Goal: Task Accomplishment & Management: Use online tool/utility

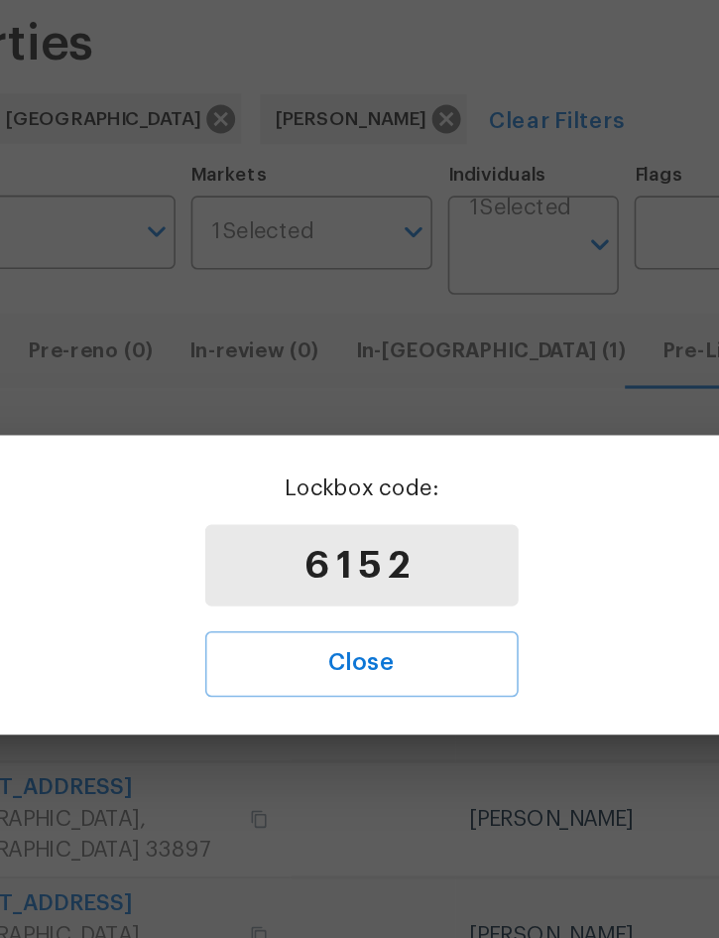
scroll to position [365, 0]
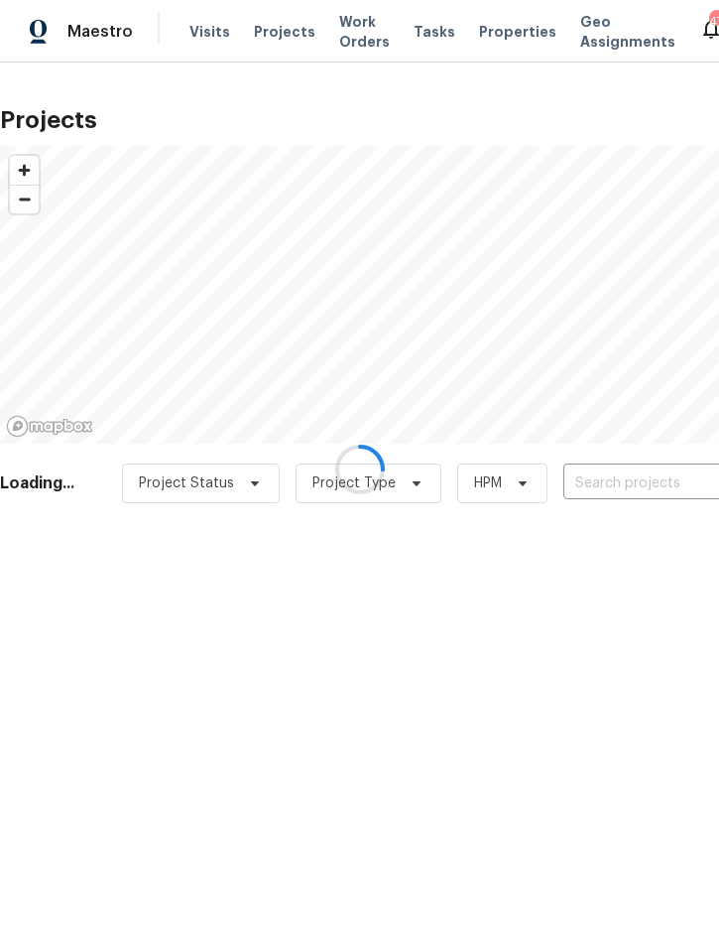
click at [630, 482] on div at bounding box center [359, 469] width 719 height 938
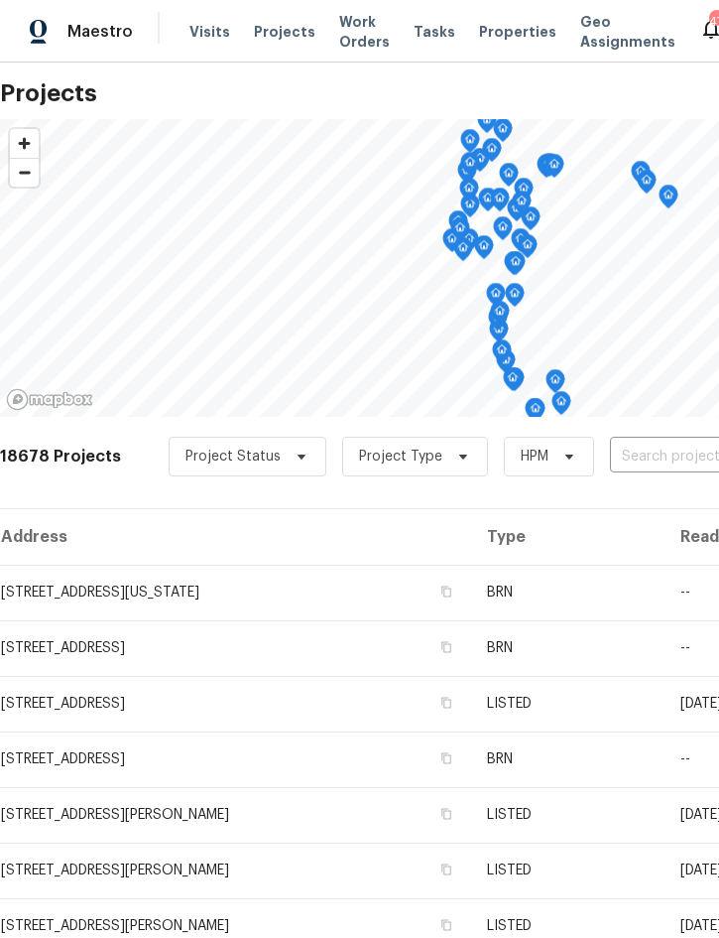
scroll to position [30, 0]
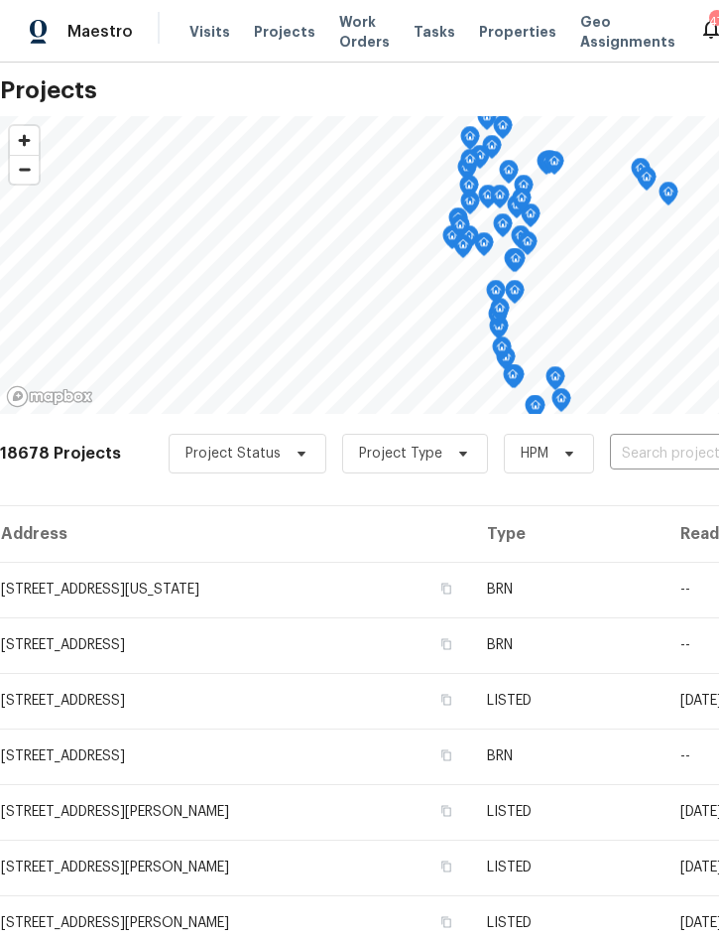
click at [651, 446] on input "text" at bounding box center [723, 454] width 227 height 31
type input "6585"
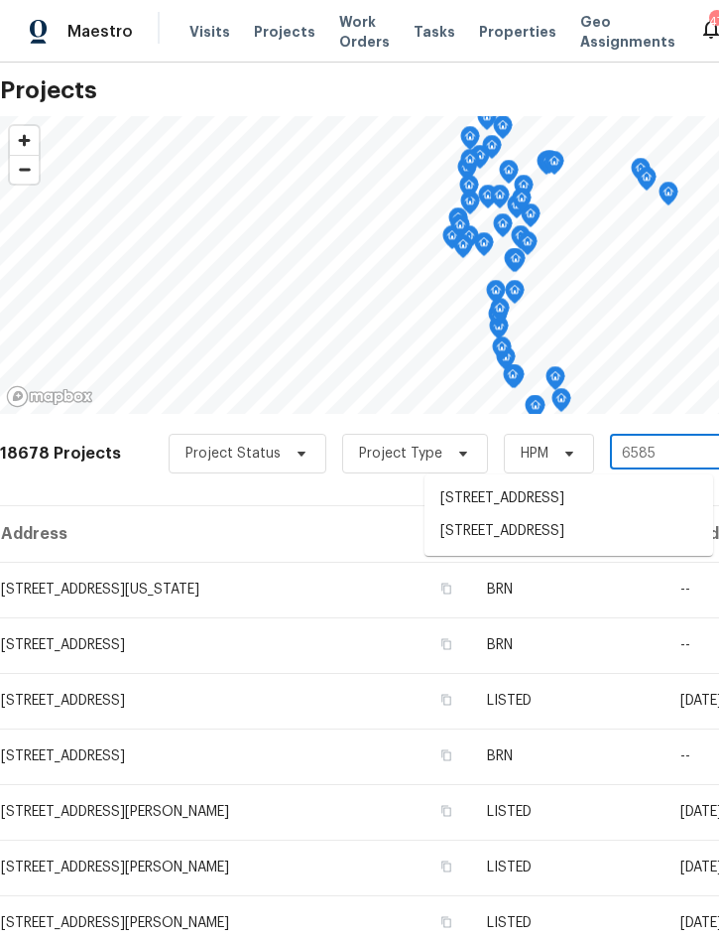
click at [561, 537] on li "[STREET_ADDRESS]" at bounding box center [569, 531] width 289 height 33
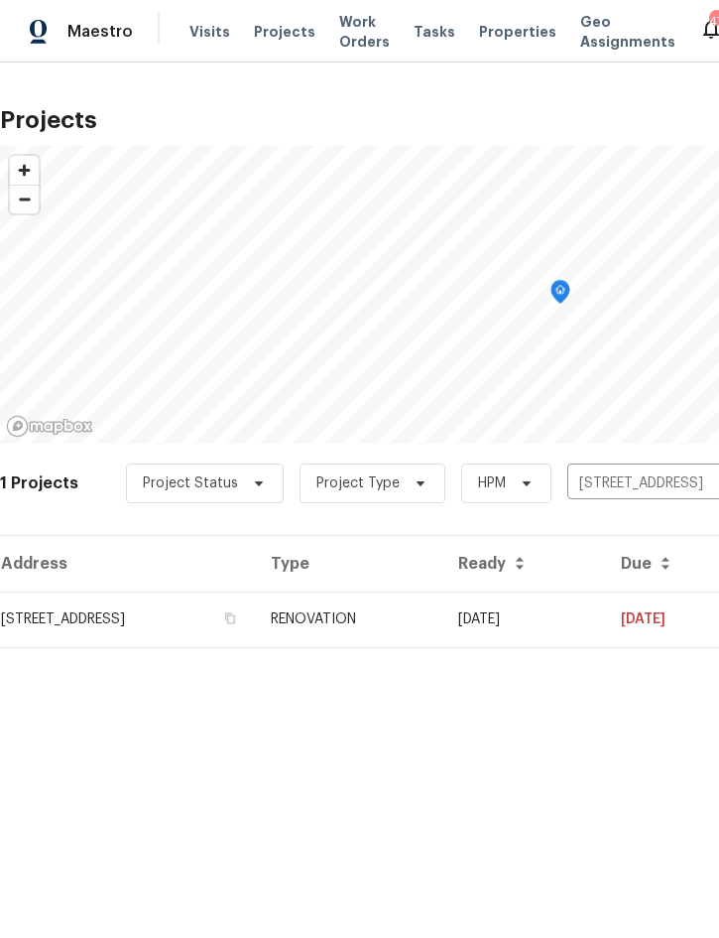
click at [442, 612] on td "RENOVATION" at bounding box center [349, 619] width 188 height 56
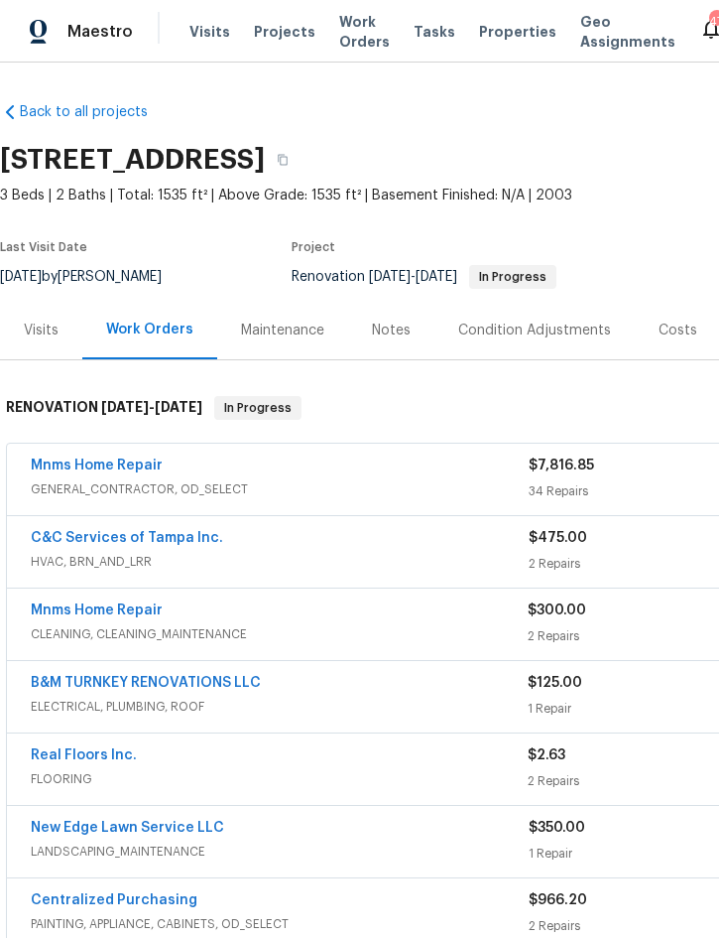
click at [102, 463] on link "Mnms Home Repair" at bounding box center [97, 465] width 132 height 14
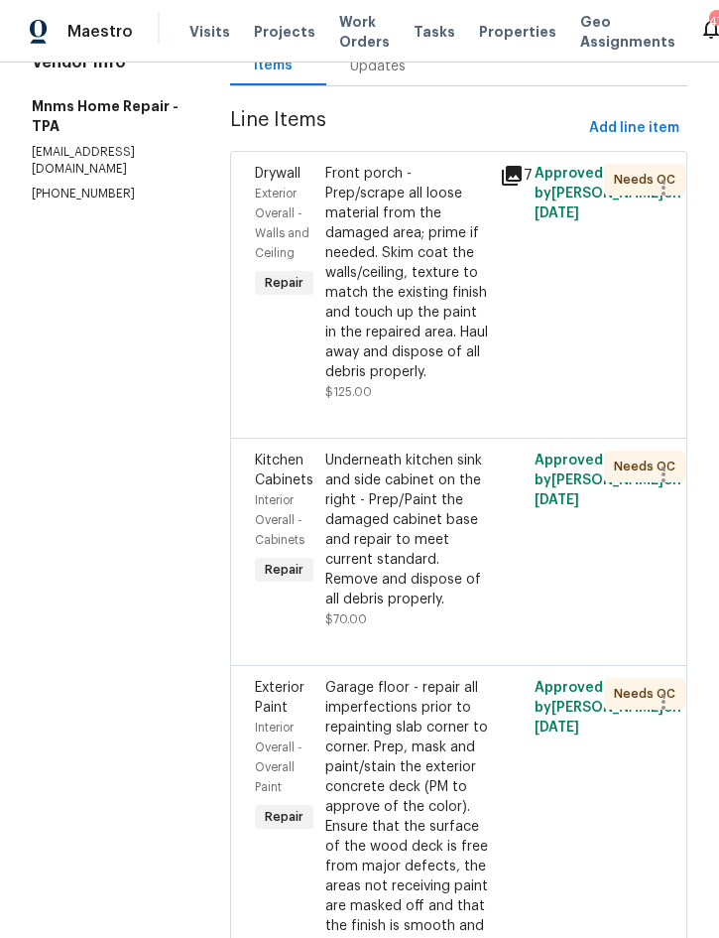
scroll to position [247, 0]
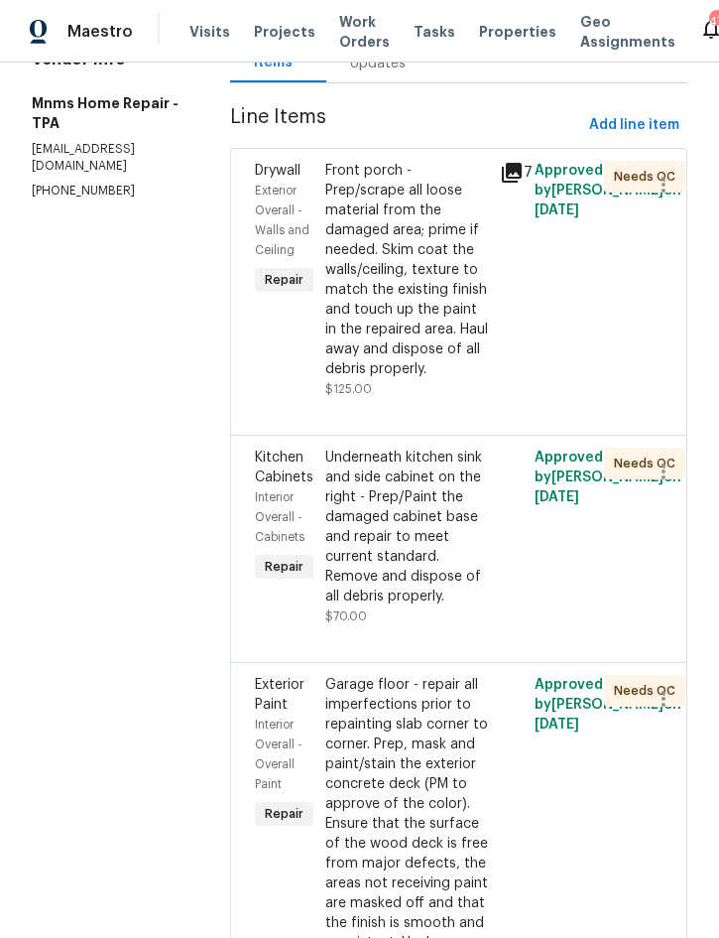
click at [388, 286] on div "Front porch - Prep/scrape all loose material from the damaged area; prime if ne…" at bounding box center [406, 270] width 163 height 218
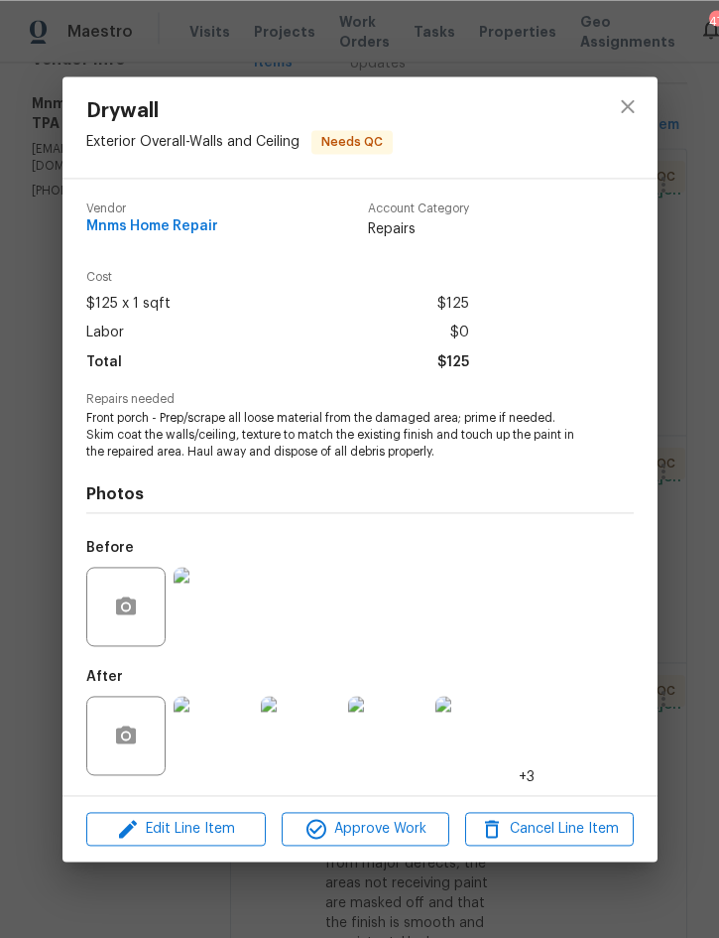
scroll to position [55, 0]
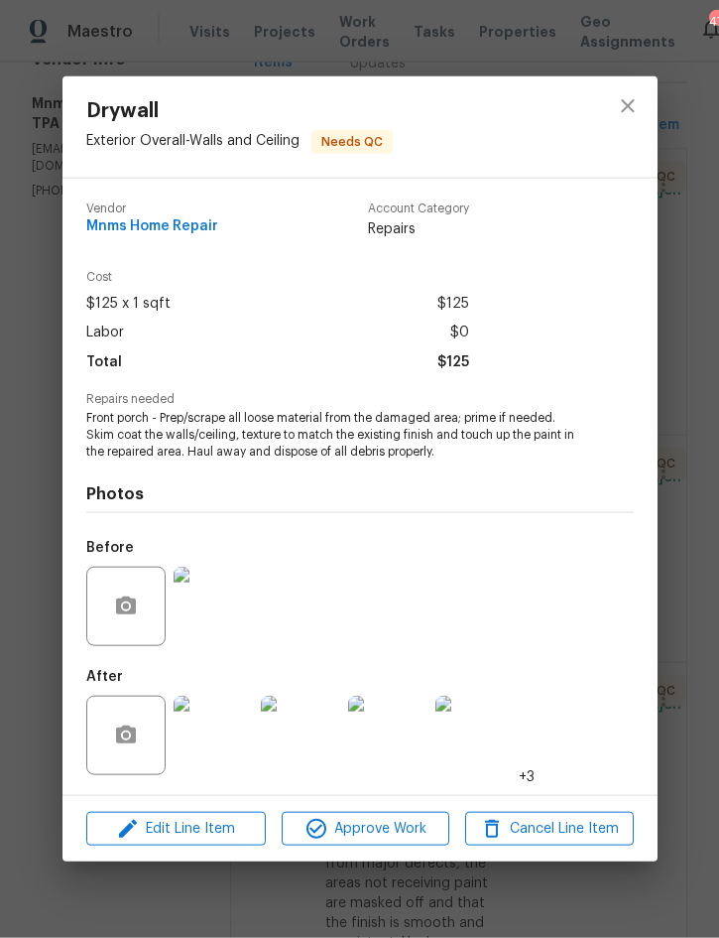
click at [198, 738] on img at bounding box center [213, 734] width 79 height 79
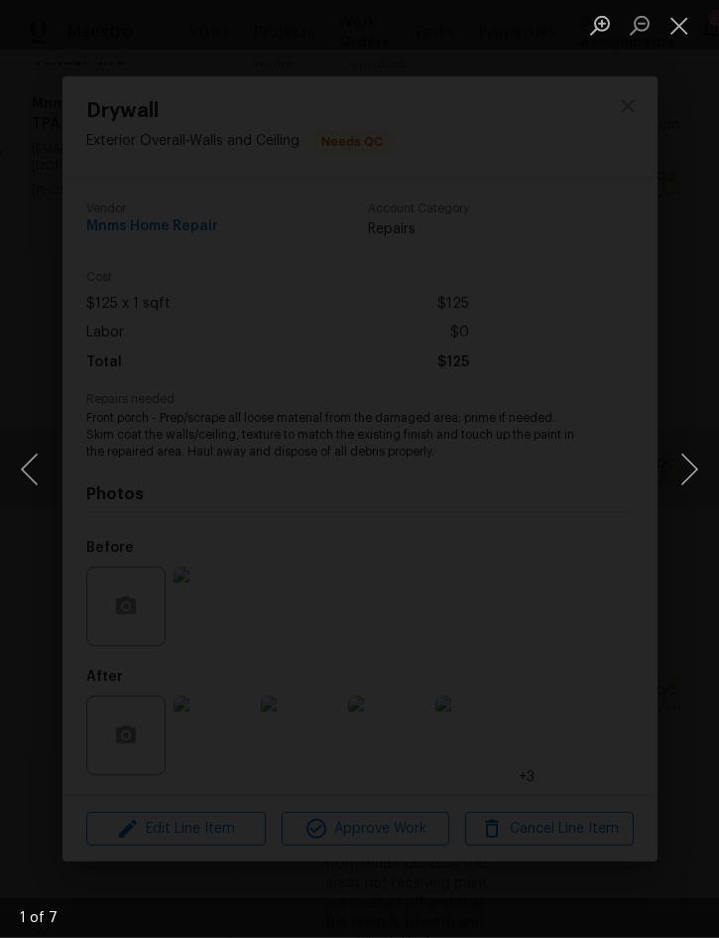
click at [694, 480] on button "Next image" at bounding box center [690, 469] width 60 height 79
click at [698, 483] on button "Next image" at bounding box center [690, 469] width 60 height 79
click at [678, 31] on button "Close lightbox" at bounding box center [680, 25] width 40 height 35
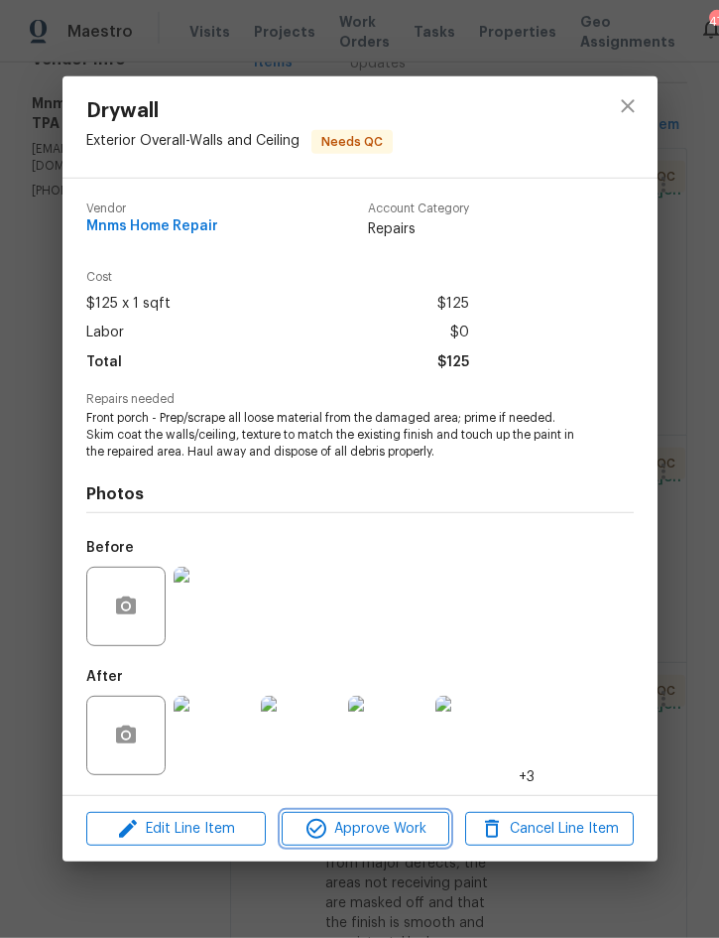
click at [398, 818] on span "Approve Work" at bounding box center [366, 829] width 156 height 25
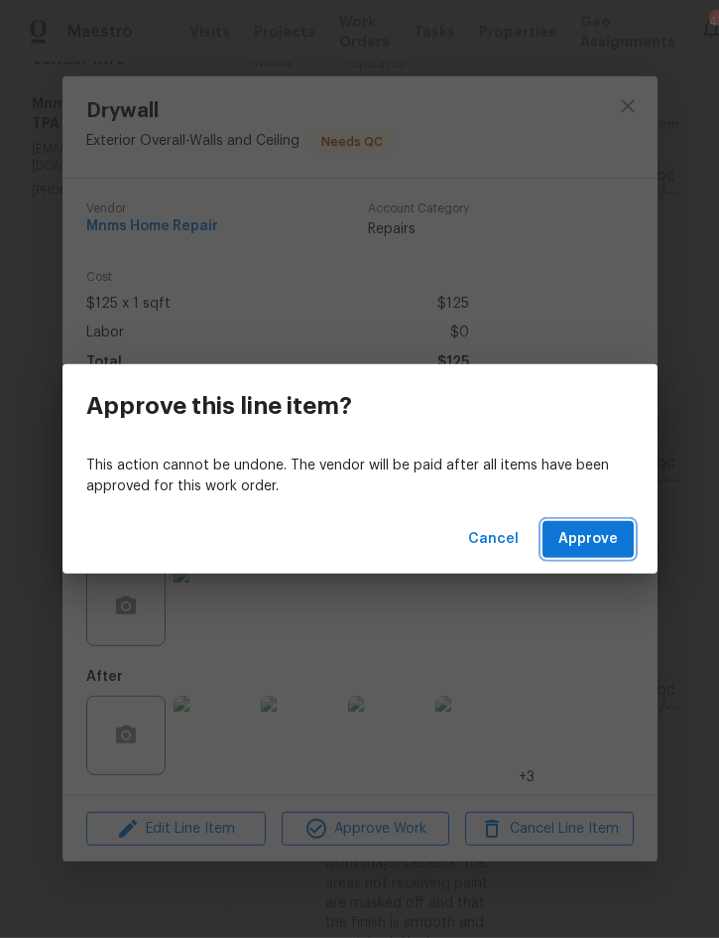
click at [600, 546] on span "Approve" at bounding box center [589, 539] width 60 height 25
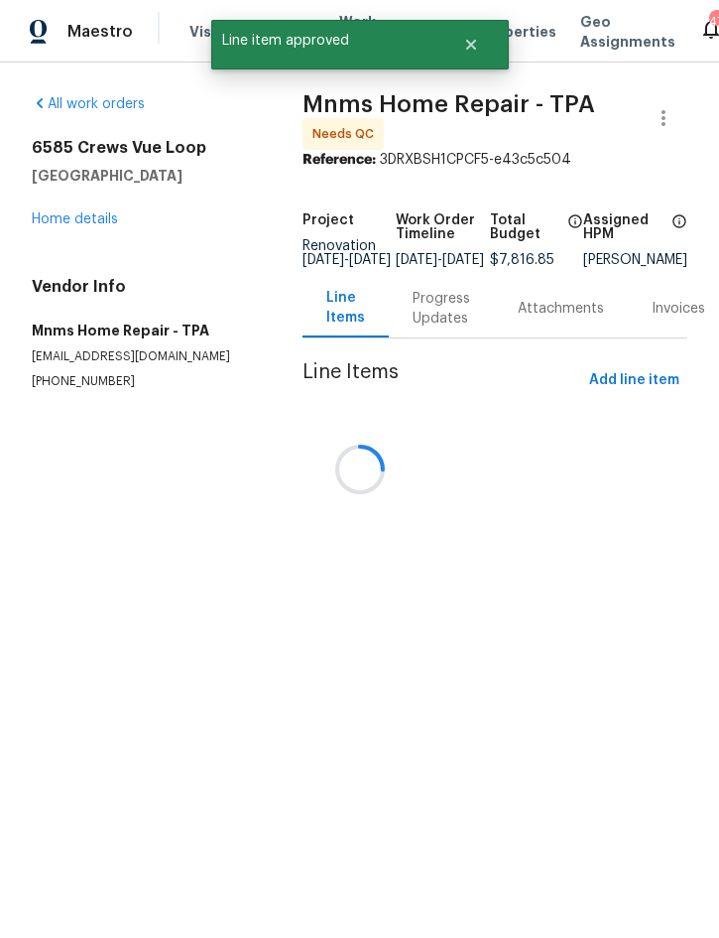
scroll to position [0, 0]
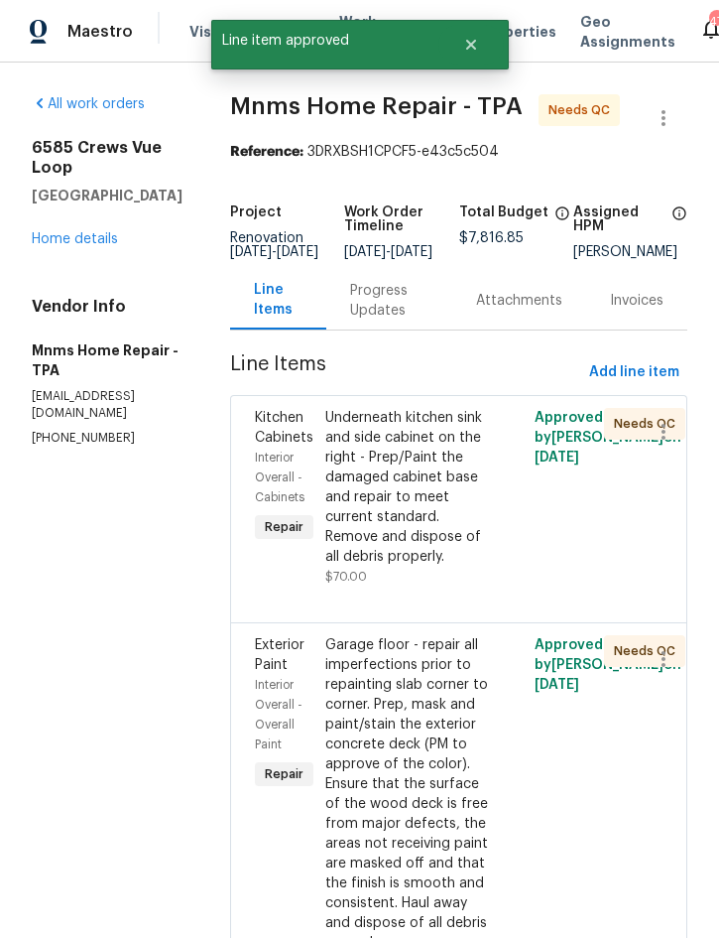
click at [434, 529] on div "Underneath kitchen sink and side cabinet on the right - Prep/Paint the damaged …" at bounding box center [406, 487] width 163 height 159
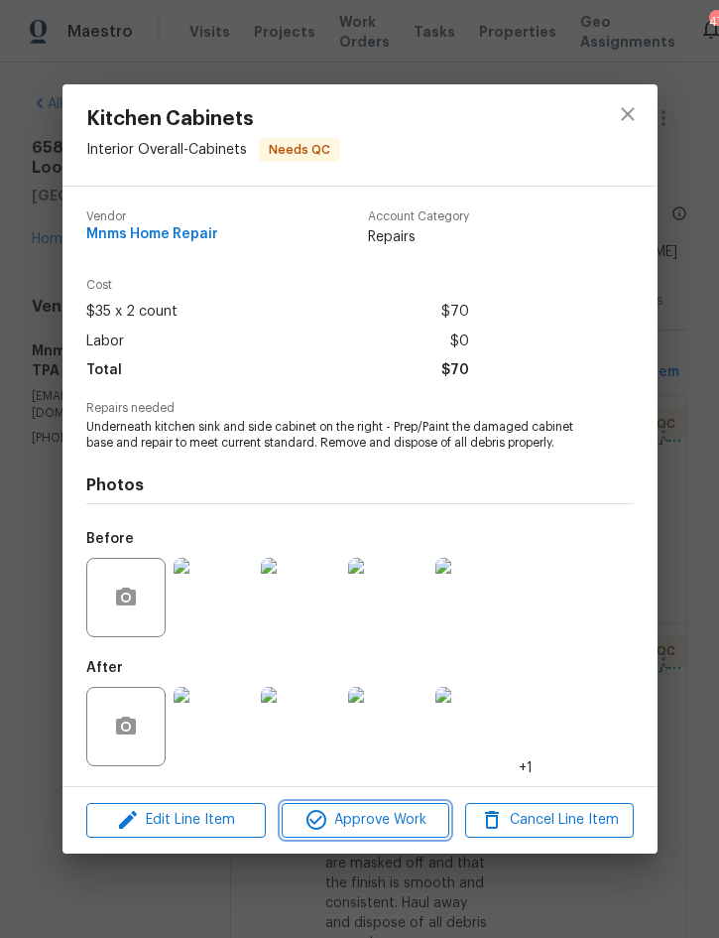
click at [390, 825] on span "Approve Work" at bounding box center [366, 820] width 156 height 25
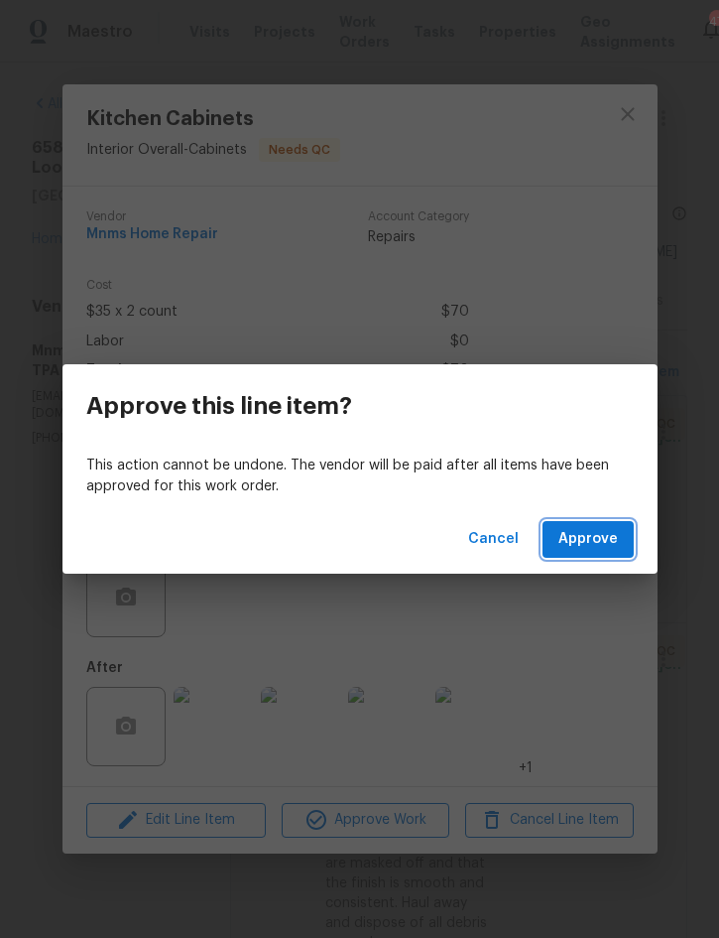
click at [596, 545] on span "Approve" at bounding box center [589, 539] width 60 height 25
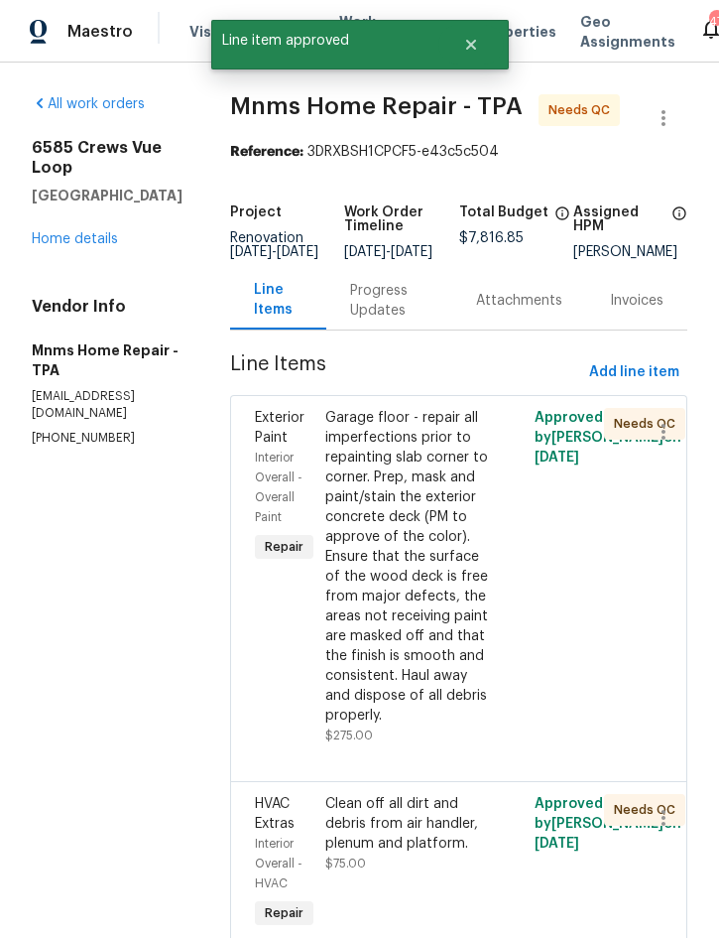
click at [408, 579] on div "Garage floor - repair all imperfections prior to repainting slab corner to corn…" at bounding box center [406, 566] width 163 height 317
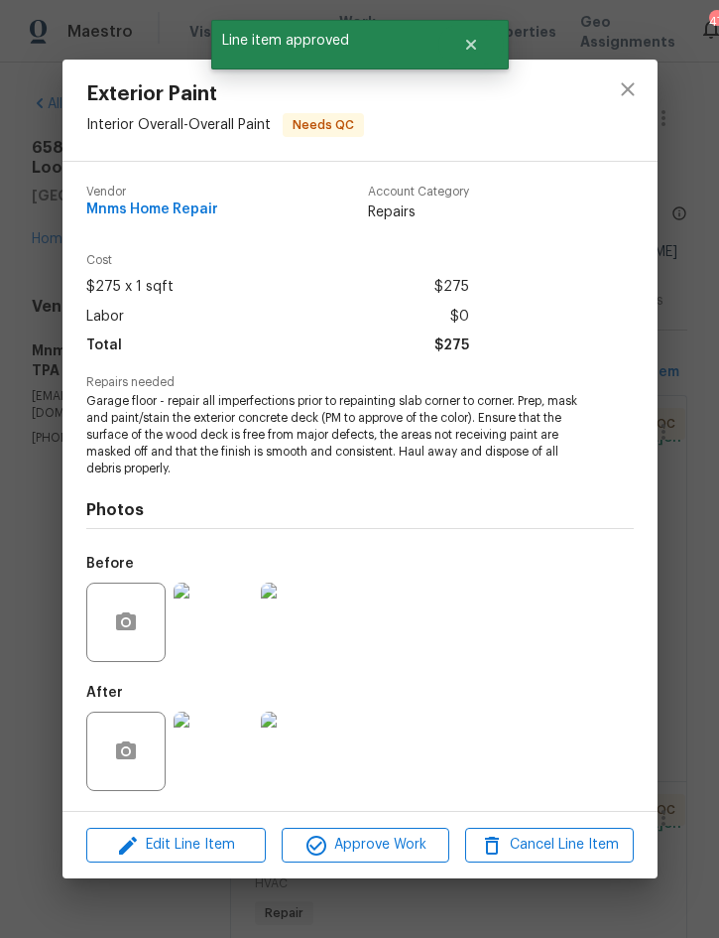
click at [214, 739] on img at bounding box center [213, 750] width 79 height 79
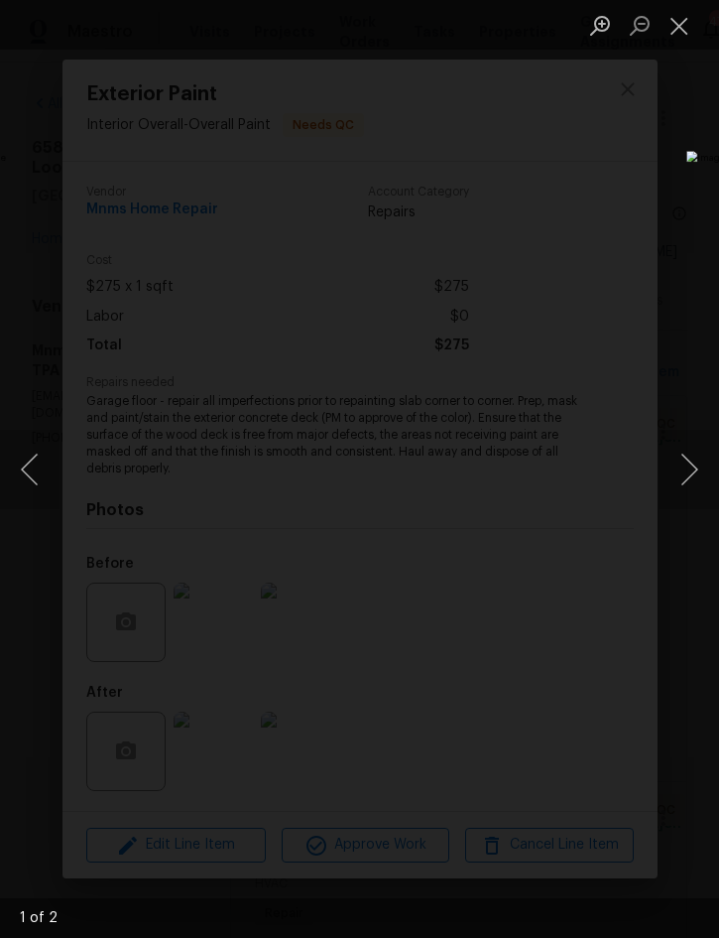
click at [665, 39] on button "Close lightbox" at bounding box center [680, 25] width 40 height 35
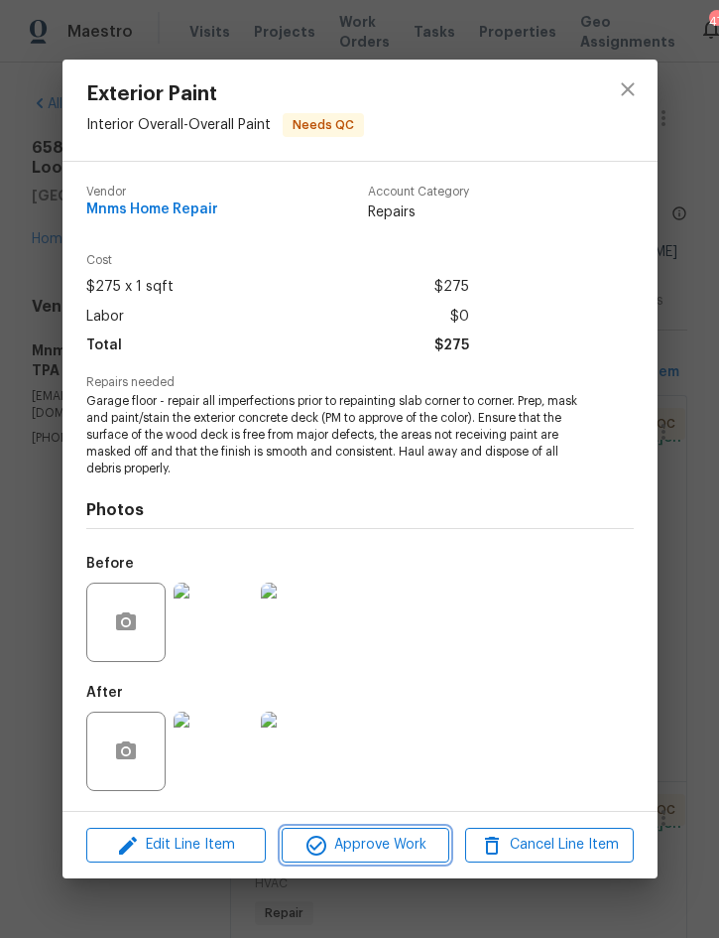
click at [374, 831] on button "Approve Work" at bounding box center [366, 844] width 168 height 35
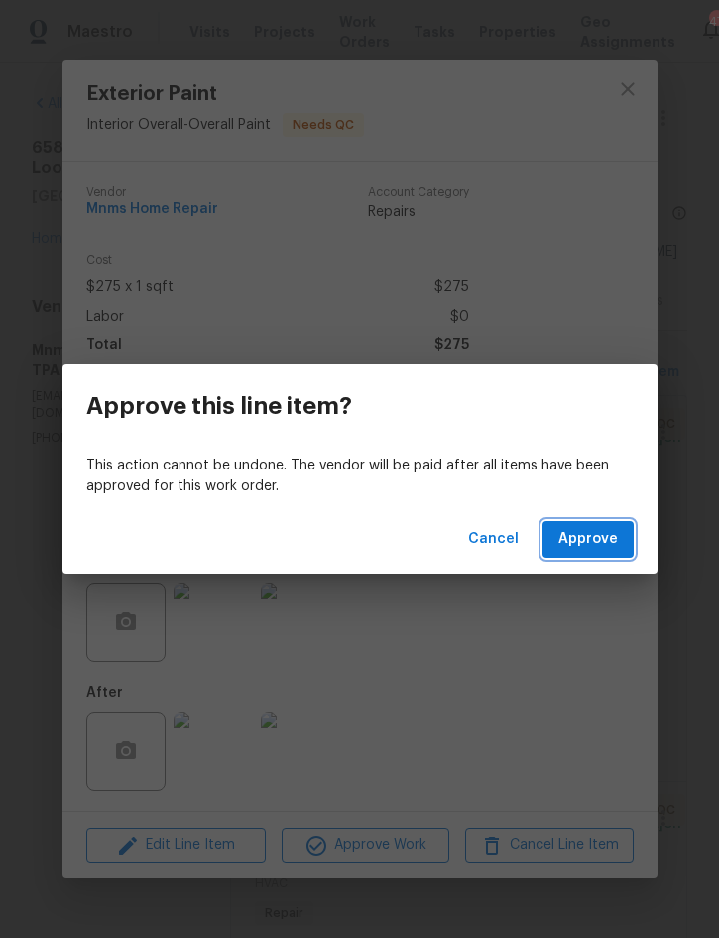
click at [590, 534] on span "Approve" at bounding box center [589, 539] width 60 height 25
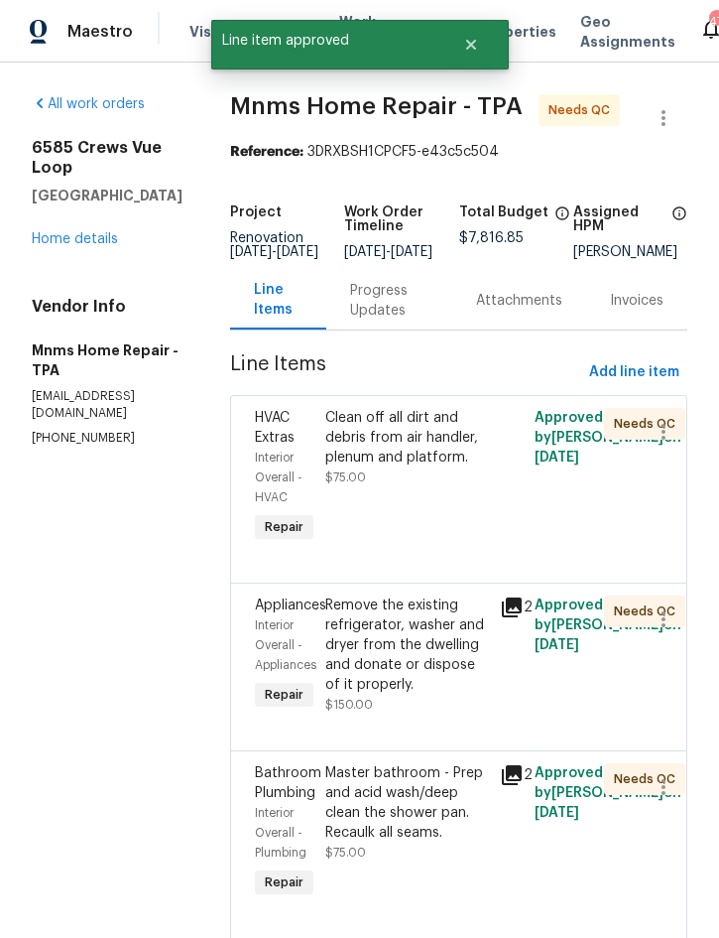
click at [435, 456] on div "Clean off all dirt and debris from air handler, plenum and platform." at bounding box center [406, 438] width 163 height 60
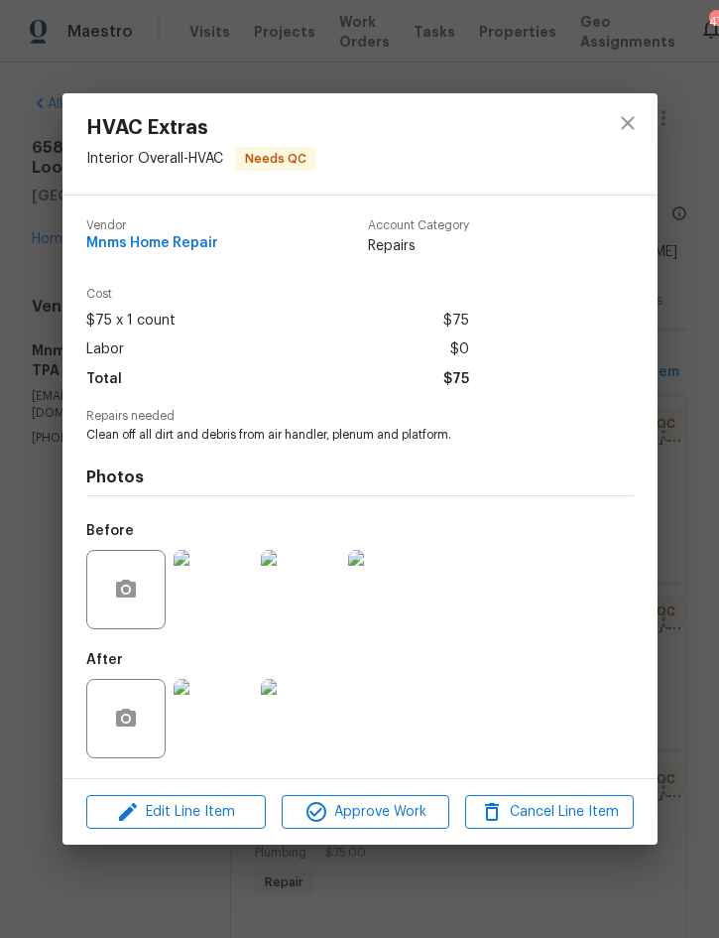
click at [224, 702] on img at bounding box center [213, 718] width 79 height 79
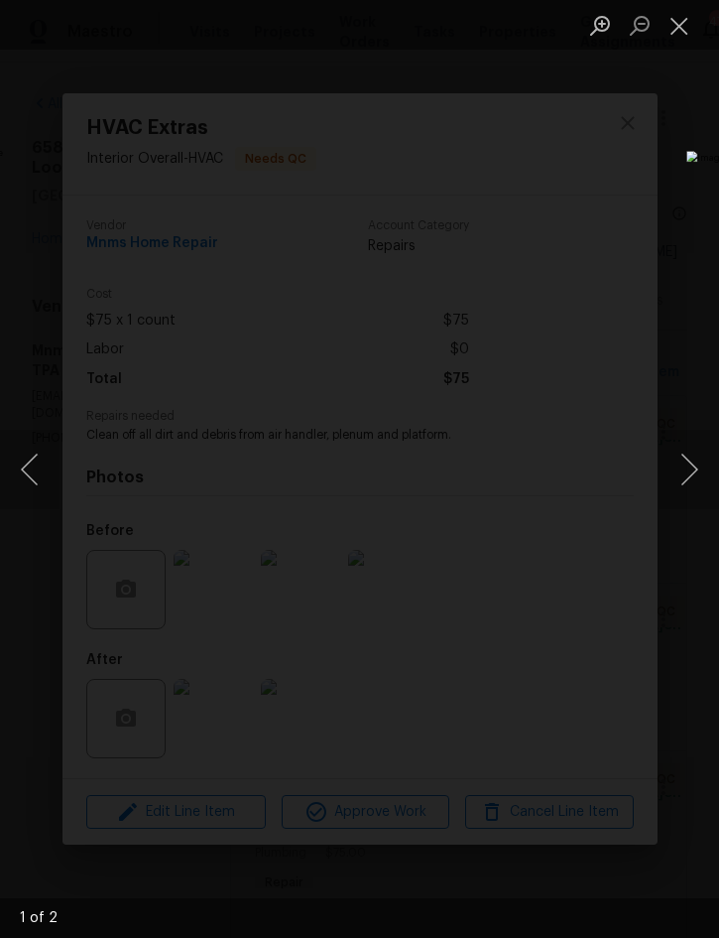
click at [674, 34] on button "Close lightbox" at bounding box center [680, 25] width 40 height 35
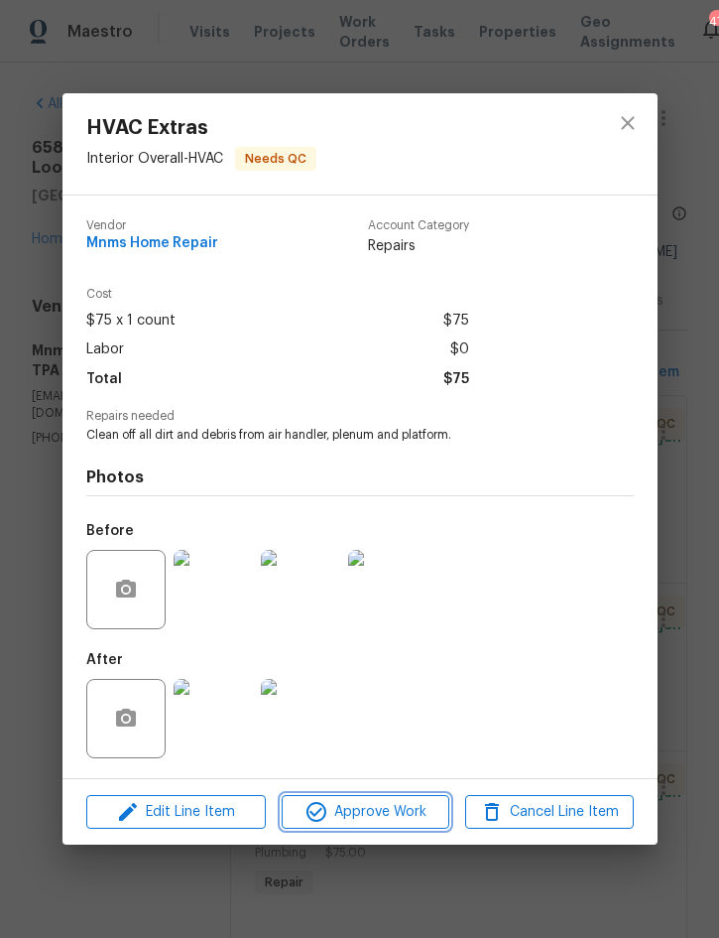
click at [394, 809] on span "Approve Work" at bounding box center [366, 812] width 156 height 25
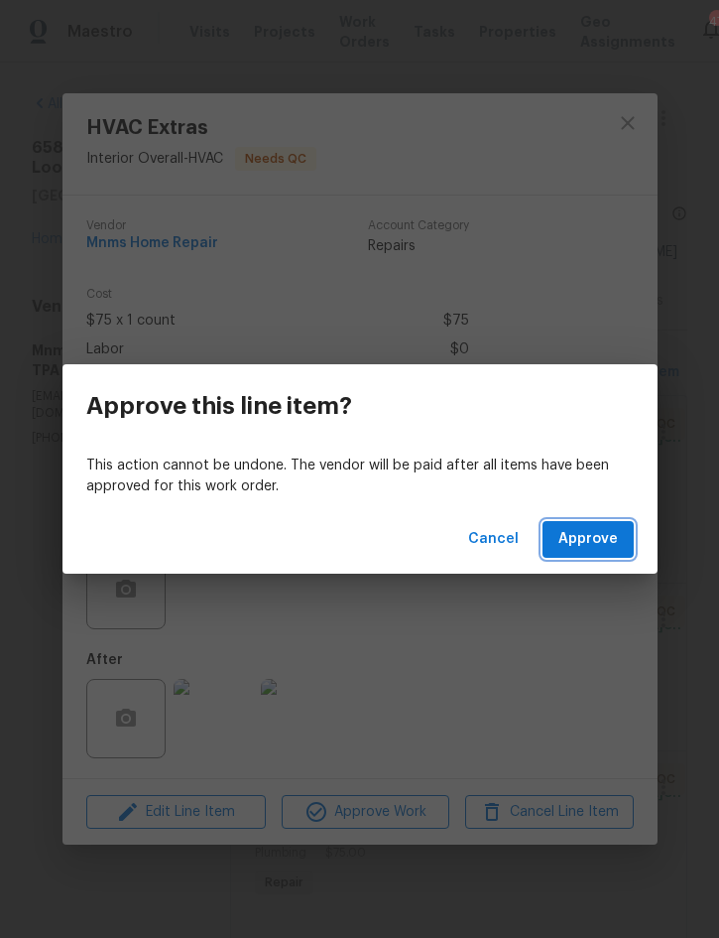
click at [594, 527] on span "Approve" at bounding box center [589, 539] width 60 height 25
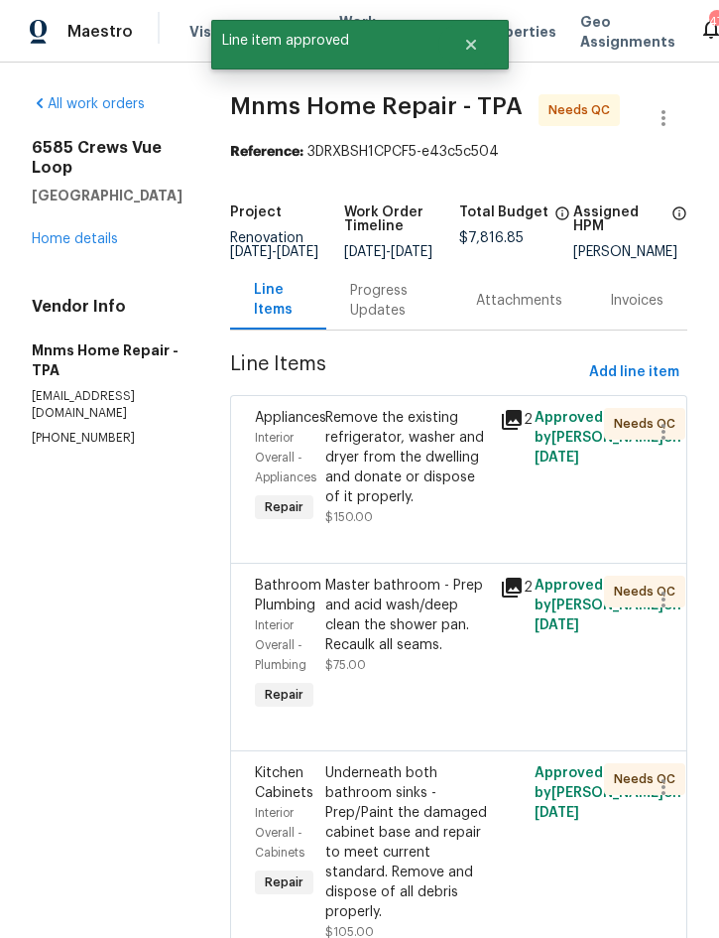
click at [439, 473] on div "Remove the existing refrigerator, washer and dryer from the dwelling and donate…" at bounding box center [406, 457] width 163 height 99
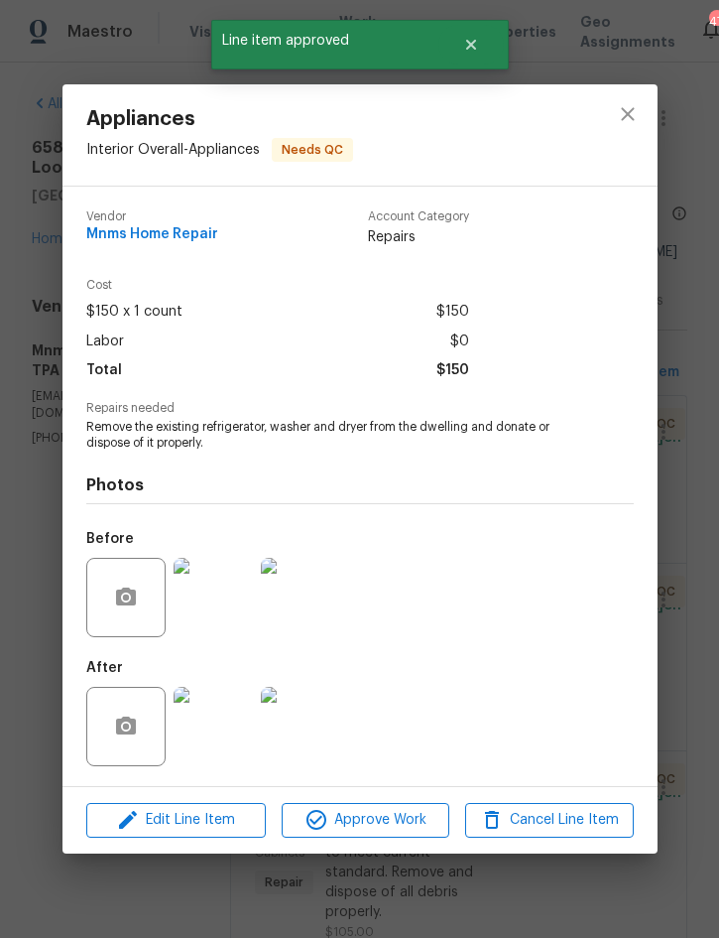
click at [301, 715] on img at bounding box center [300, 726] width 79 height 79
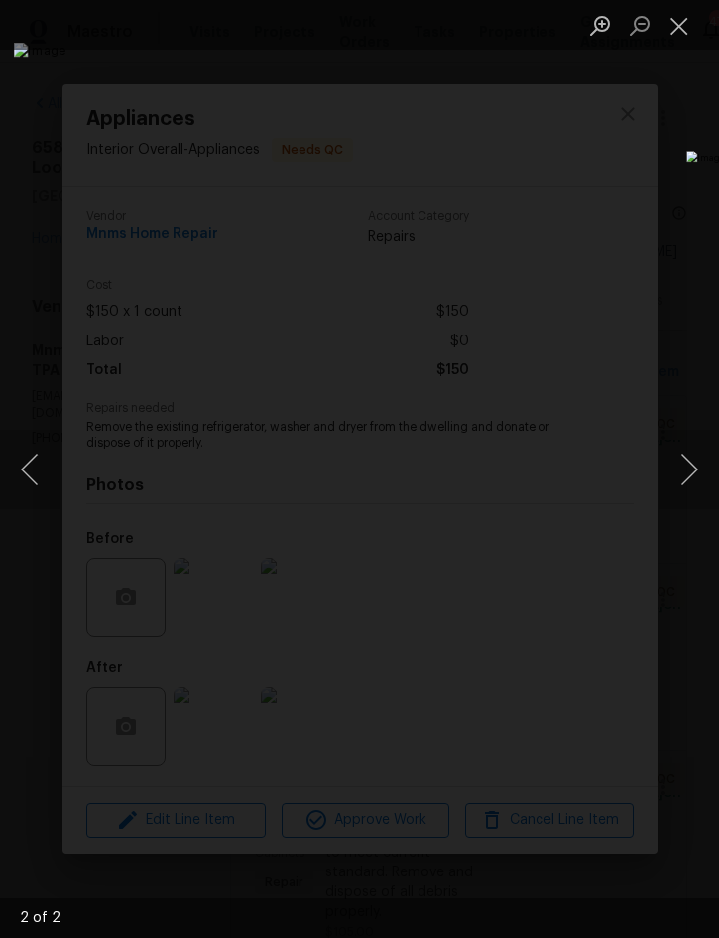
click at [694, 465] on button "Next image" at bounding box center [690, 469] width 60 height 79
click at [672, 32] on button "Close lightbox" at bounding box center [680, 25] width 40 height 35
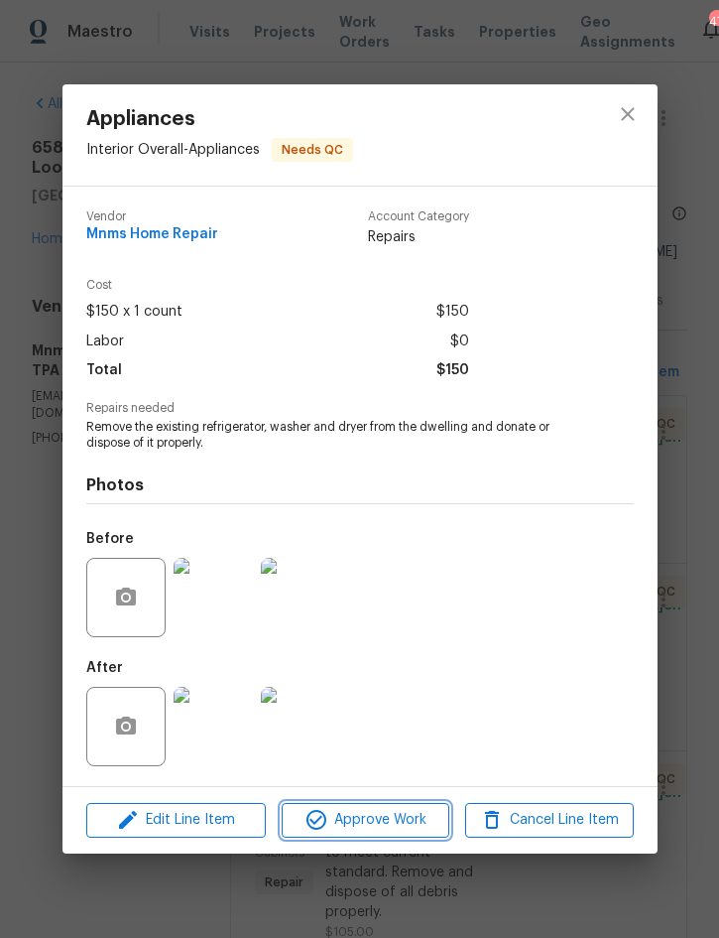
click at [367, 807] on button "Approve Work" at bounding box center [366, 820] width 168 height 35
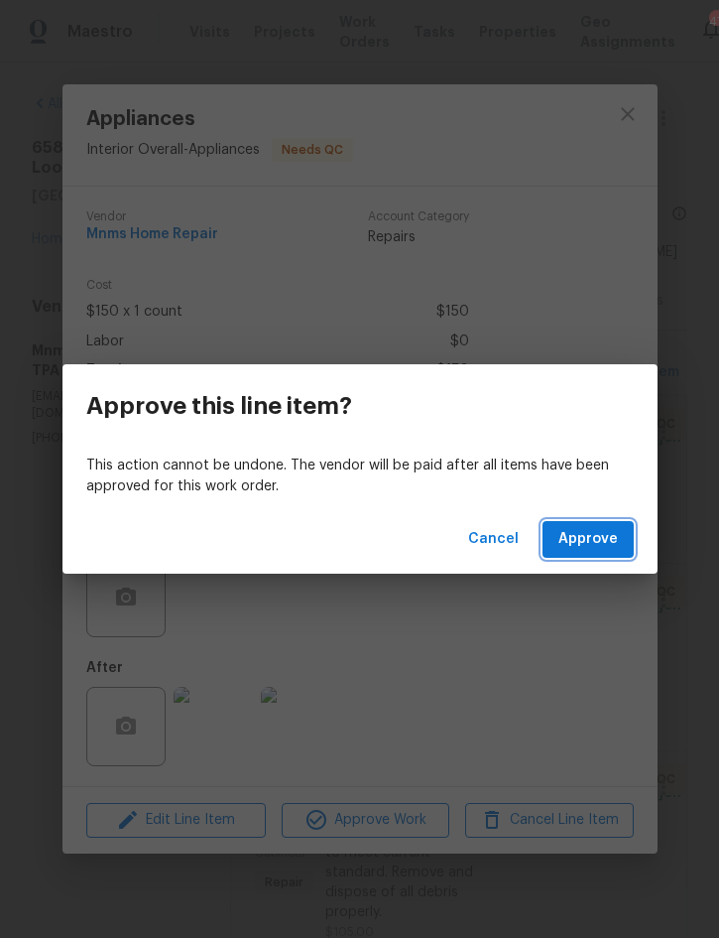
click at [606, 531] on span "Approve" at bounding box center [589, 539] width 60 height 25
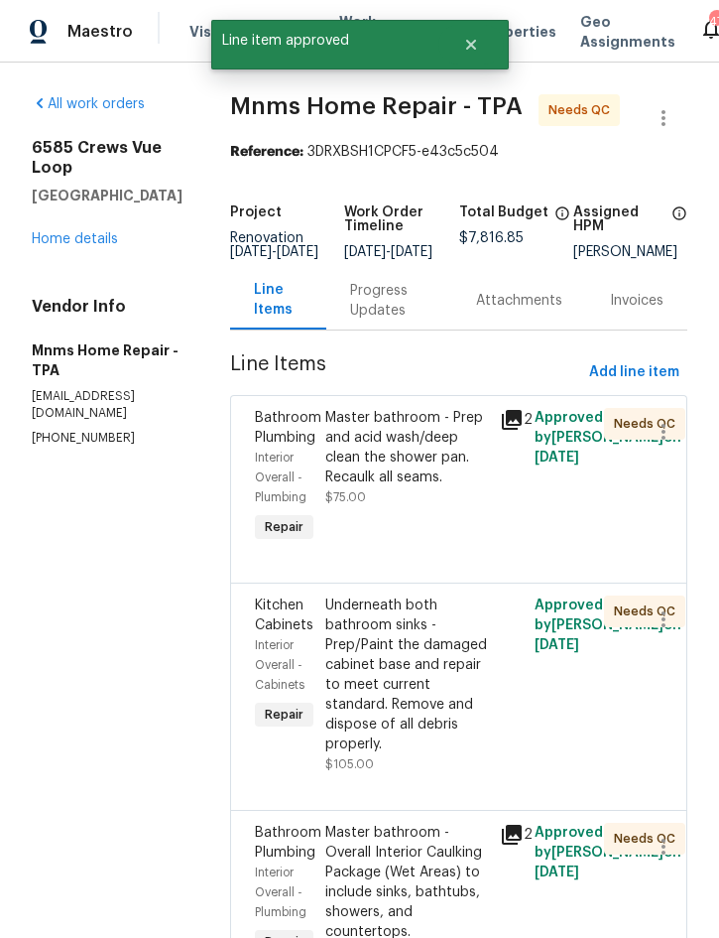
click at [433, 487] on div "Master bathroom - Prep and acid wash/deep clean the shower pan. Recaulk all sea…" at bounding box center [406, 447] width 163 height 79
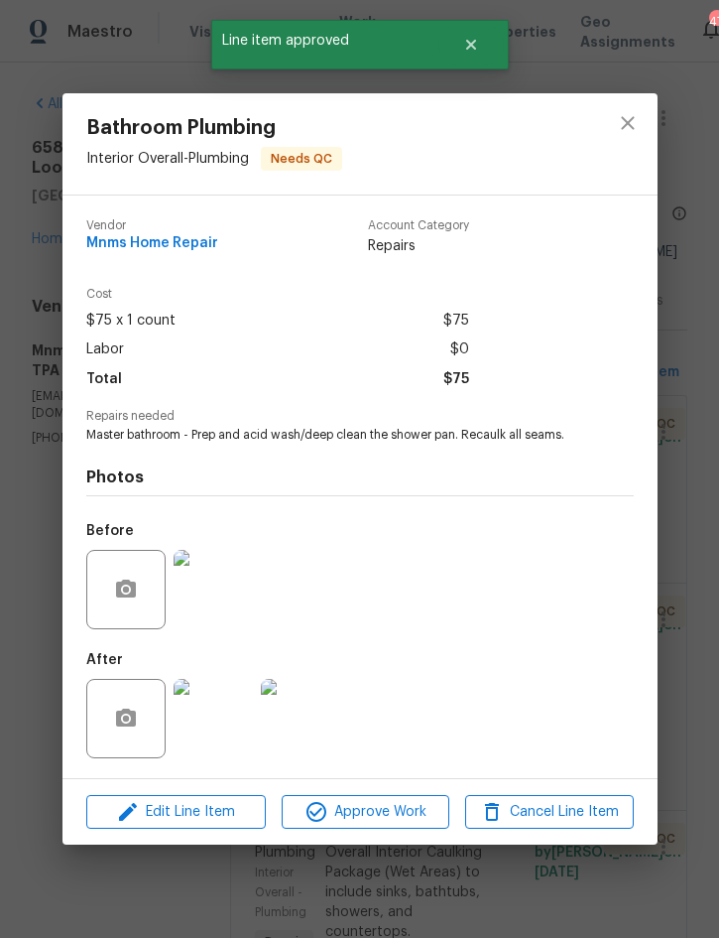
click at [213, 703] on img at bounding box center [213, 718] width 79 height 79
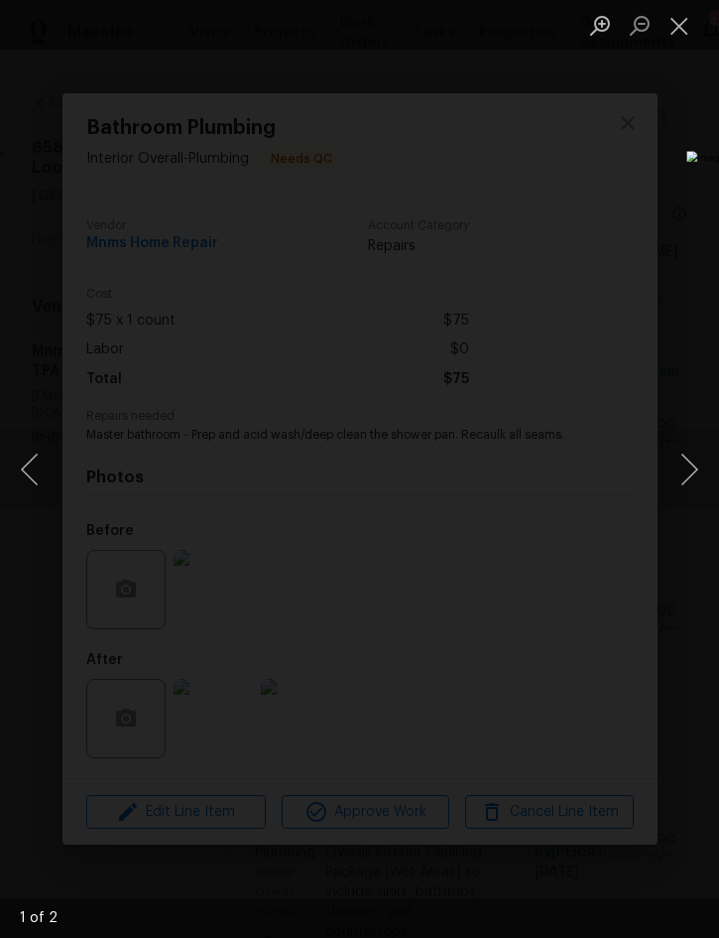
click at [694, 452] on button "Next image" at bounding box center [690, 469] width 60 height 79
click at [669, 42] on button "Close lightbox" at bounding box center [680, 25] width 40 height 35
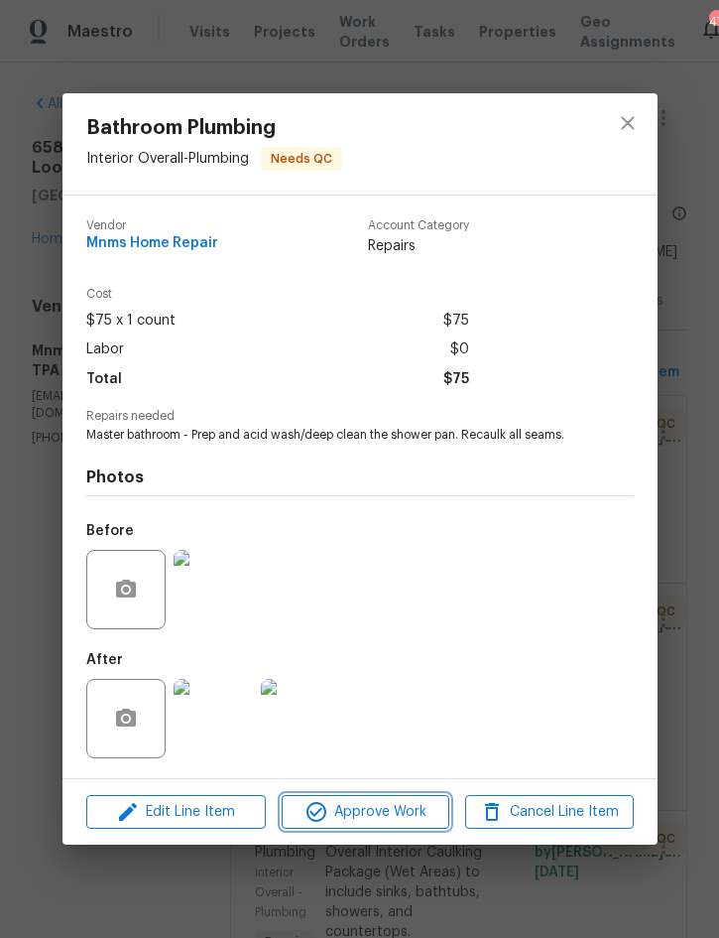
click at [382, 803] on span "Approve Work" at bounding box center [366, 812] width 156 height 25
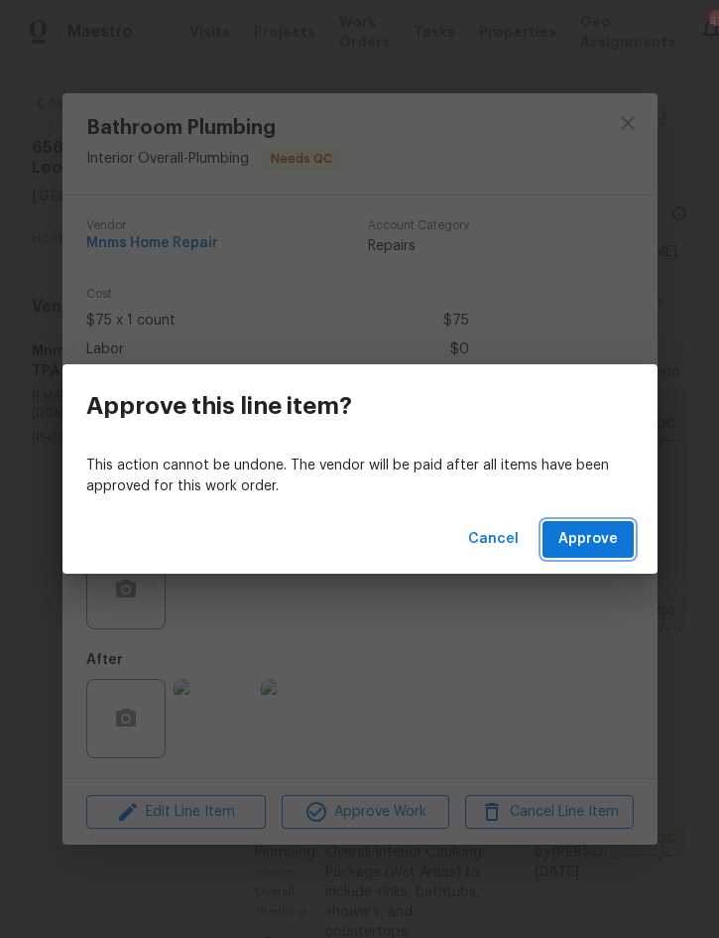
click at [585, 543] on span "Approve" at bounding box center [589, 539] width 60 height 25
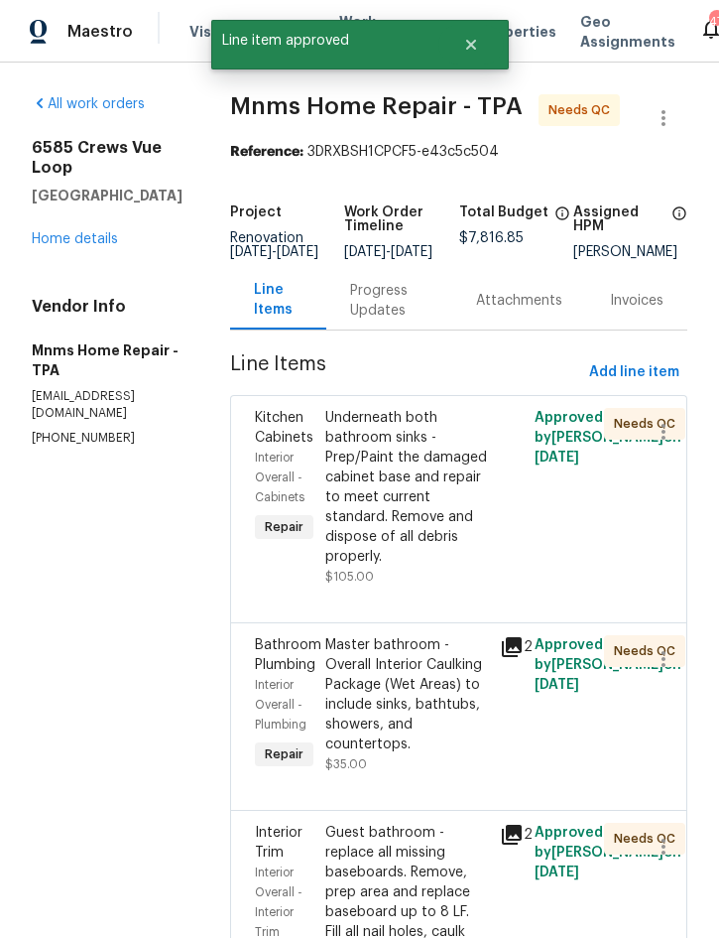
click at [426, 488] on div "Underneath both bathroom sinks - Prep/Paint the damaged cabinet base and repair…" at bounding box center [406, 487] width 163 height 159
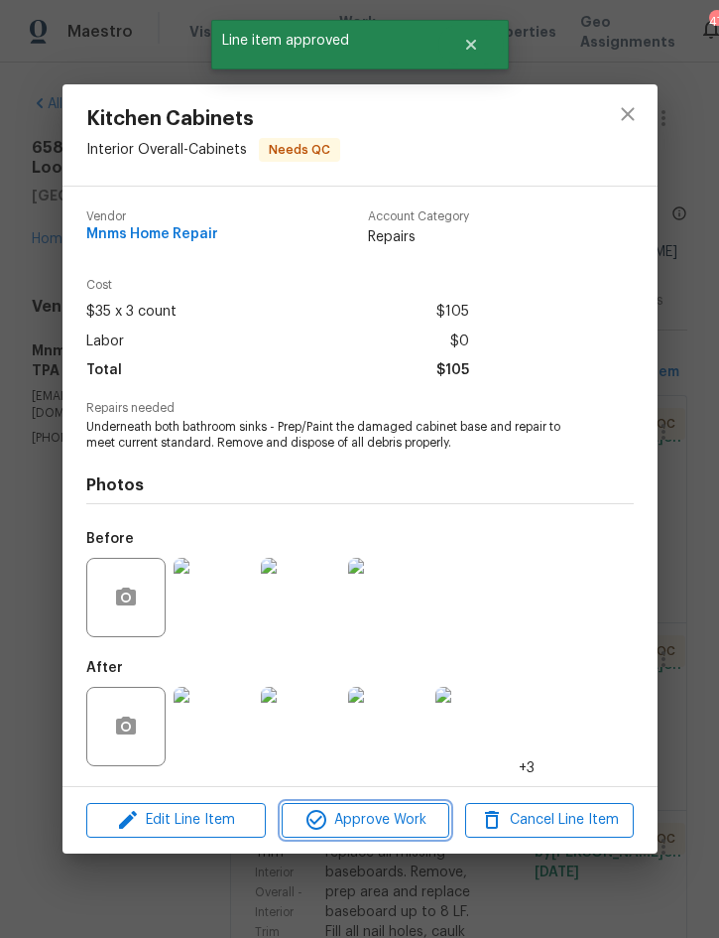
click at [388, 805] on button "Approve Work" at bounding box center [366, 820] width 168 height 35
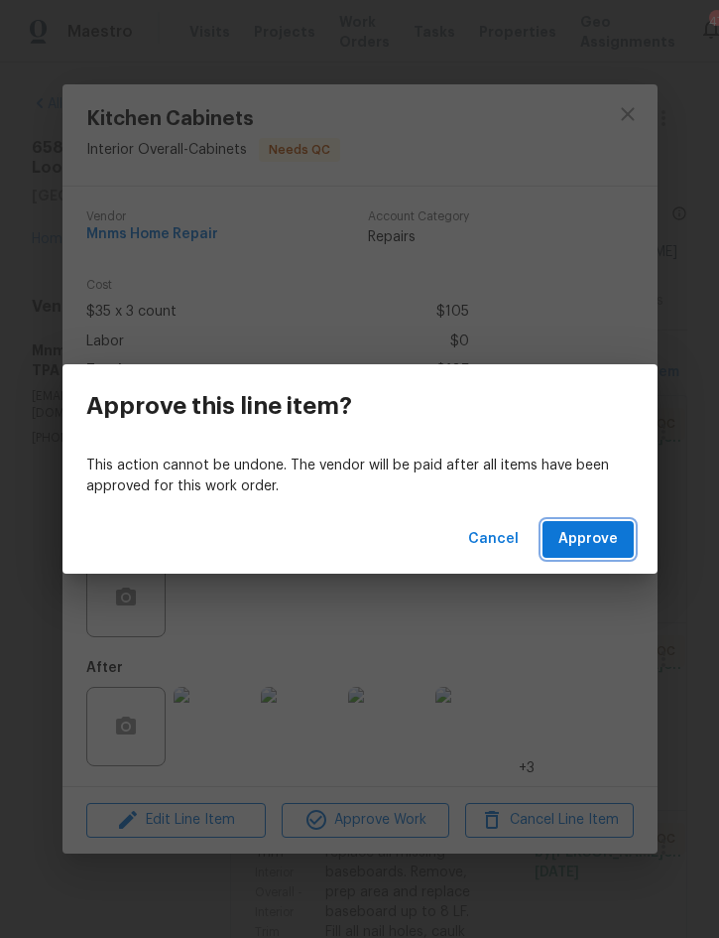
click at [611, 543] on span "Approve" at bounding box center [589, 539] width 60 height 25
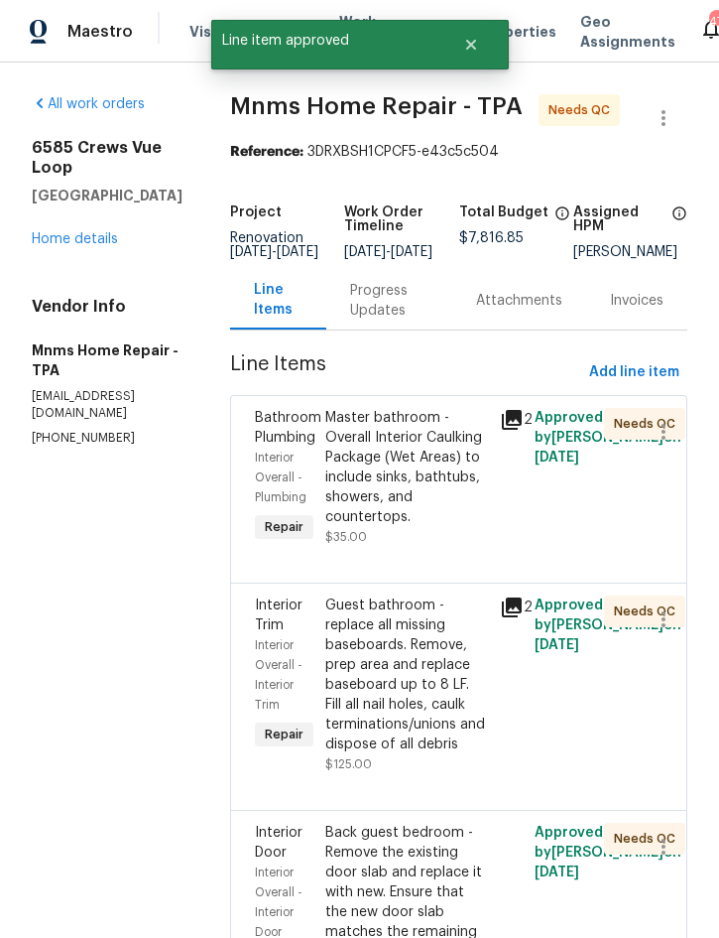
click at [420, 463] on div "Master bathroom - Overall Interior Caulking Package (Wet Areas) to include sink…" at bounding box center [406, 467] width 163 height 119
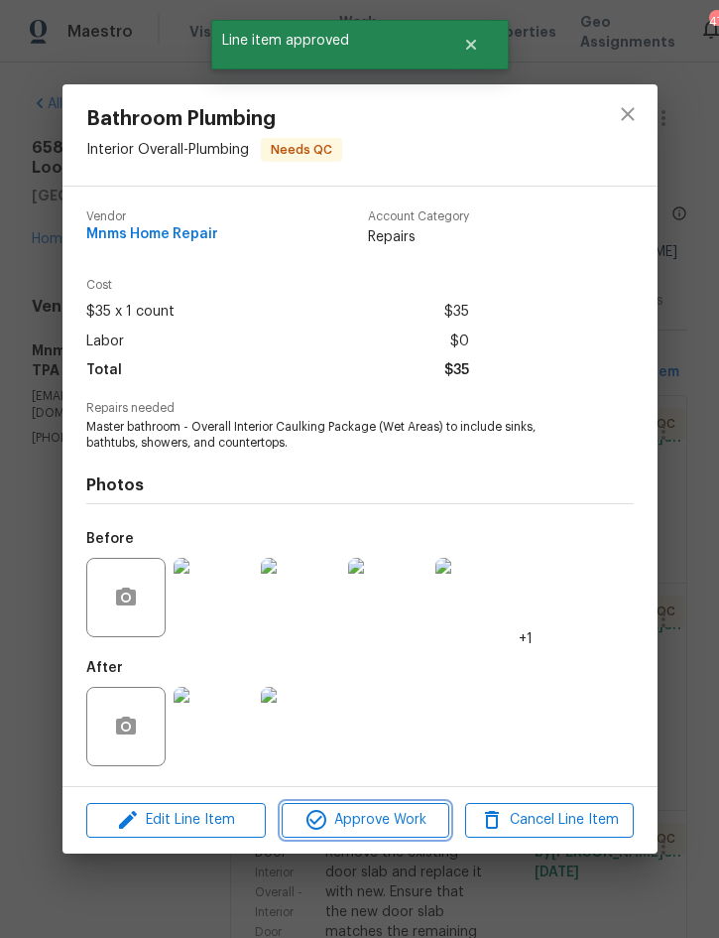
click at [385, 822] on span "Approve Work" at bounding box center [366, 820] width 156 height 25
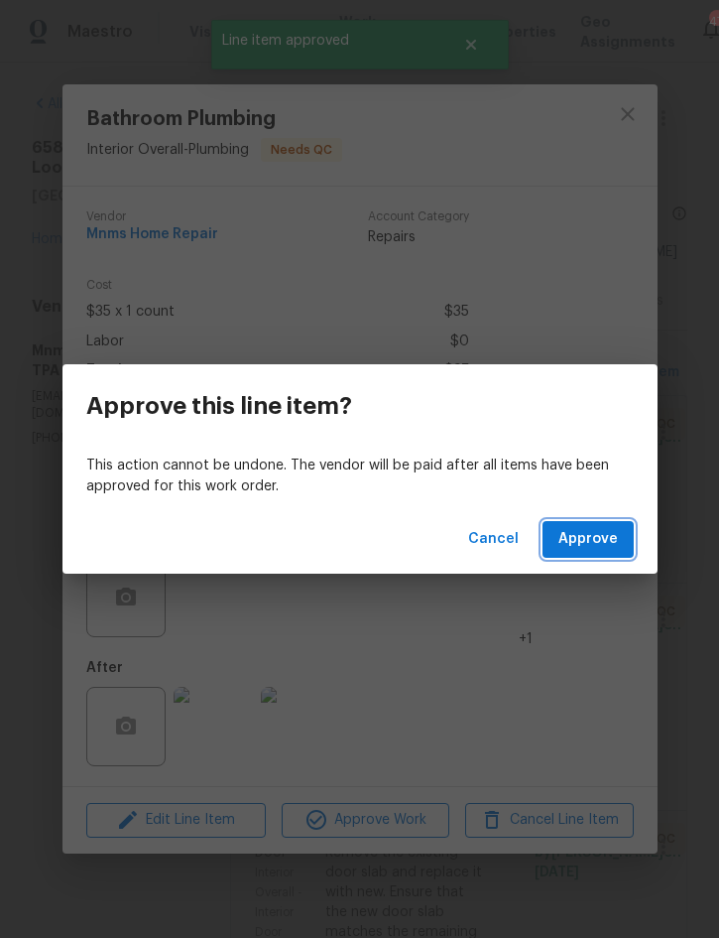
click at [622, 540] on button "Approve" at bounding box center [588, 539] width 91 height 37
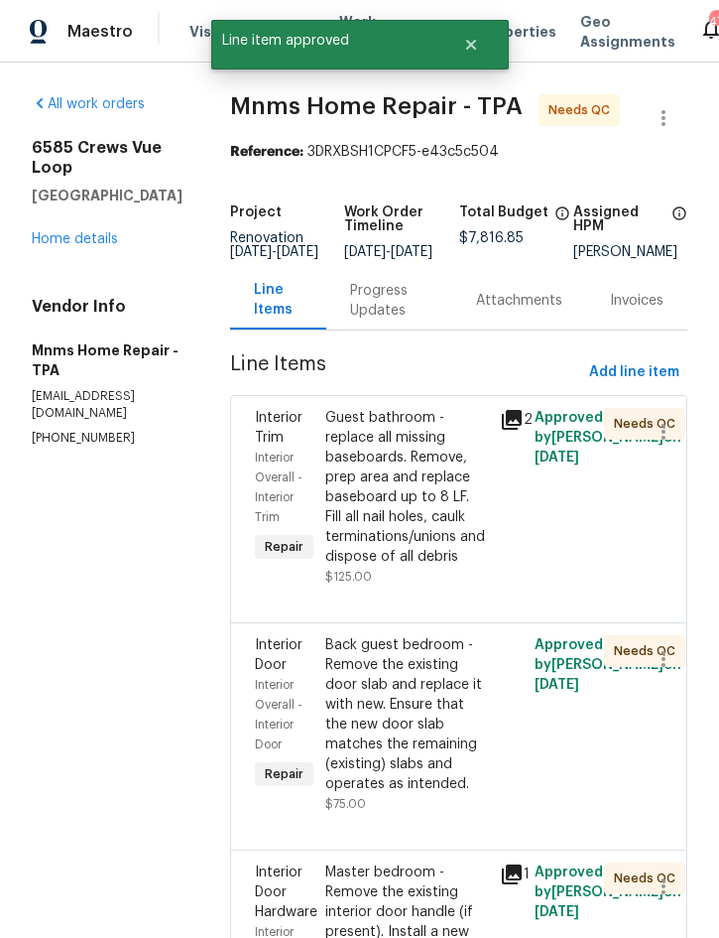
click at [432, 501] on div "Guest bathroom - replace all missing baseboards. Remove, prep area and replace …" at bounding box center [406, 487] width 163 height 159
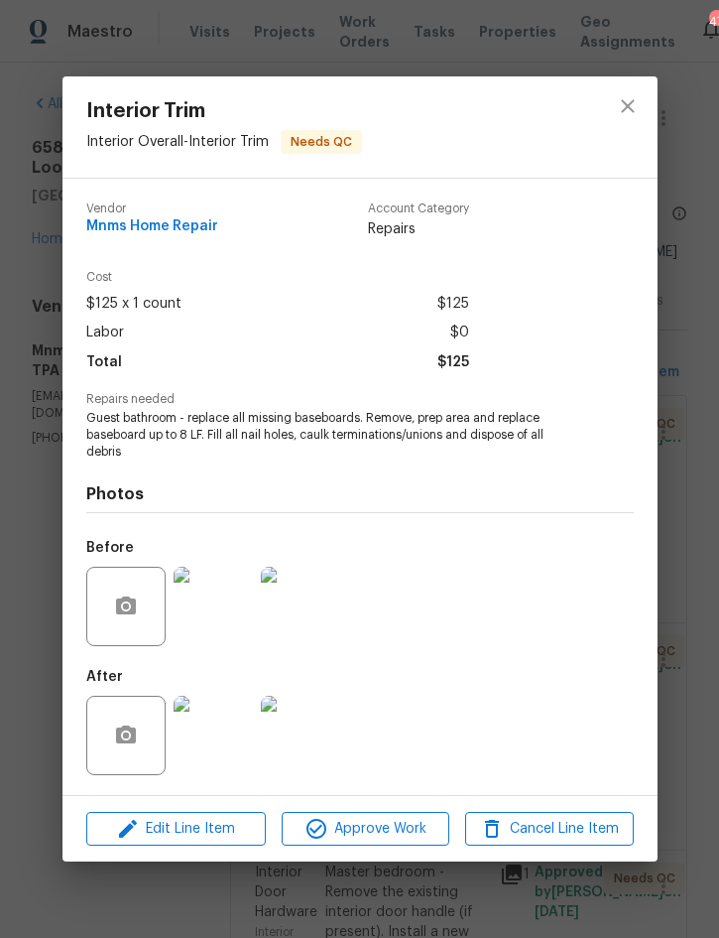
click at [203, 717] on img at bounding box center [213, 734] width 79 height 79
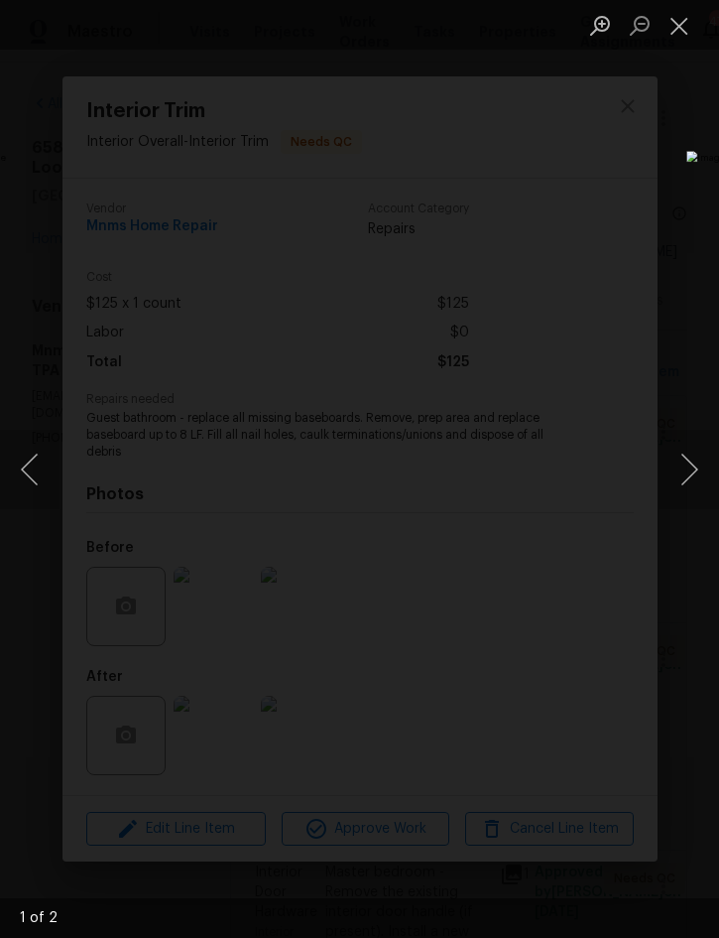
click at [687, 458] on button "Next image" at bounding box center [690, 469] width 60 height 79
click at [678, 29] on button "Close lightbox" at bounding box center [680, 25] width 40 height 35
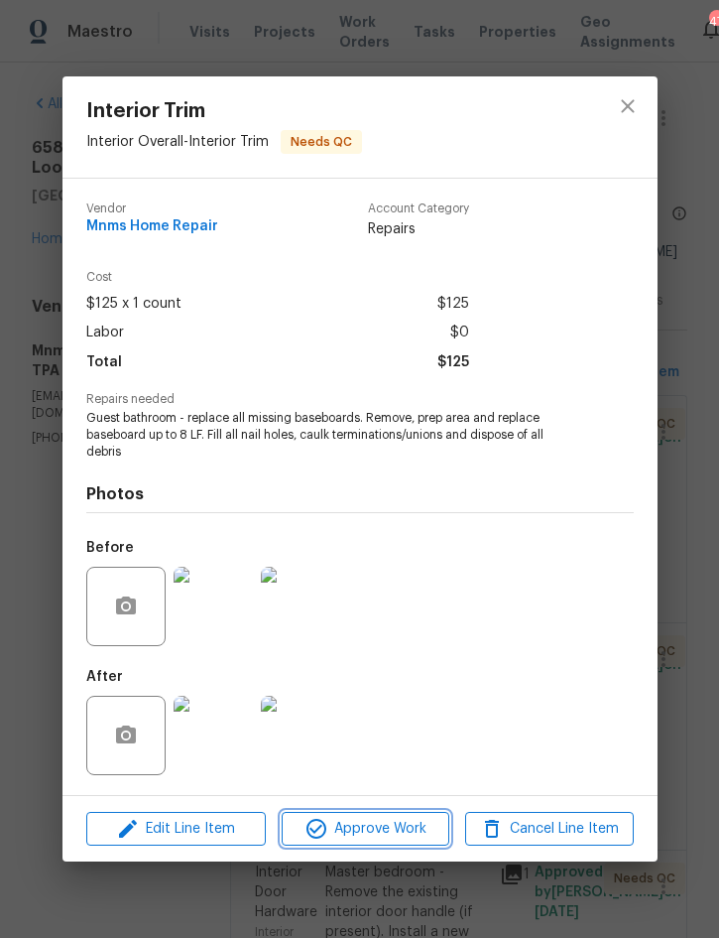
click at [371, 824] on span "Approve Work" at bounding box center [366, 829] width 156 height 25
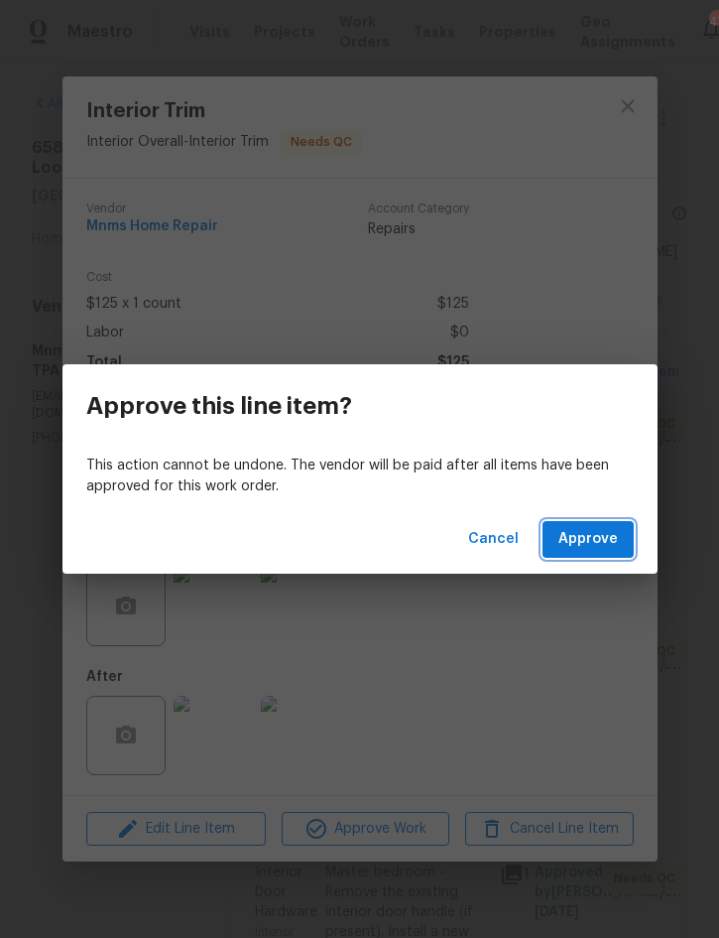
click at [584, 538] on span "Approve" at bounding box center [589, 539] width 60 height 25
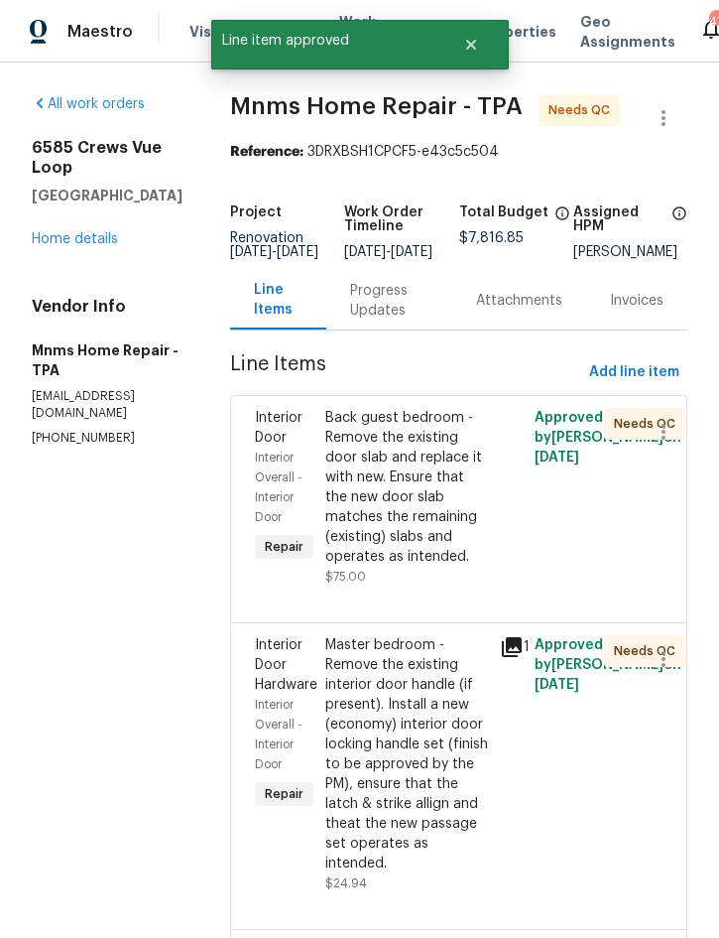
click at [436, 491] on div "Back guest bedroom - Remove the existing door slab and replace it with new. Ens…" at bounding box center [406, 487] width 163 height 159
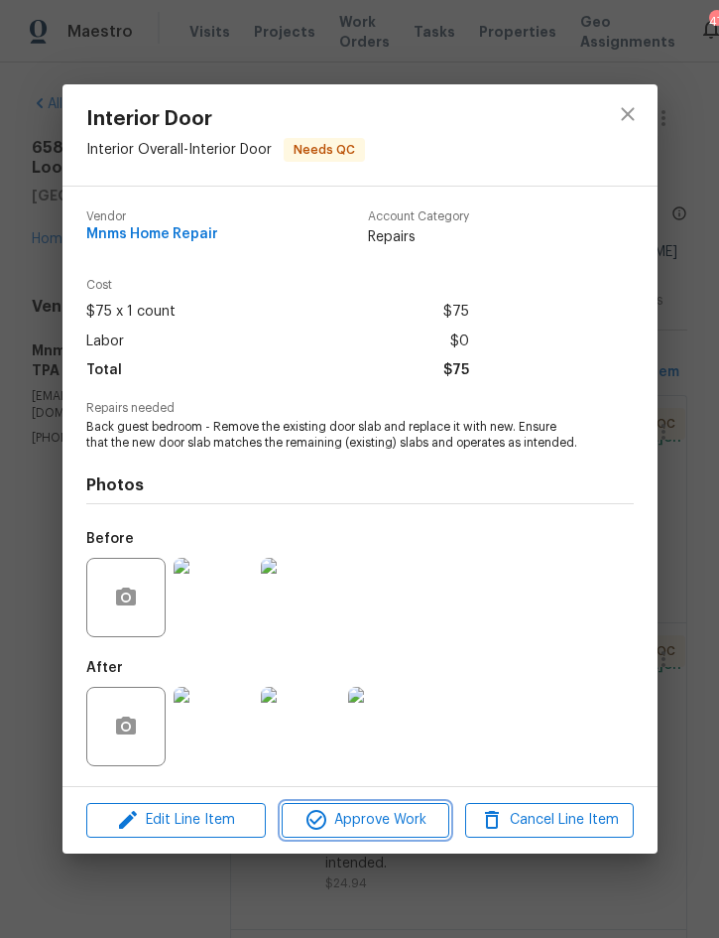
click at [361, 811] on span "Approve Work" at bounding box center [366, 820] width 156 height 25
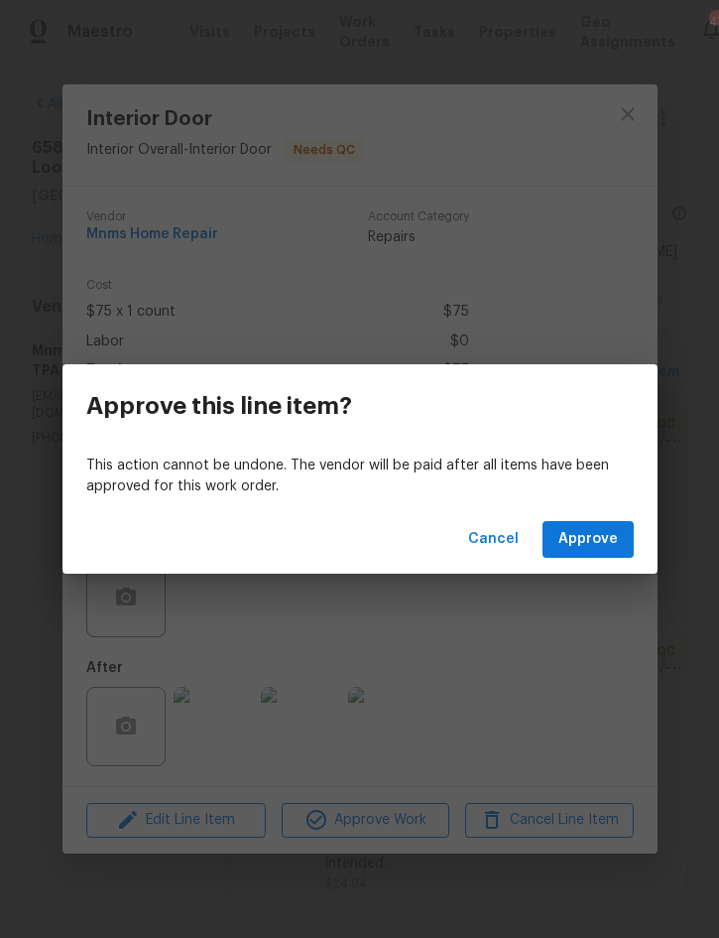
click at [583, 514] on div "Cancel Approve" at bounding box center [360, 539] width 595 height 68
click at [595, 538] on span "Approve" at bounding box center [589, 539] width 60 height 25
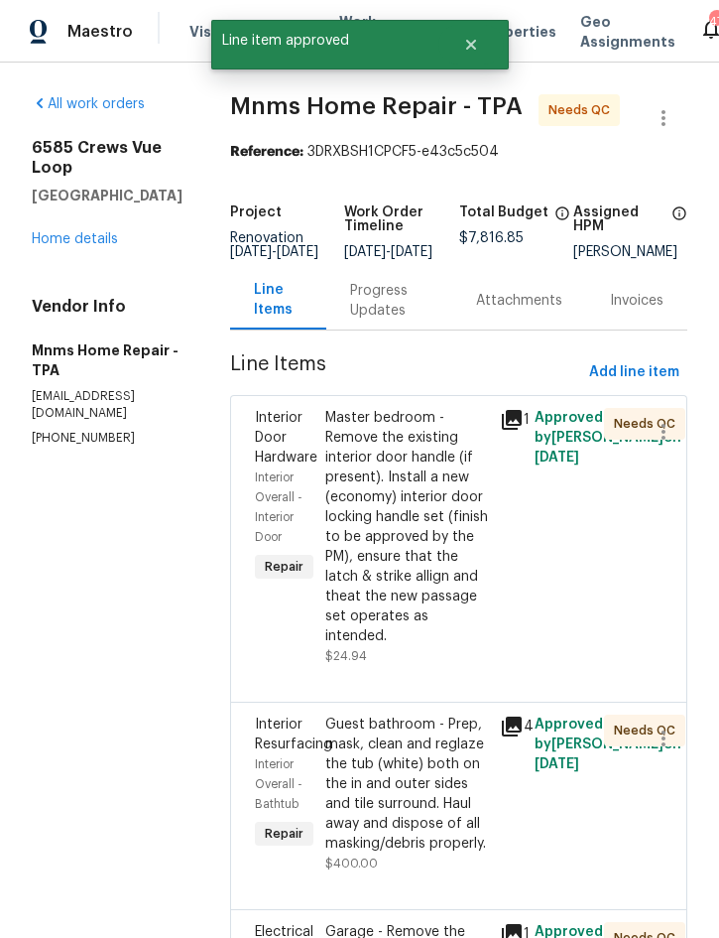
click at [439, 529] on div "Master bedroom - Remove the existing interior door handle (if present). Install…" at bounding box center [406, 527] width 163 height 238
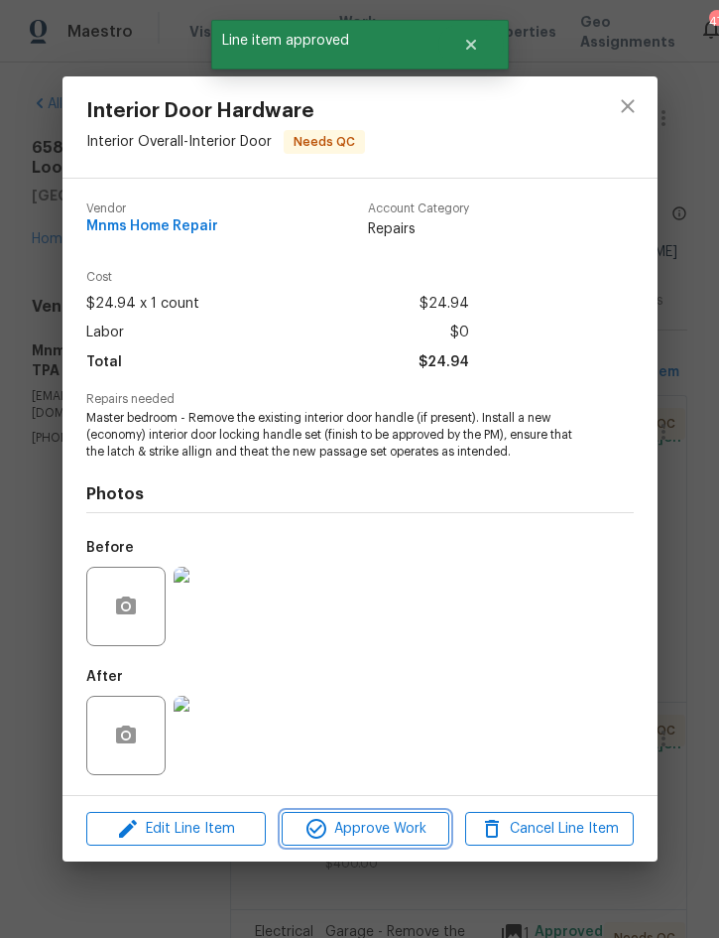
click at [387, 824] on span "Approve Work" at bounding box center [366, 829] width 156 height 25
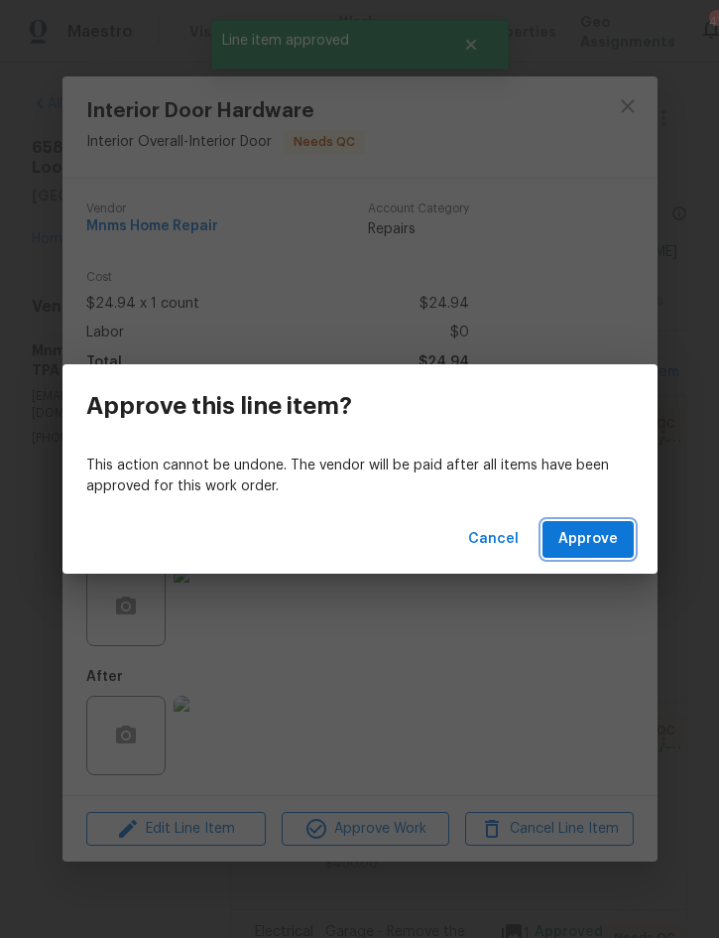
click at [604, 533] on span "Approve" at bounding box center [589, 539] width 60 height 25
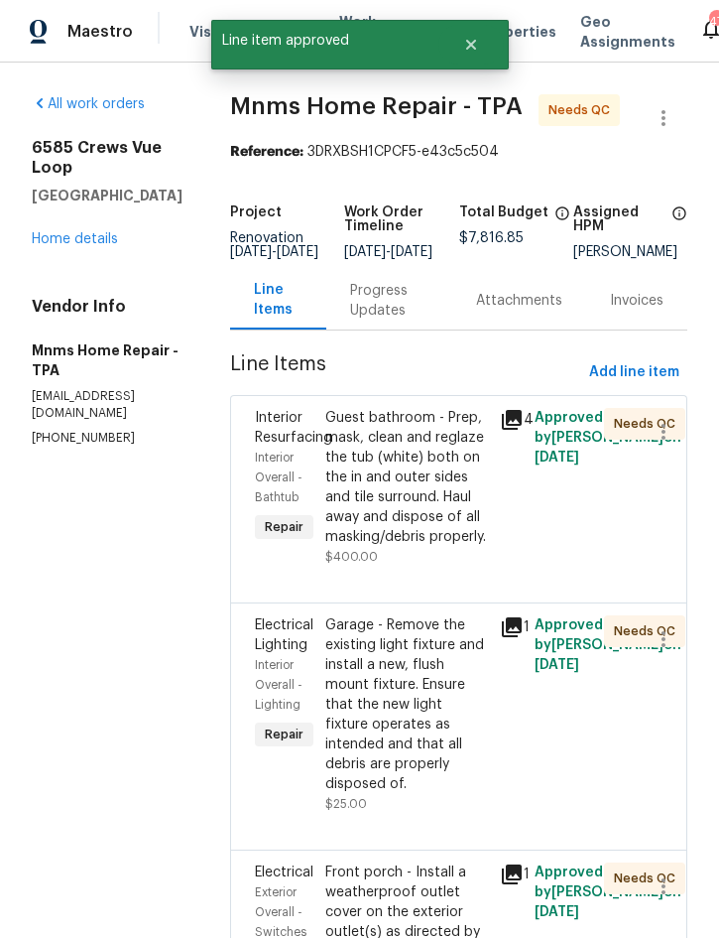
click at [432, 507] on div "Guest bathroom - Prep, mask, clean and reglaze the tub (white) both on the in a…" at bounding box center [406, 477] width 163 height 139
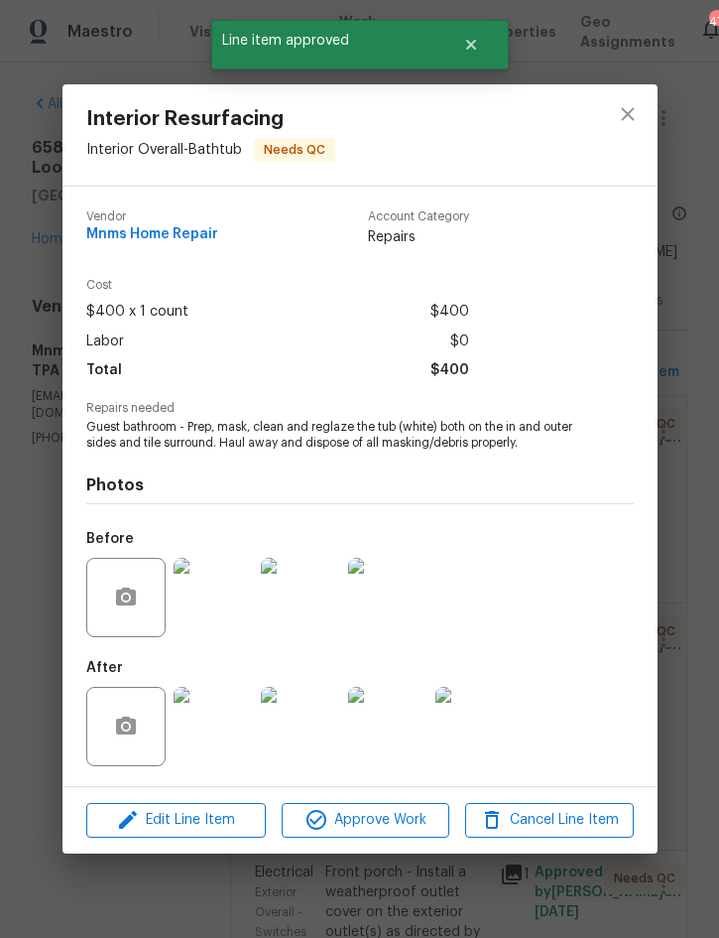
click at [231, 714] on img at bounding box center [213, 726] width 79 height 79
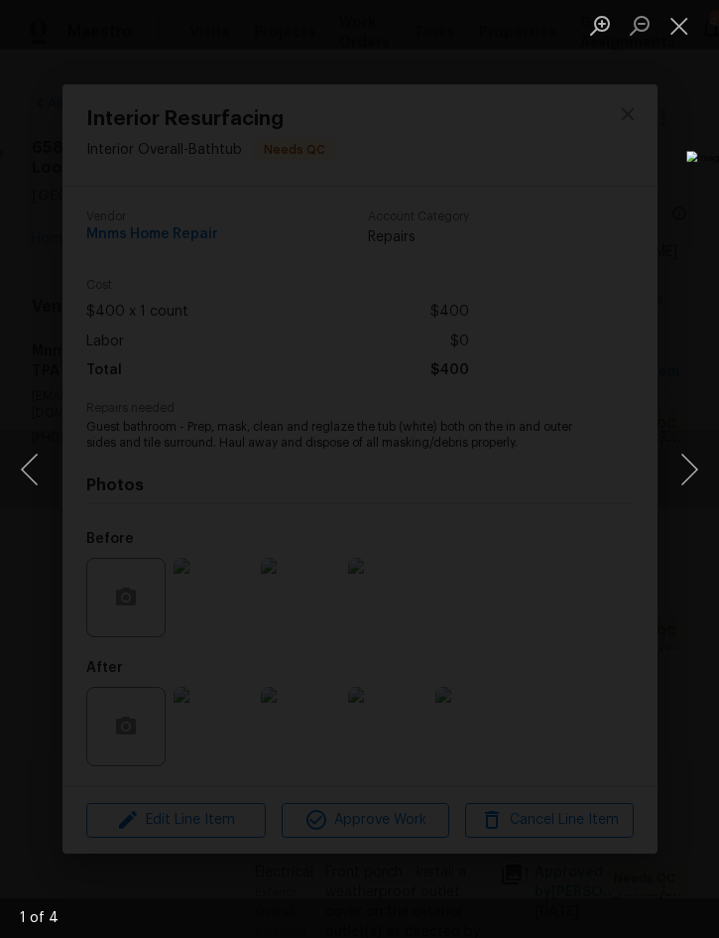
click at [694, 450] on button "Next image" at bounding box center [690, 469] width 60 height 79
click at [691, 448] on button "Next image" at bounding box center [690, 469] width 60 height 79
click at [686, 32] on button "Close lightbox" at bounding box center [680, 25] width 40 height 35
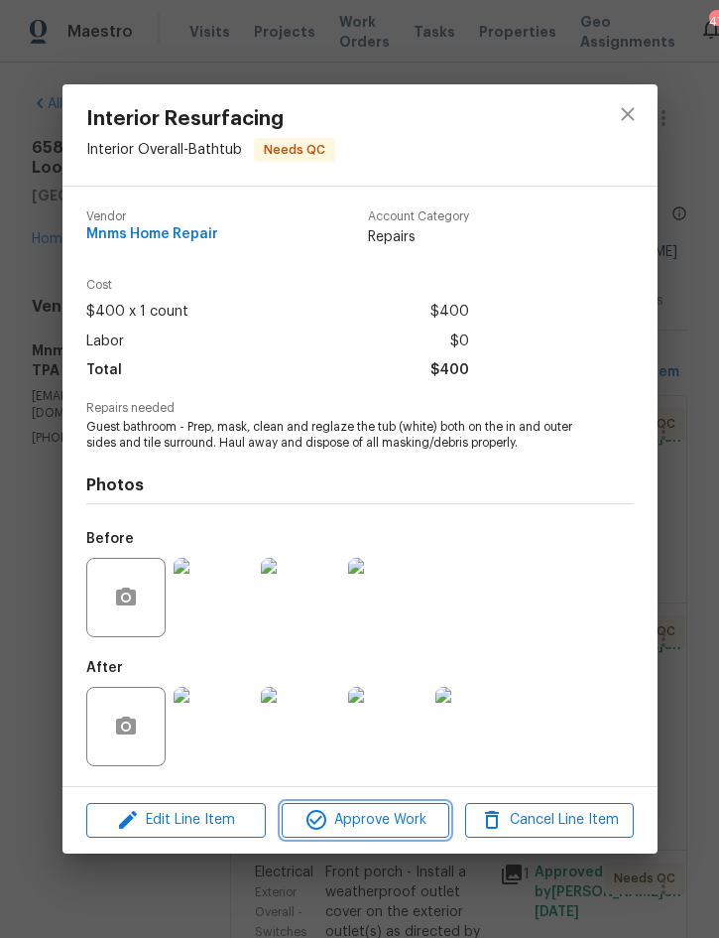
click at [375, 809] on button "Approve Work" at bounding box center [366, 820] width 168 height 35
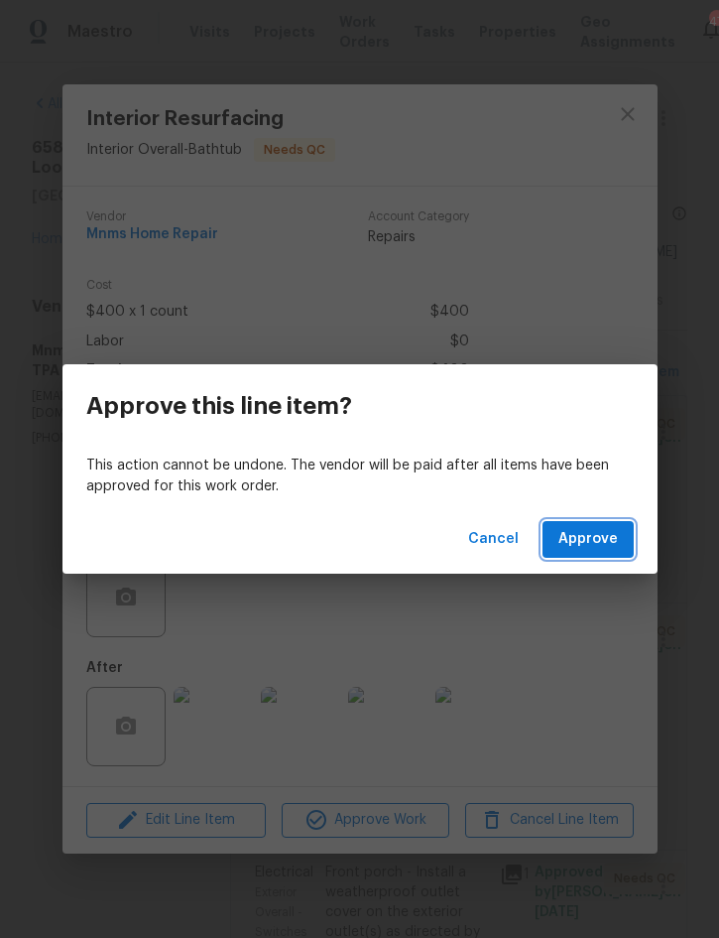
click at [597, 527] on span "Approve" at bounding box center [589, 539] width 60 height 25
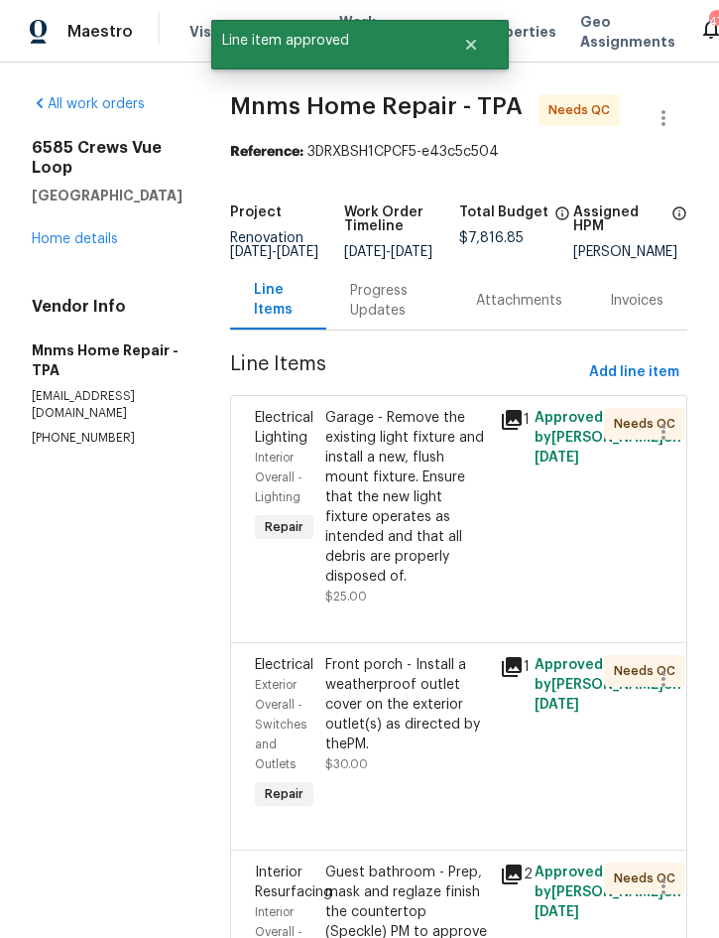
click at [430, 517] on div "Garage - Remove the existing light fixture and install a new, flush mount fixtu…" at bounding box center [406, 497] width 163 height 179
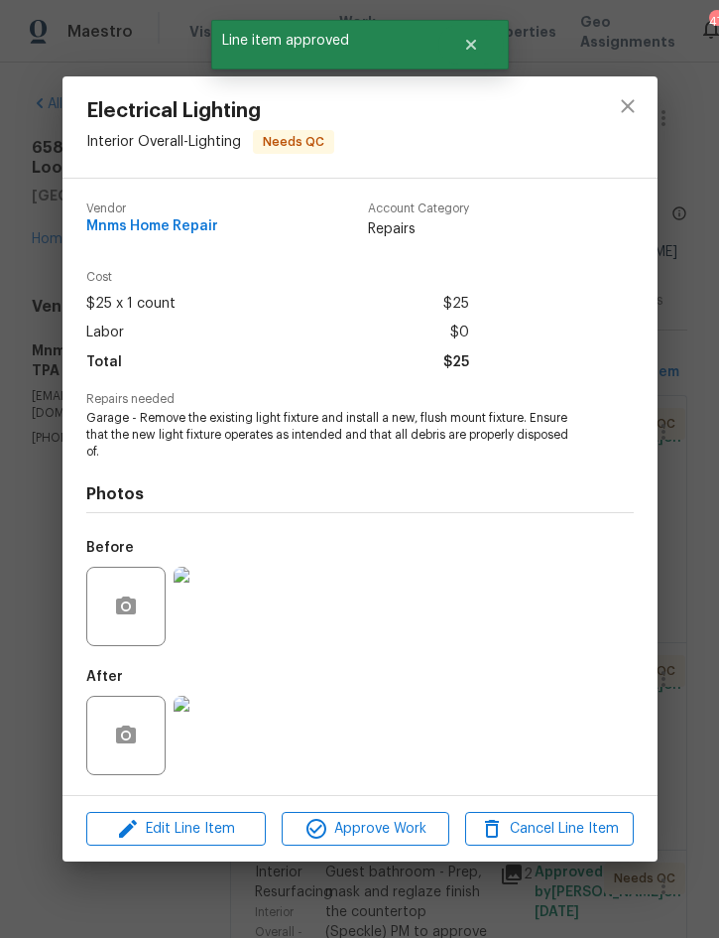
click at [216, 726] on img at bounding box center [213, 734] width 79 height 79
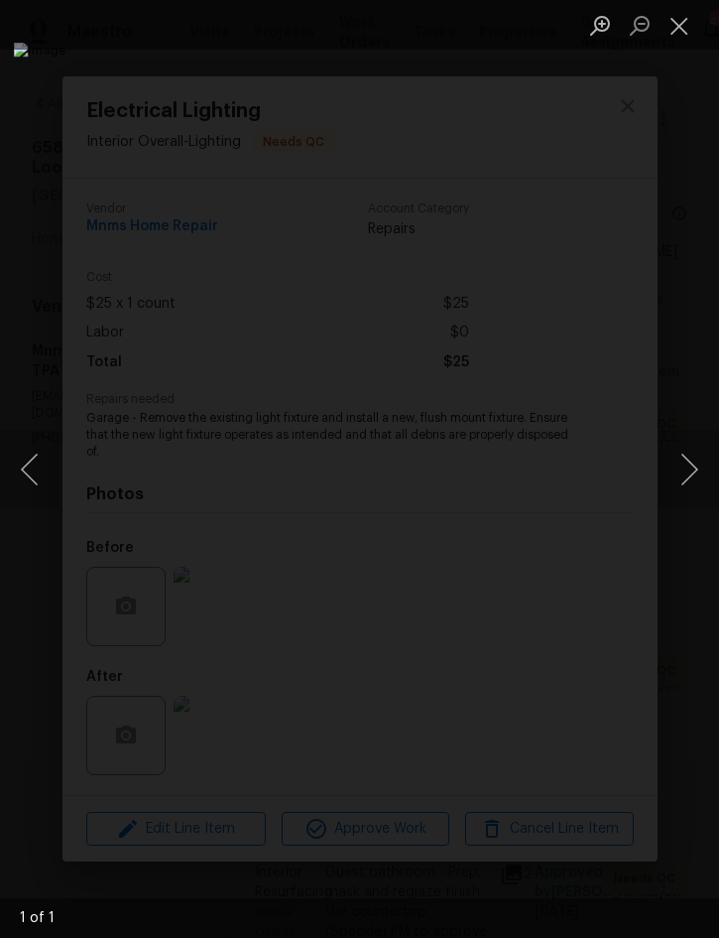
click at [676, 38] on button "Close lightbox" at bounding box center [680, 25] width 40 height 35
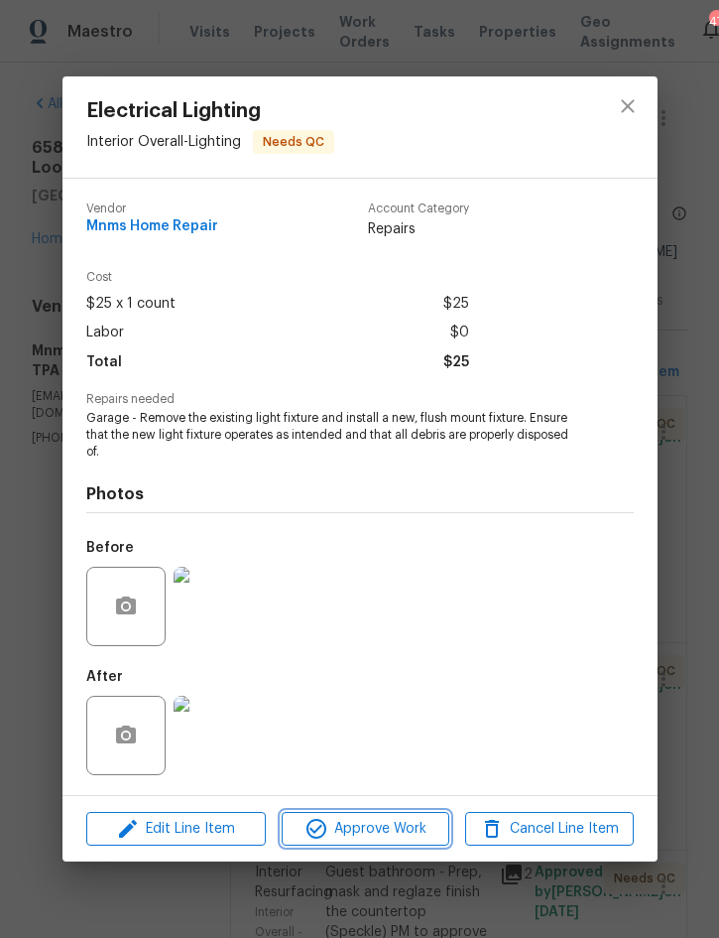
click at [380, 822] on span "Approve Work" at bounding box center [366, 829] width 156 height 25
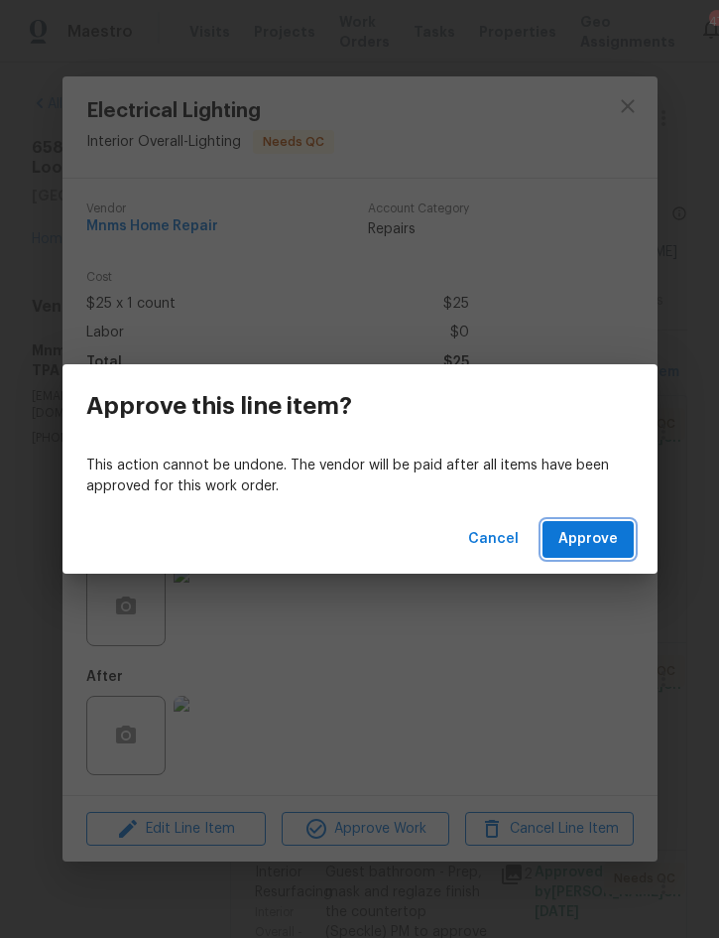
click at [585, 546] on span "Approve" at bounding box center [589, 539] width 60 height 25
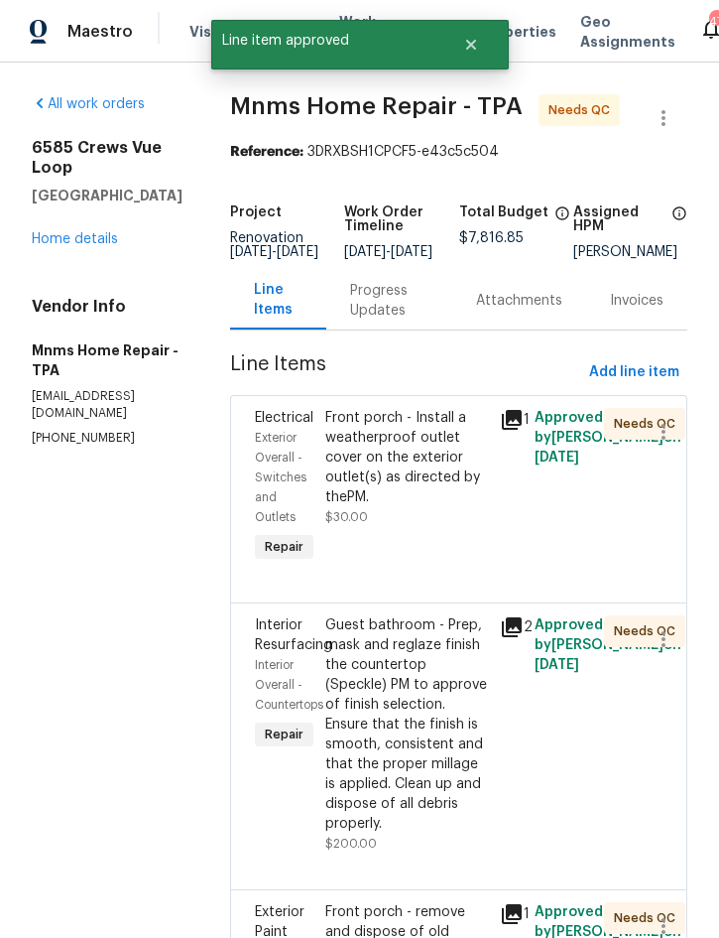
click at [438, 477] on div "Front porch - Install a weatherproof outlet cover on the exterior outlet(s) as …" at bounding box center [406, 457] width 163 height 99
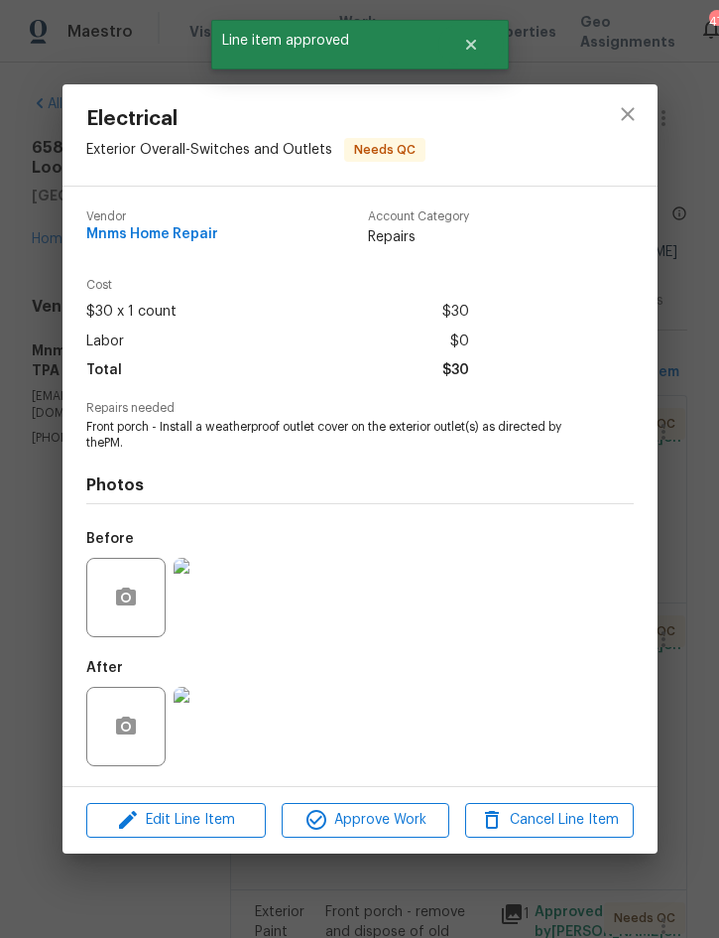
click at [217, 727] on img at bounding box center [213, 726] width 79 height 79
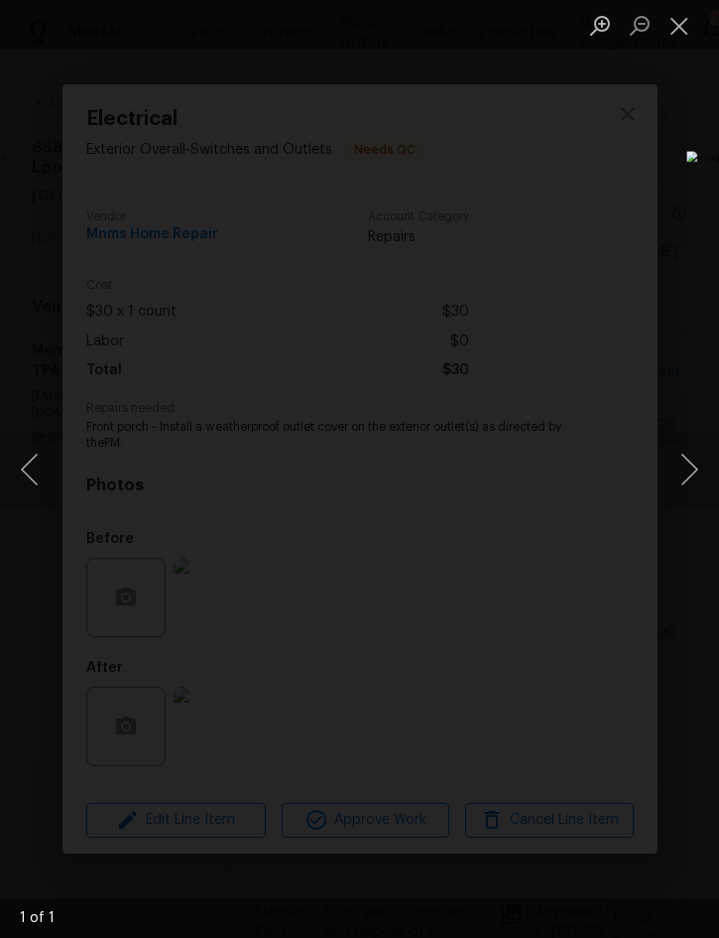
click at [679, 32] on button "Close lightbox" at bounding box center [680, 25] width 40 height 35
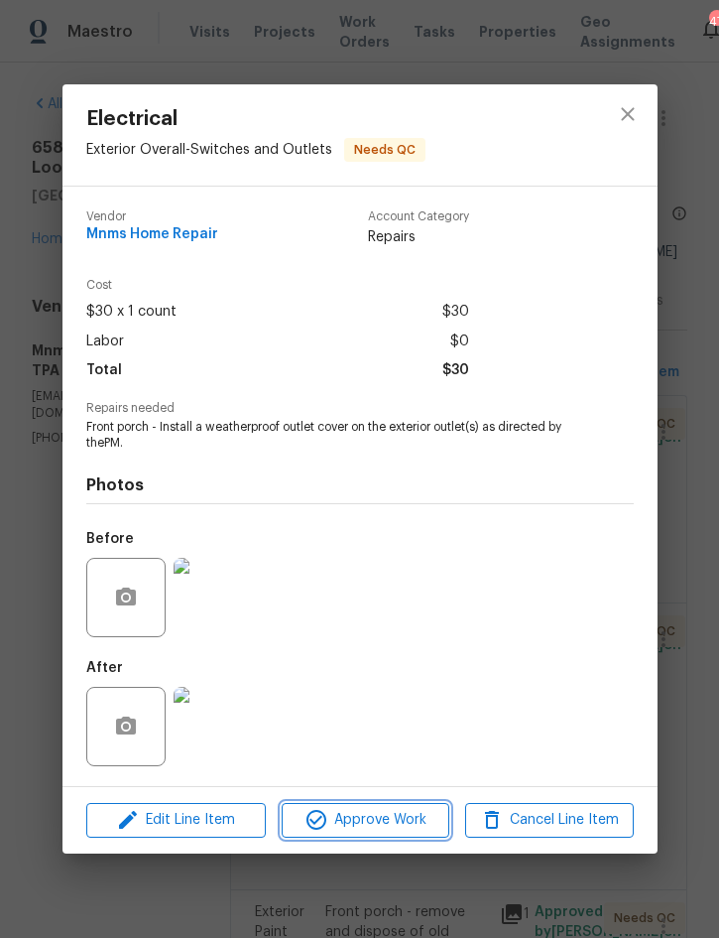
click at [381, 823] on span "Approve Work" at bounding box center [366, 820] width 156 height 25
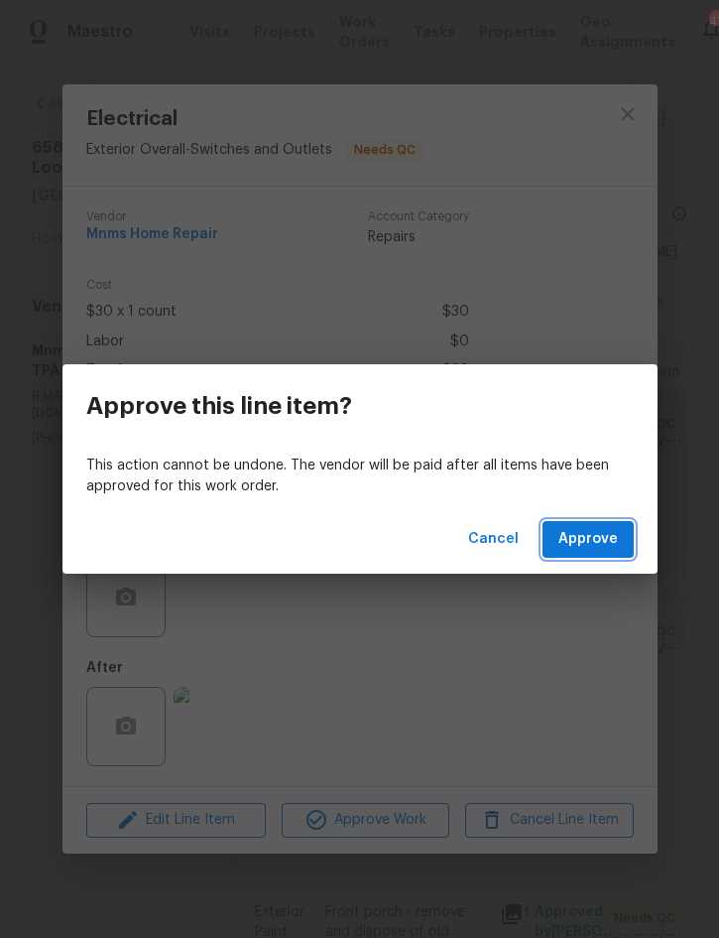
click at [594, 538] on span "Approve" at bounding box center [589, 539] width 60 height 25
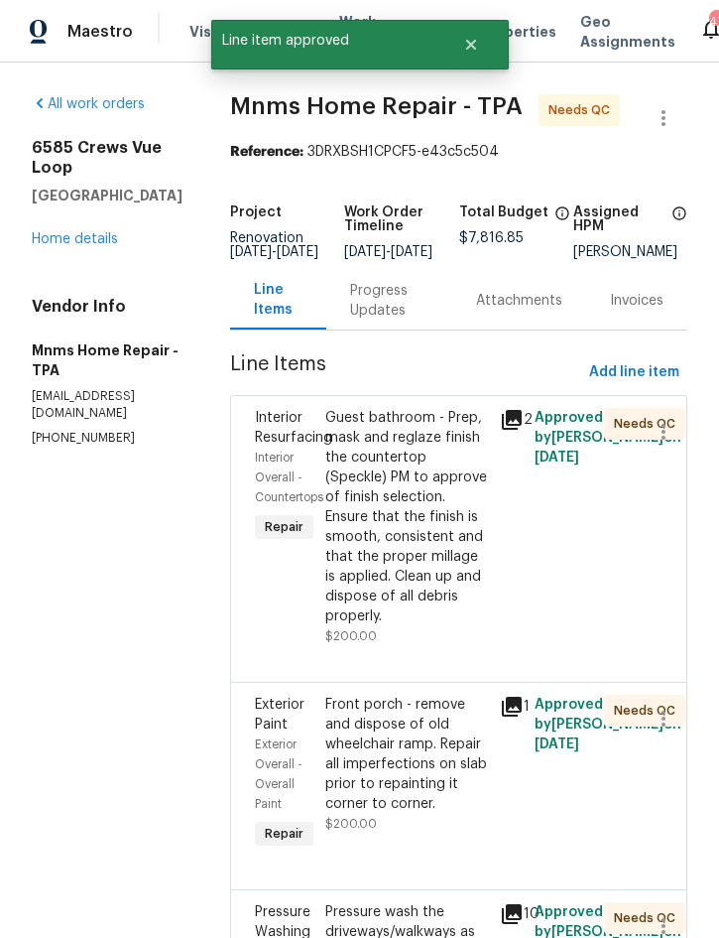
click at [428, 553] on div "Guest bathroom - Prep, mask and reglaze finish the countertop (Speckle) PM to a…" at bounding box center [406, 517] width 163 height 218
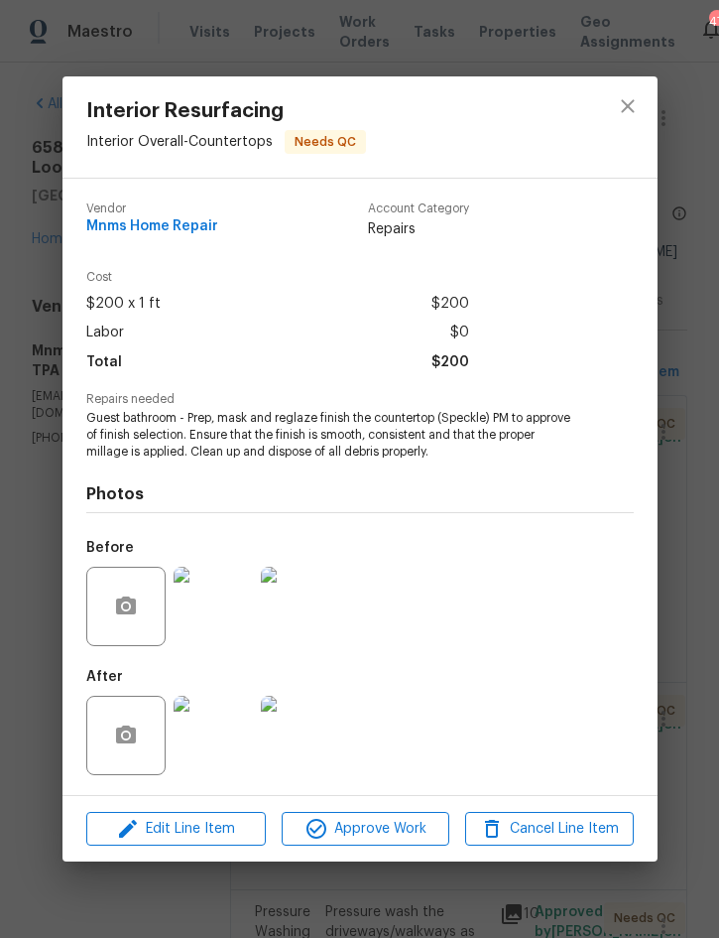
click at [205, 721] on img at bounding box center [213, 734] width 79 height 79
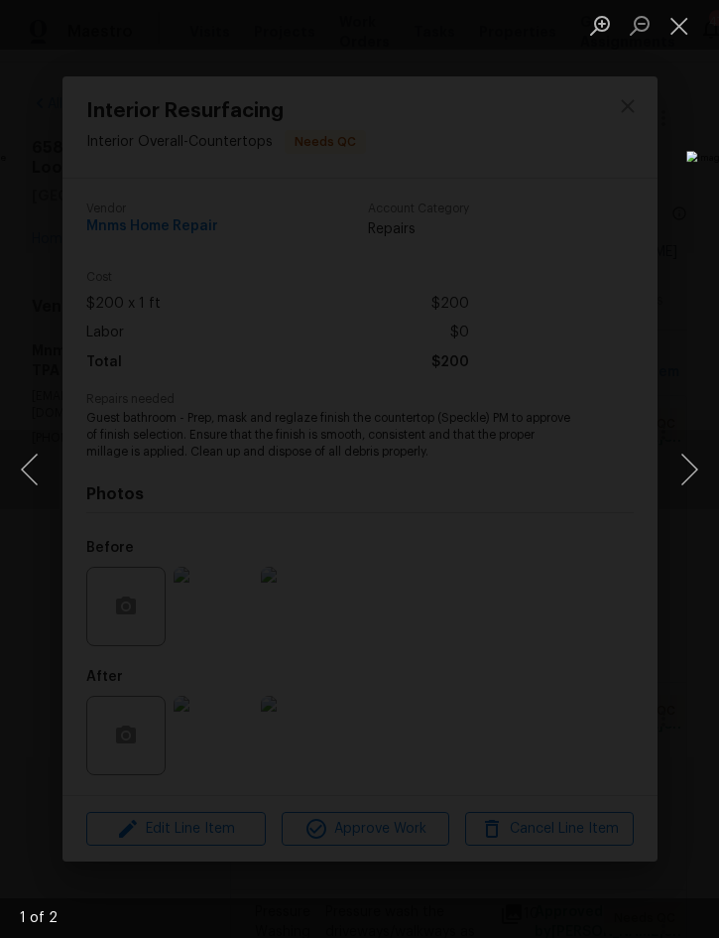
click at [696, 459] on button "Next image" at bounding box center [690, 469] width 60 height 79
click at [688, 17] on button "Close lightbox" at bounding box center [680, 25] width 40 height 35
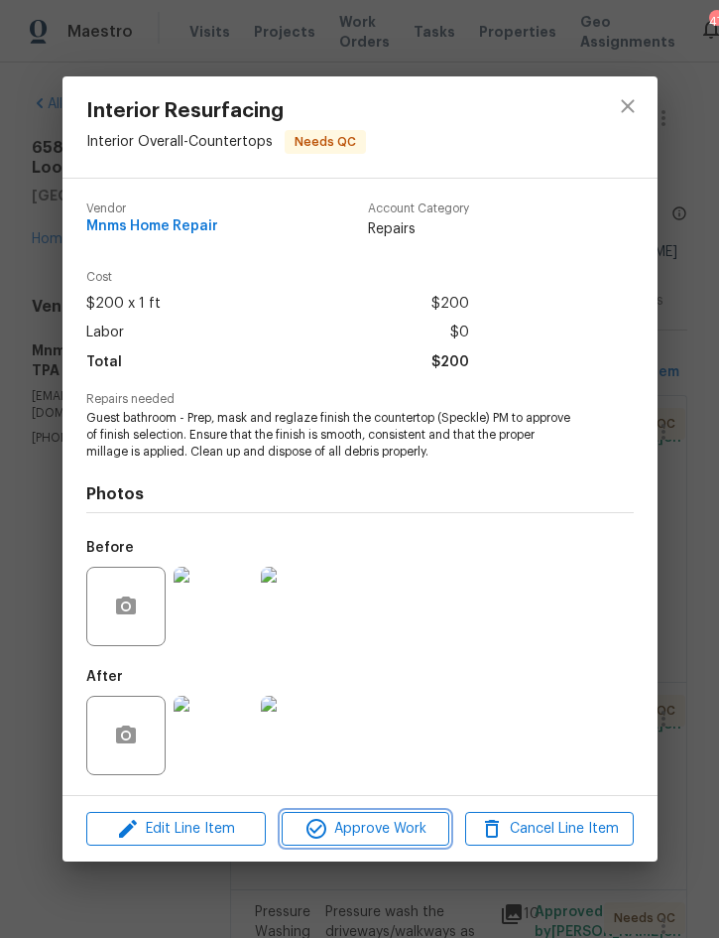
click at [393, 826] on span "Approve Work" at bounding box center [366, 829] width 156 height 25
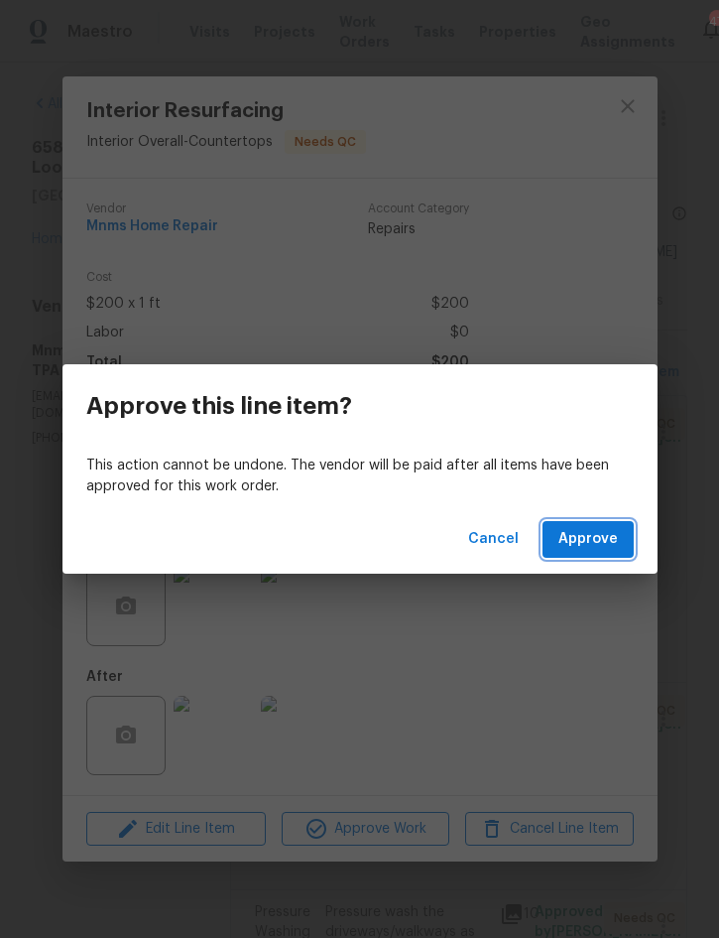
click at [597, 541] on span "Approve" at bounding box center [589, 539] width 60 height 25
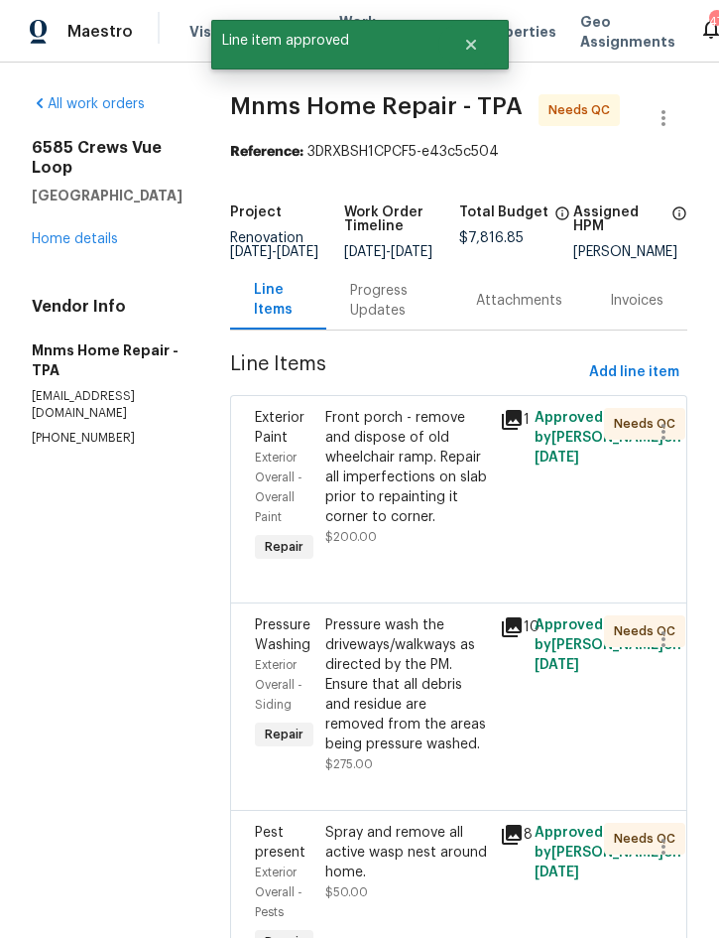
click at [407, 499] on div "Front porch - remove and dispose of old wheelchair ramp. Repair all imperfectio…" at bounding box center [406, 467] width 163 height 119
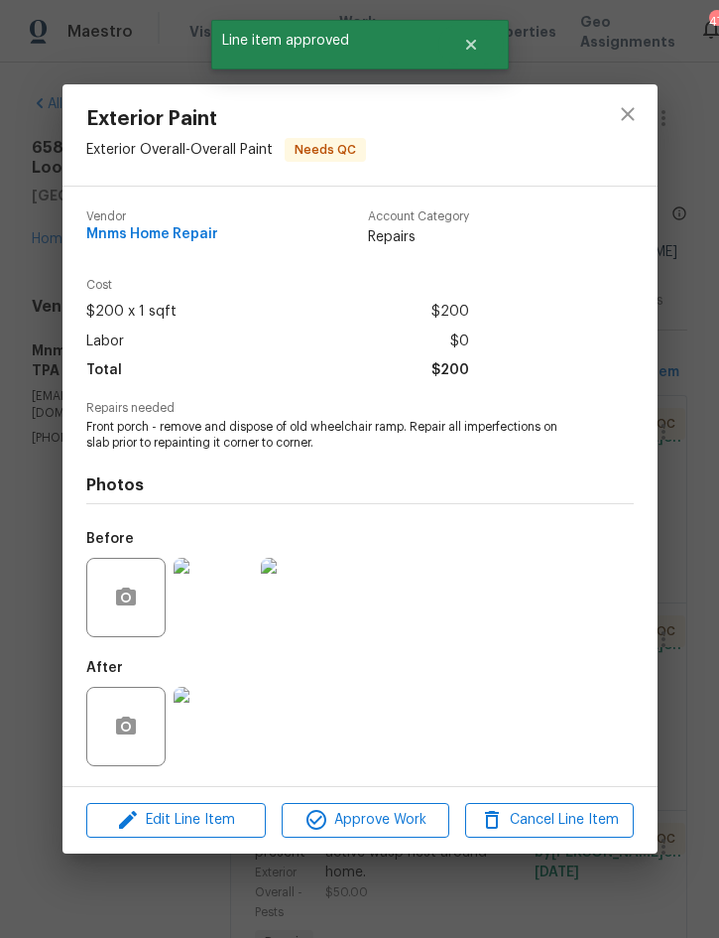
click at [226, 721] on img at bounding box center [213, 726] width 79 height 79
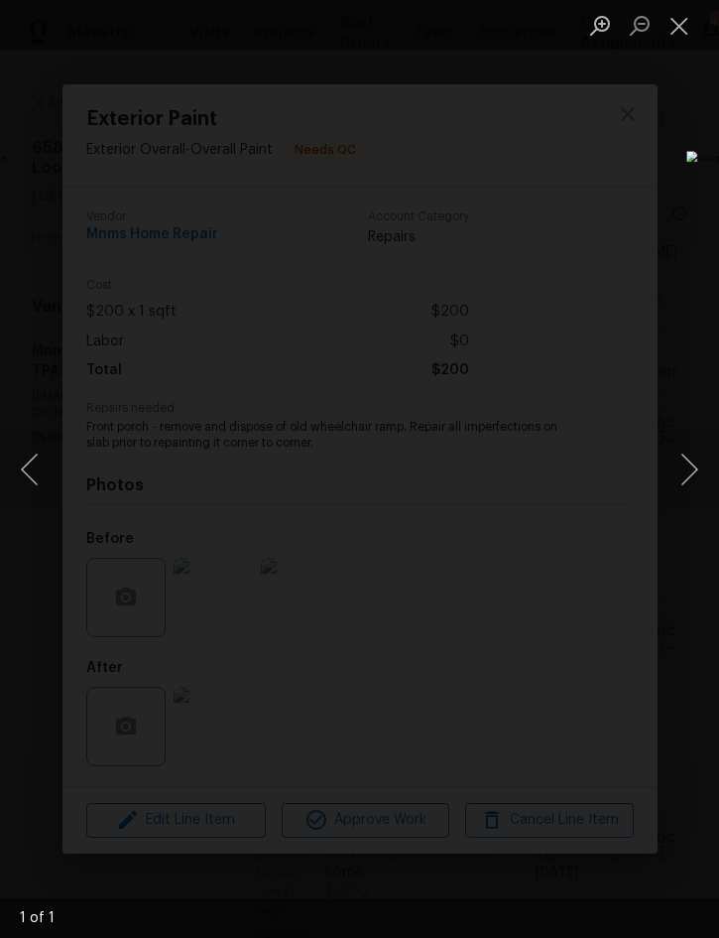
click at [678, 24] on button "Close lightbox" at bounding box center [680, 25] width 40 height 35
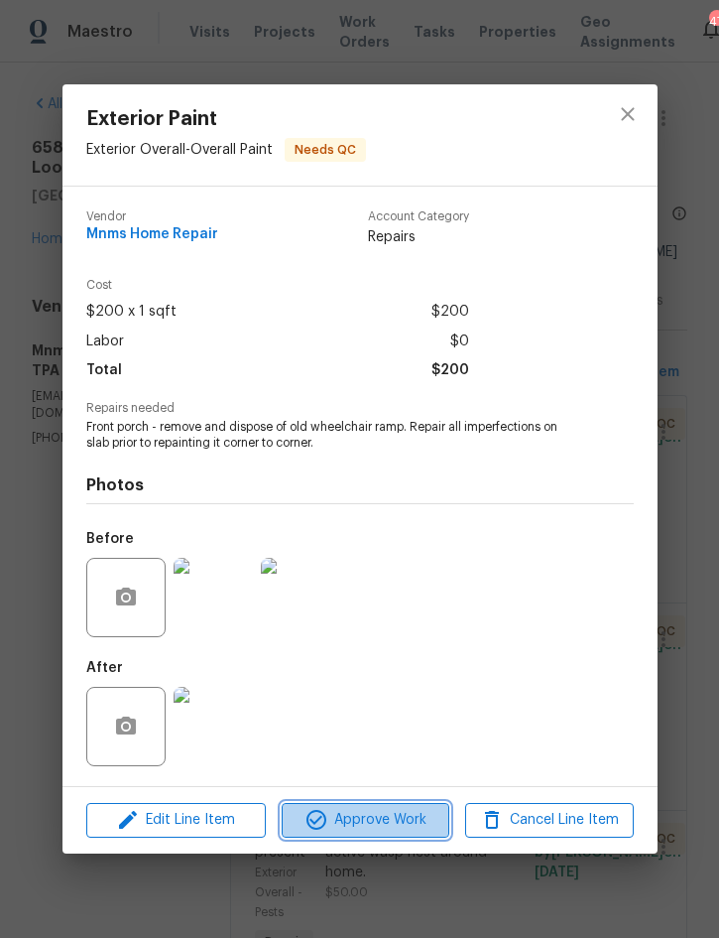
click at [384, 827] on span "Approve Work" at bounding box center [366, 820] width 156 height 25
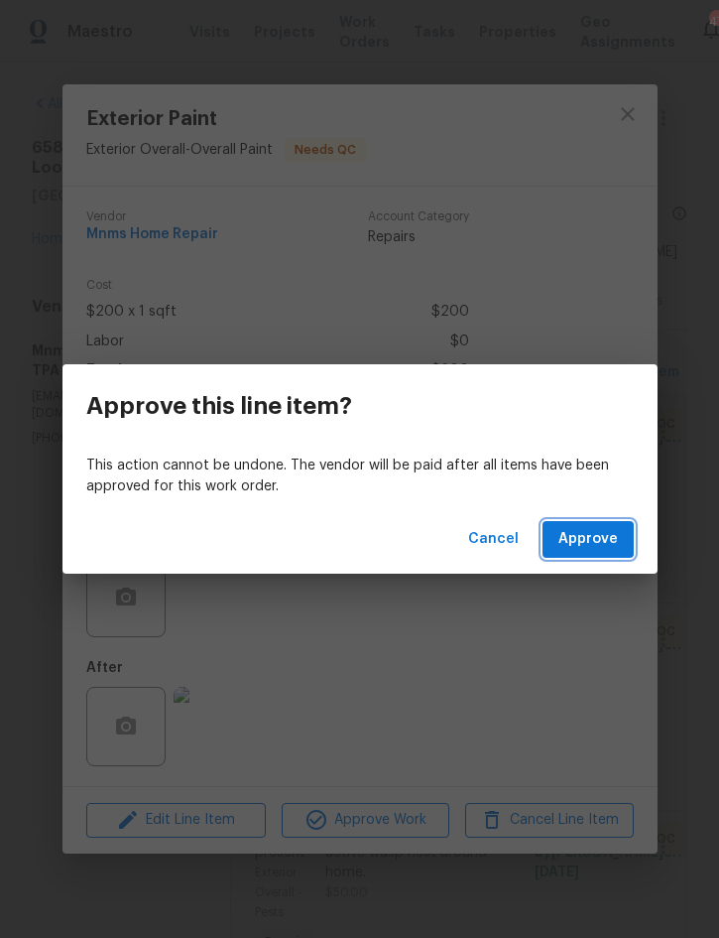
click at [595, 549] on span "Approve" at bounding box center [589, 539] width 60 height 25
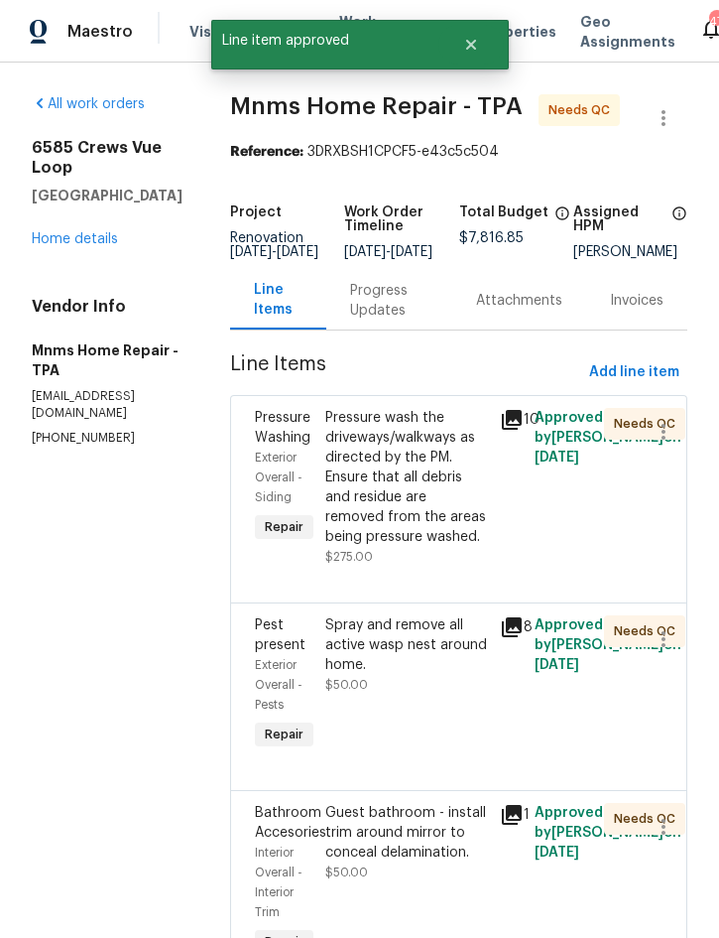
click at [415, 506] on div "Pressure wash the driveways/walkways as directed by the PM. Ensure that all deb…" at bounding box center [406, 477] width 163 height 139
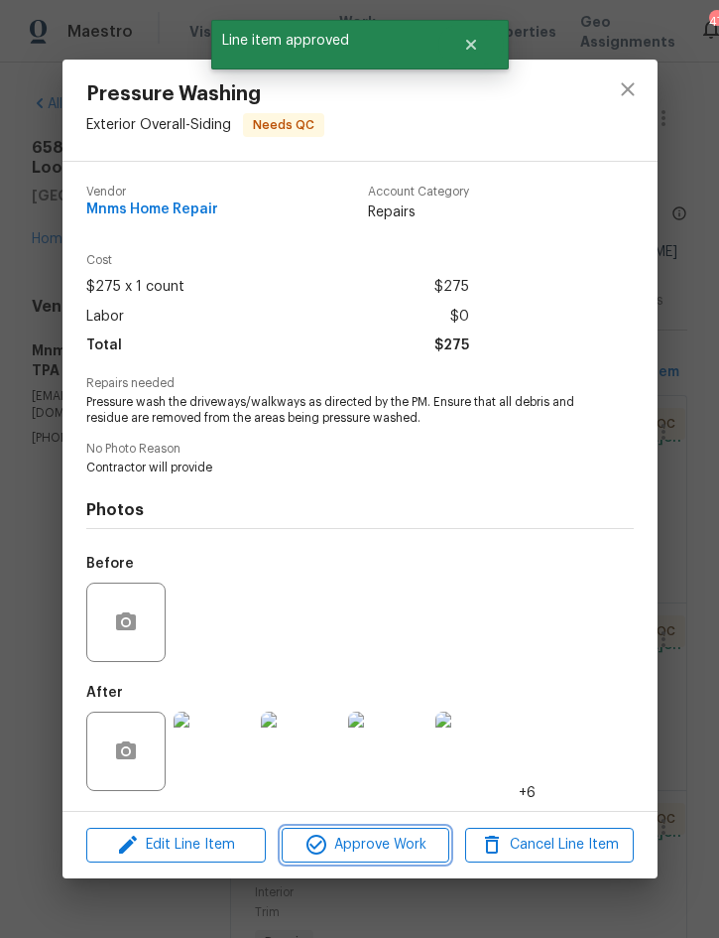
click at [370, 837] on span "Approve Work" at bounding box center [366, 844] width 156 height 25
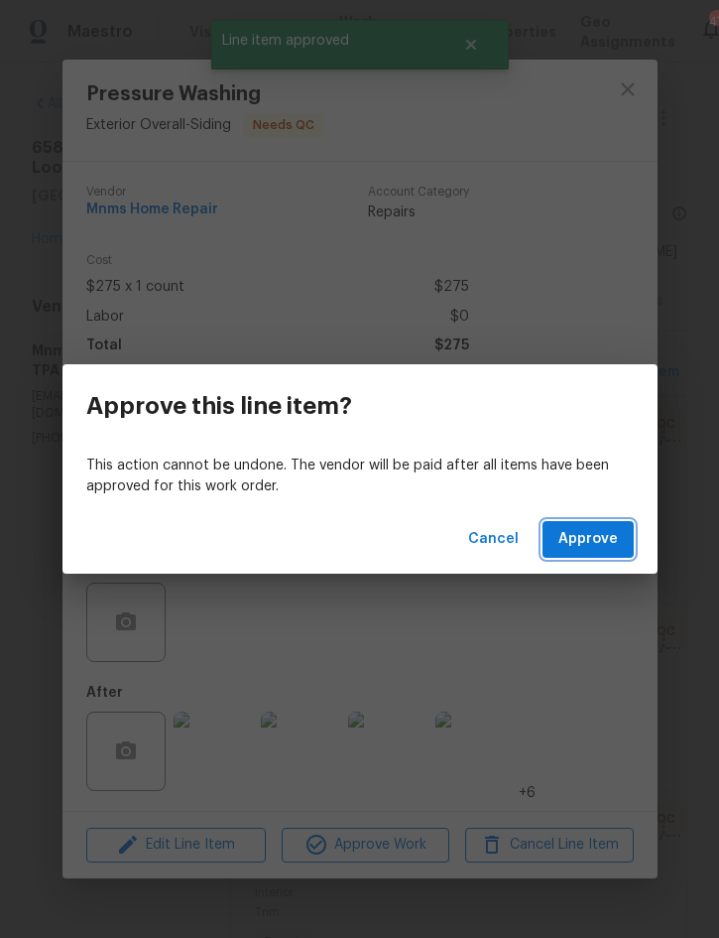
click at [602, 534] on span "Approve" at bounding box center [589, 539] width 60 height 25
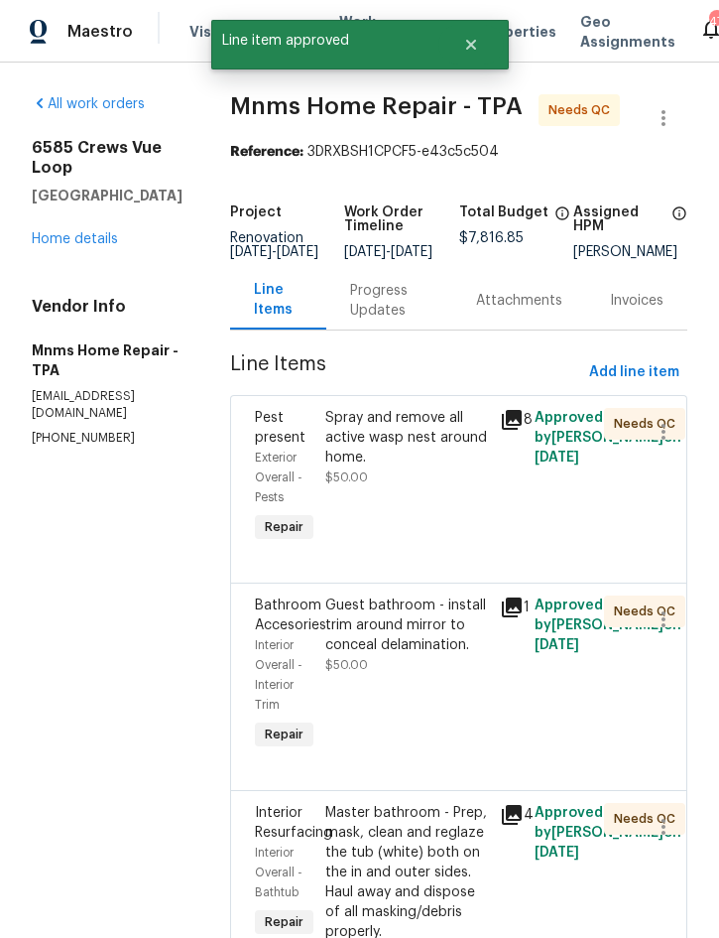
click at [416, 461] on div "Spray and remove all active wasp nest around home." at bounding box center [406, 438] width 163 height 60
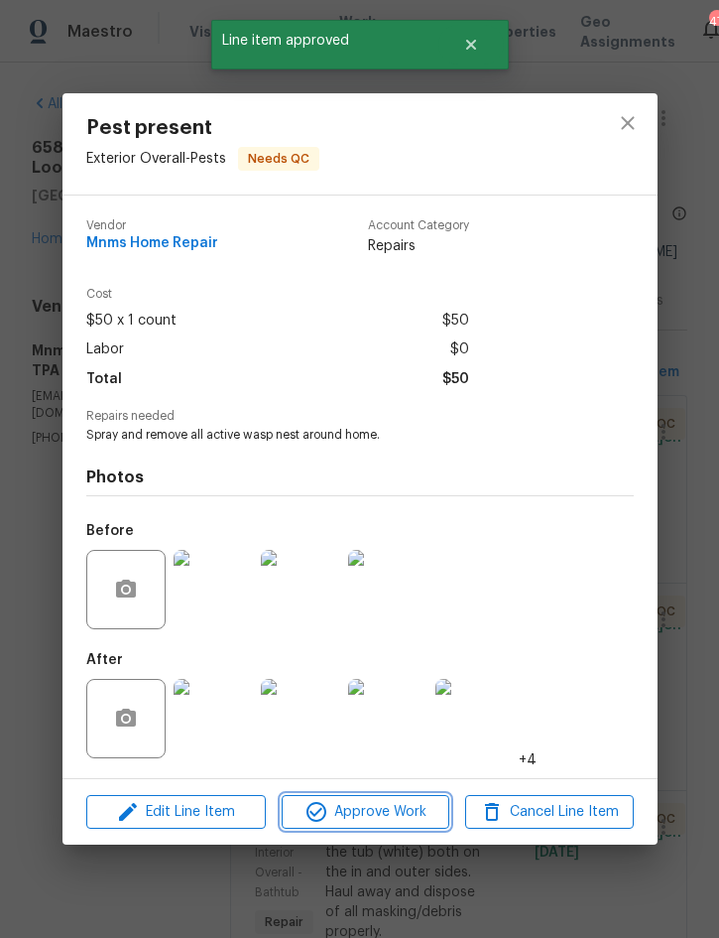
click at [383, 817] on span "Approve Work" at bounding box center [366, 812] width 156 height 25
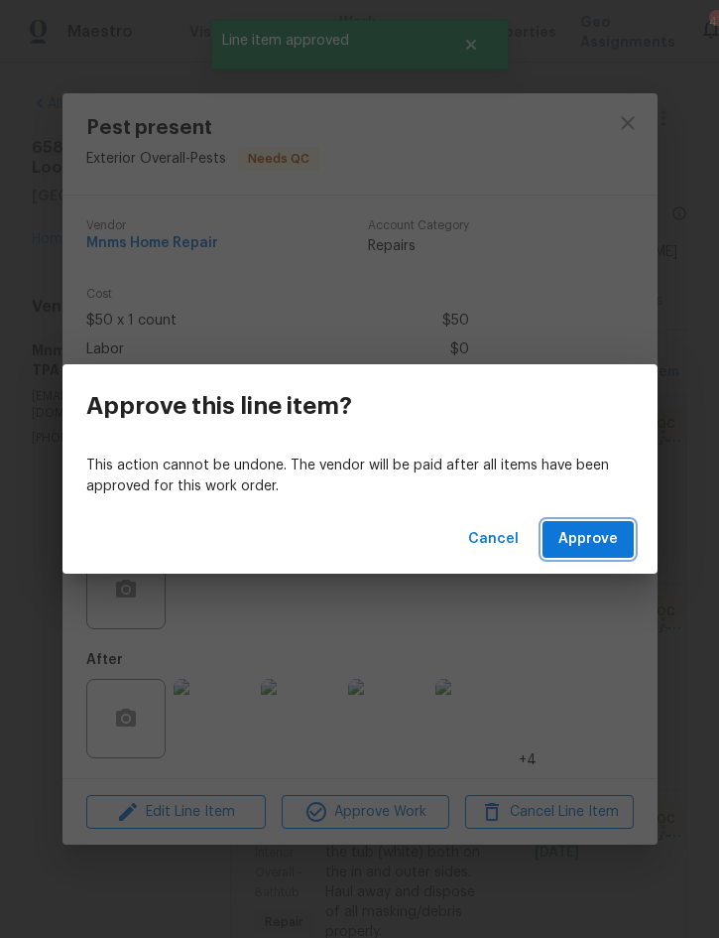
click at [595, 536] on span "Approve" at bounding box center [589, 539] width 60 height 25
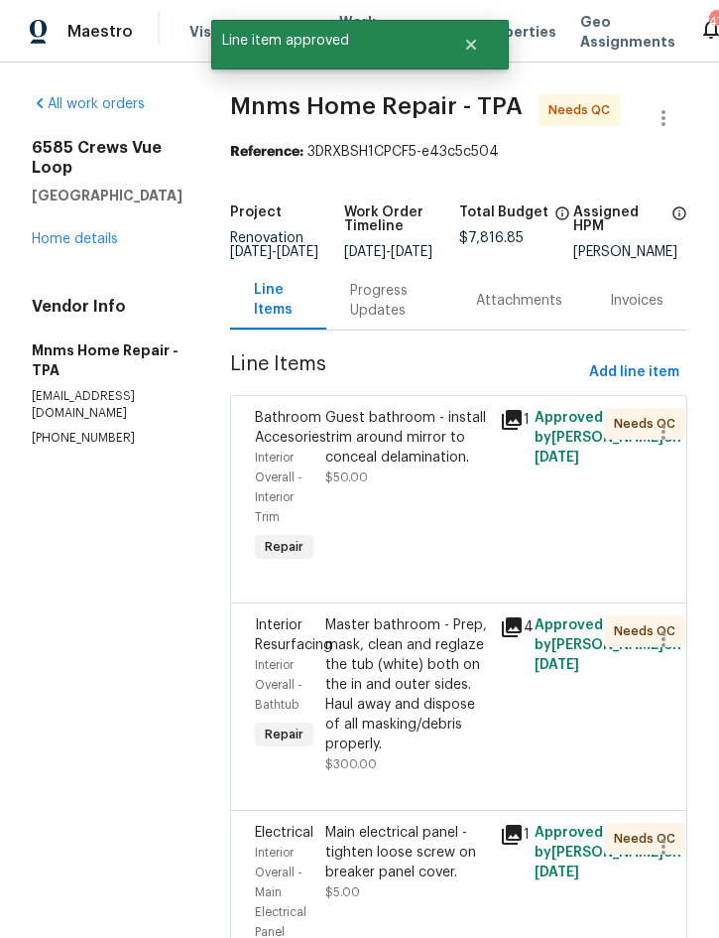
click at [436, 467] on div "Guest bathroom - install trim around mirror to conceal delamination." at bounding box center [406, 438] width 163 height 60
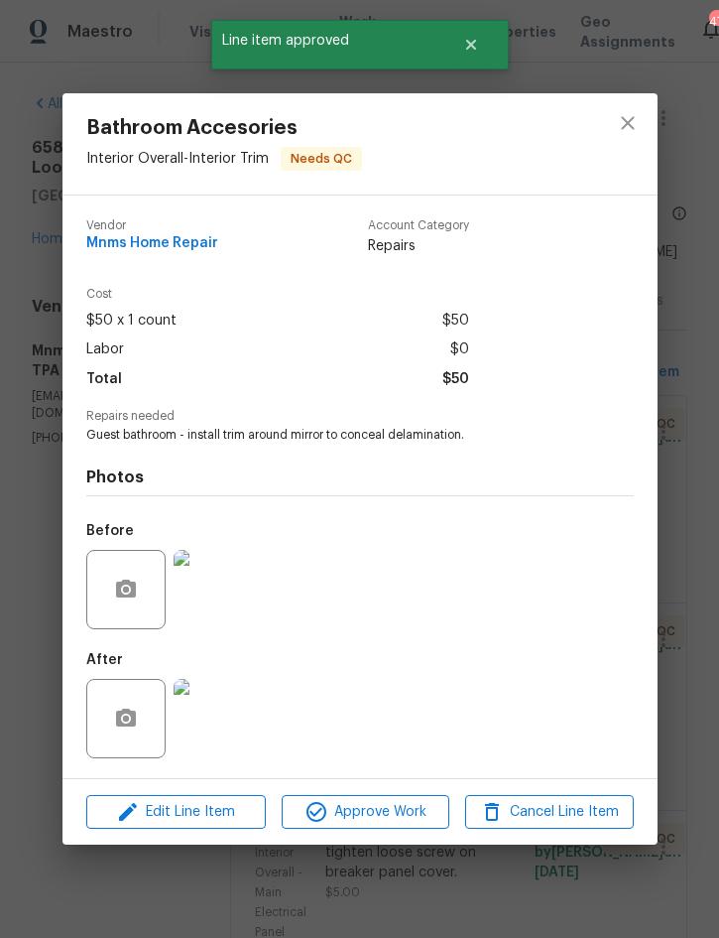
click at [217, 714] on img at bounding box center [213, 718] width 79 height 79
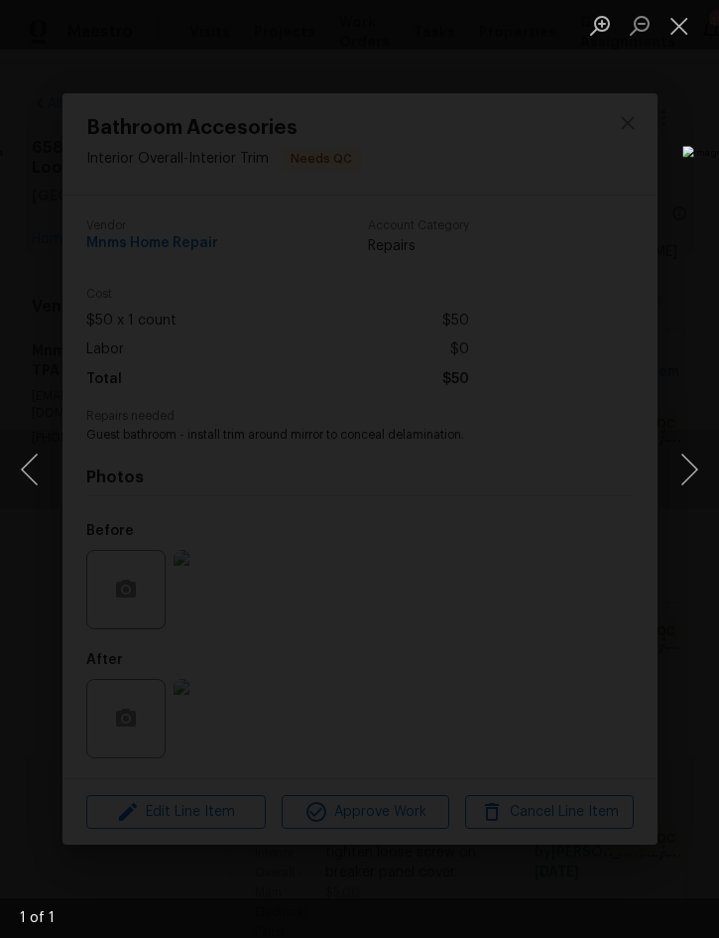
click at [676, 26] on button "Close lightbox" at bounding box center [680, 25] width 40 height 35
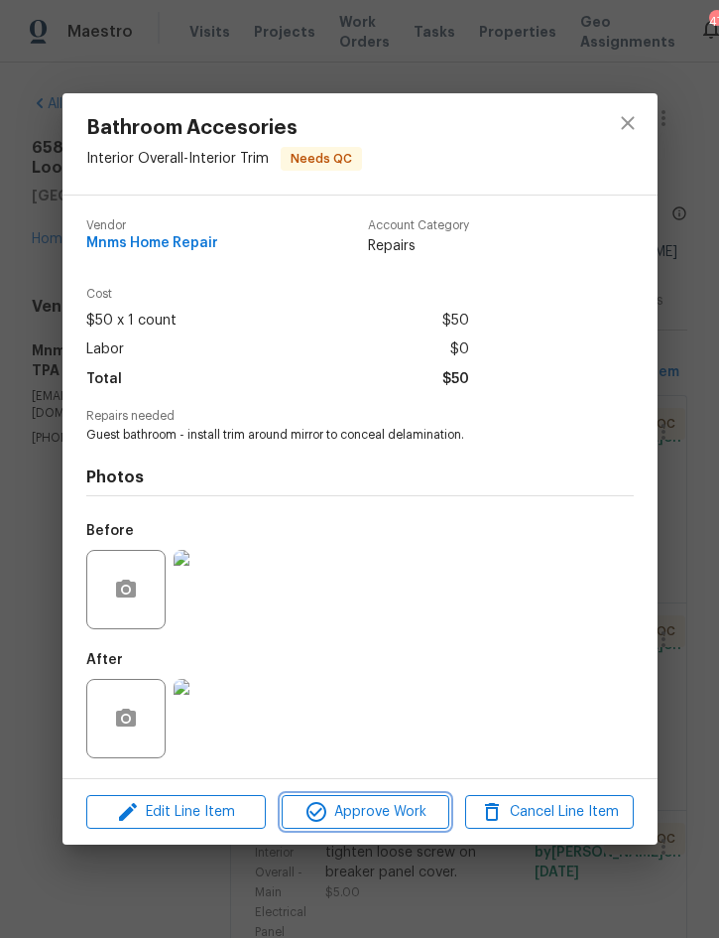
click at [384, 824] on span "Approve Work" at bounding box center [366, 812] width 156 height 25
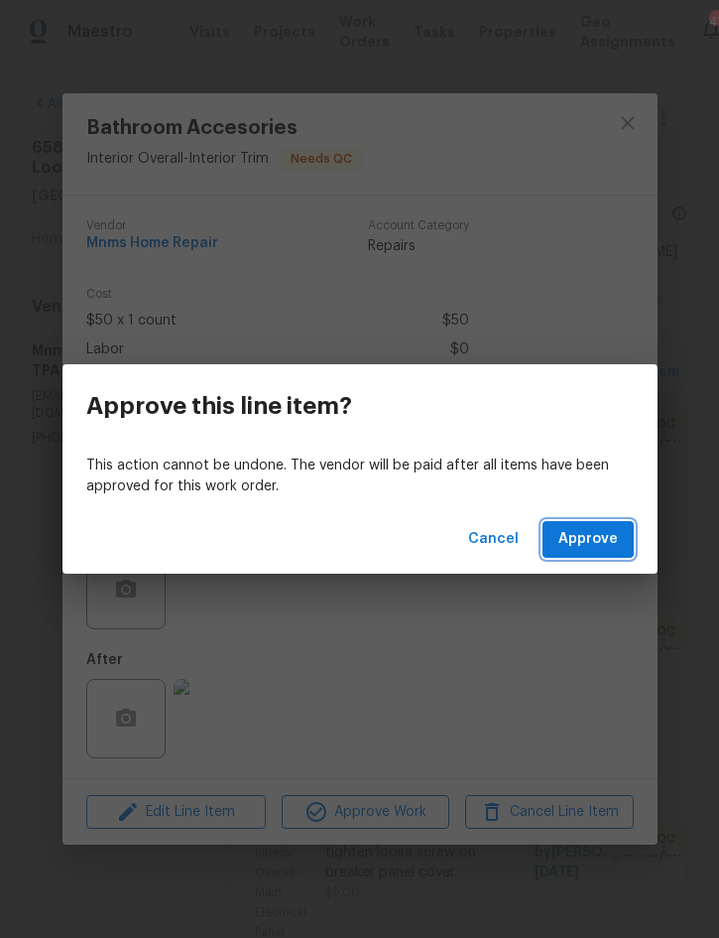
click at [594, 544] on span "Approve" at bounding box center [589, 539] width 60 height 25
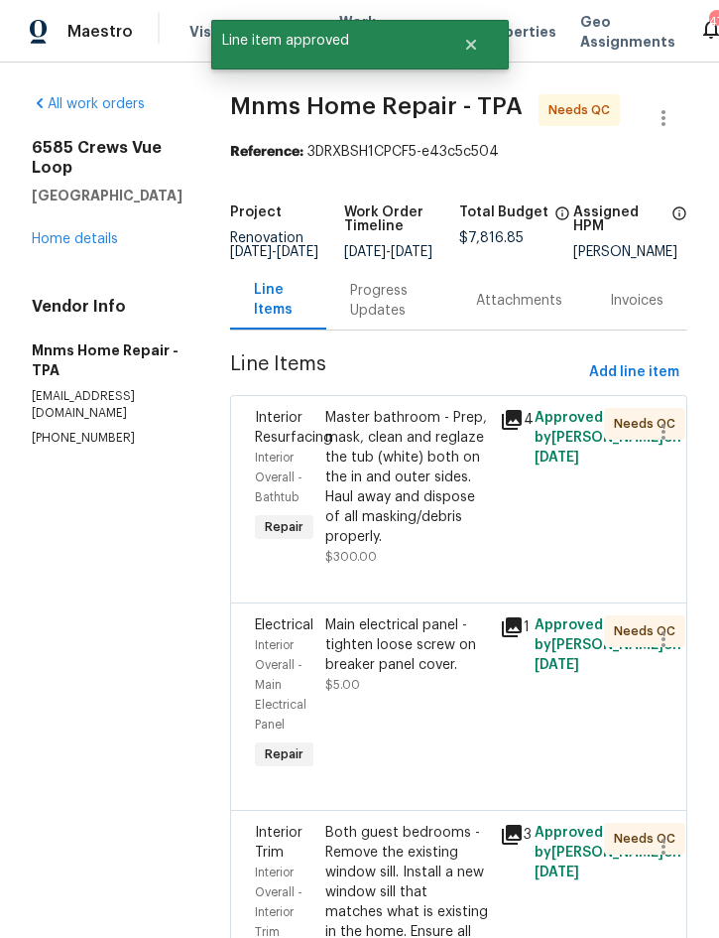
click at [414, 482] on div "Master bathroom - Prep, mask, clean and reglaze the tub (white) both on the in …" at bounding box center [406, 477] width 163 height 139
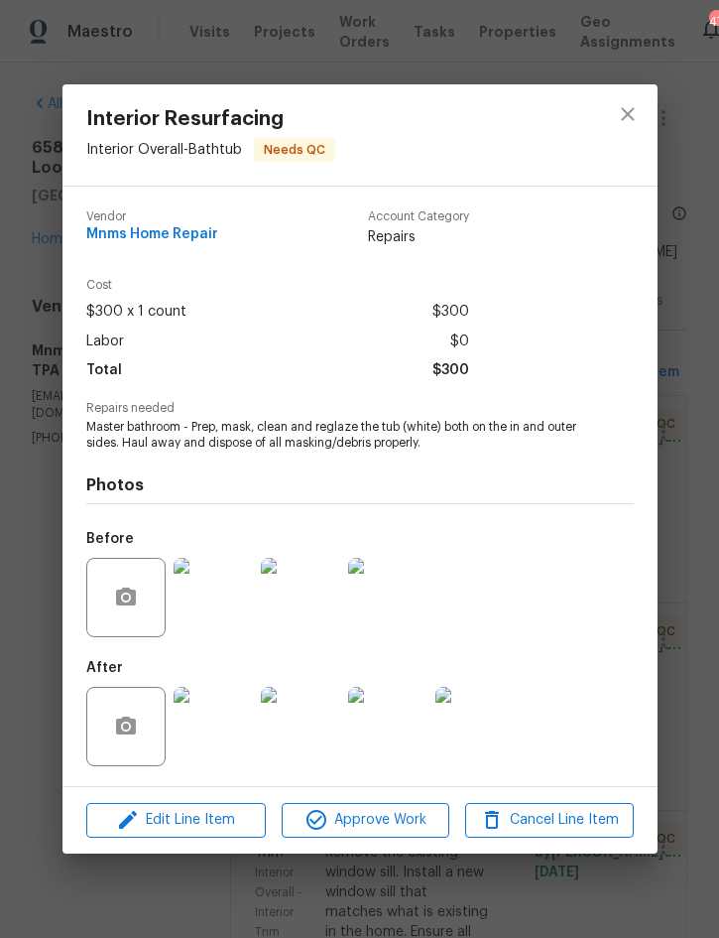
click at [222, 710] on img at bounding box center [213, 726] width 79 height 79
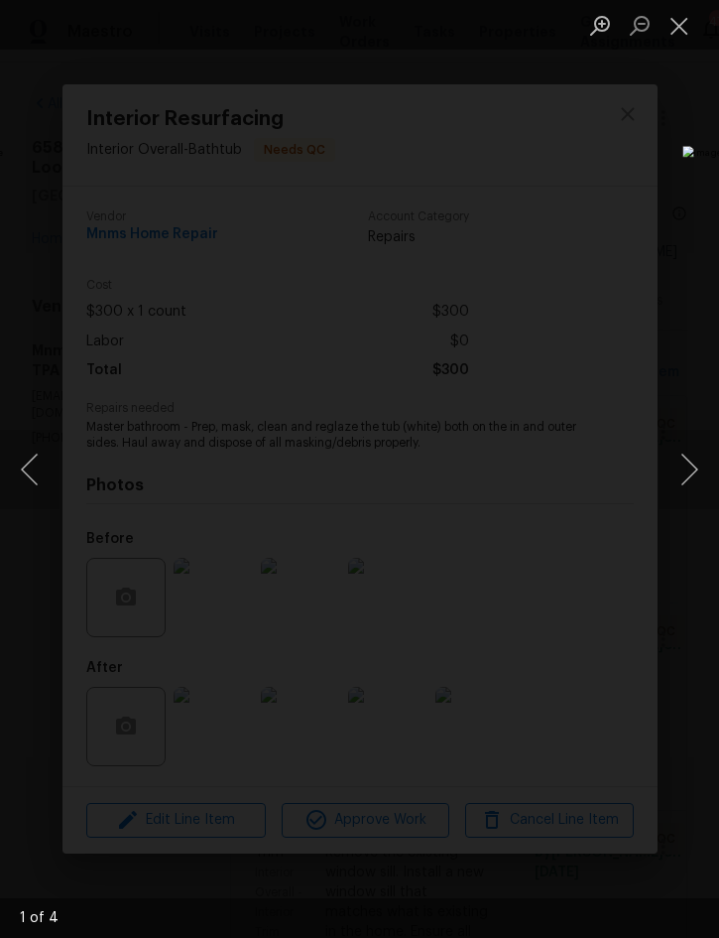
click at [697, 438] on button "Next image" at bounding box center [690, 469] width 60 height 79
click at [693, 442] on button "Next image" at bounding box center [690, 469] width 60 height 79
click at [675, 26] on button "Close lightbox" at bounding box center [680, 25] width 40 height 35
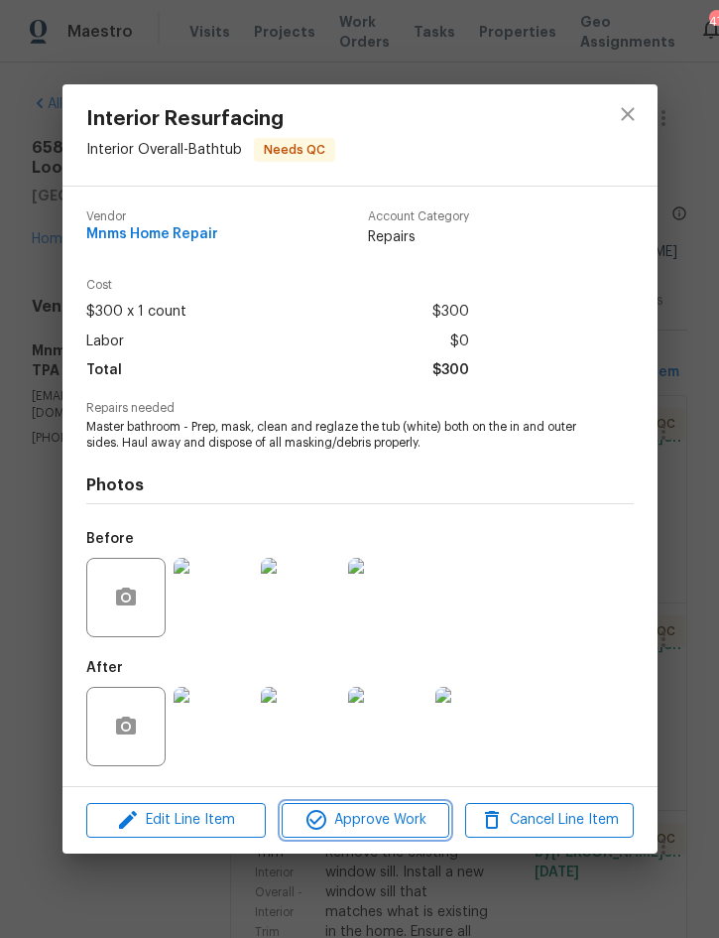
click at [388, 818] on span "Approve Work" at bounding box center [366, 820] width 156 height 25
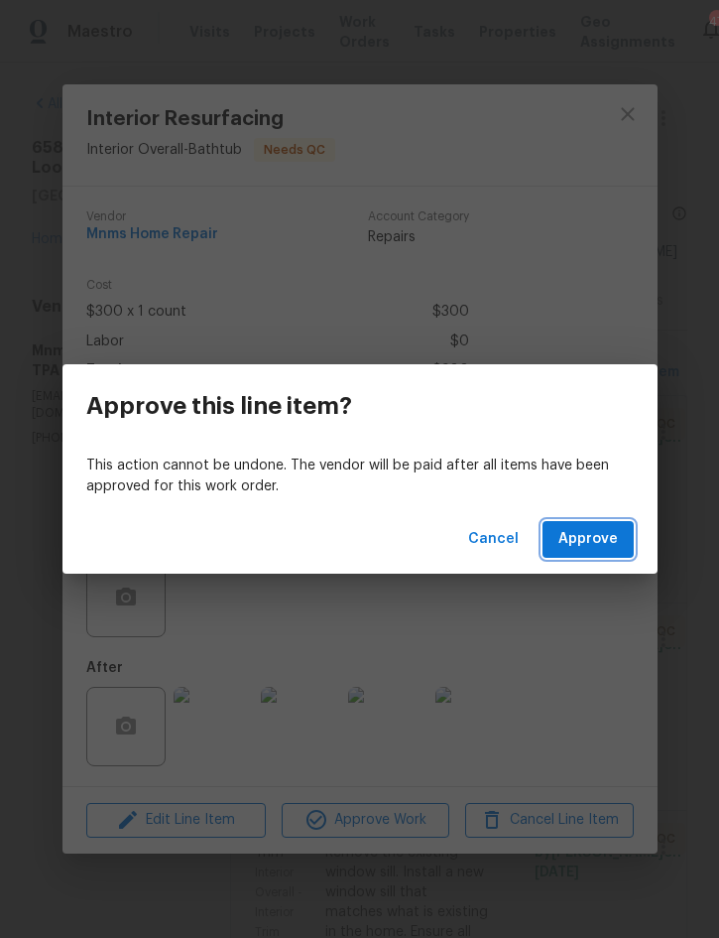
click at [607, 539] on span "Approve" at bounding box center [589, 539] width 60 height 25
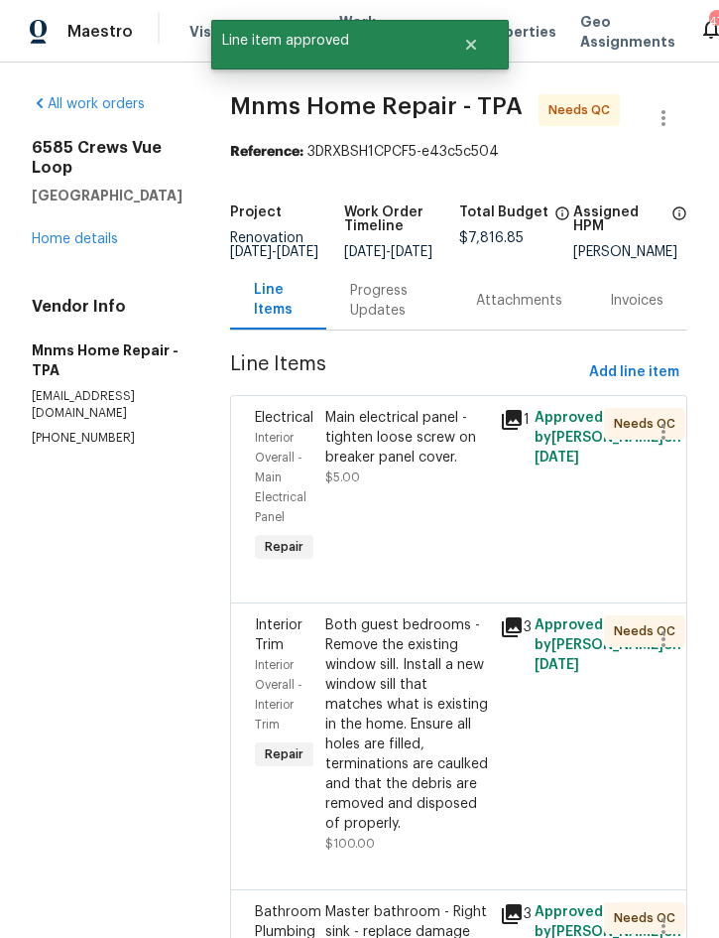
click at [431, 456] on div "Main electrical panel - tighten loose screw on breaker panel cover." at bounding box center [406, 438] width 163 height 60
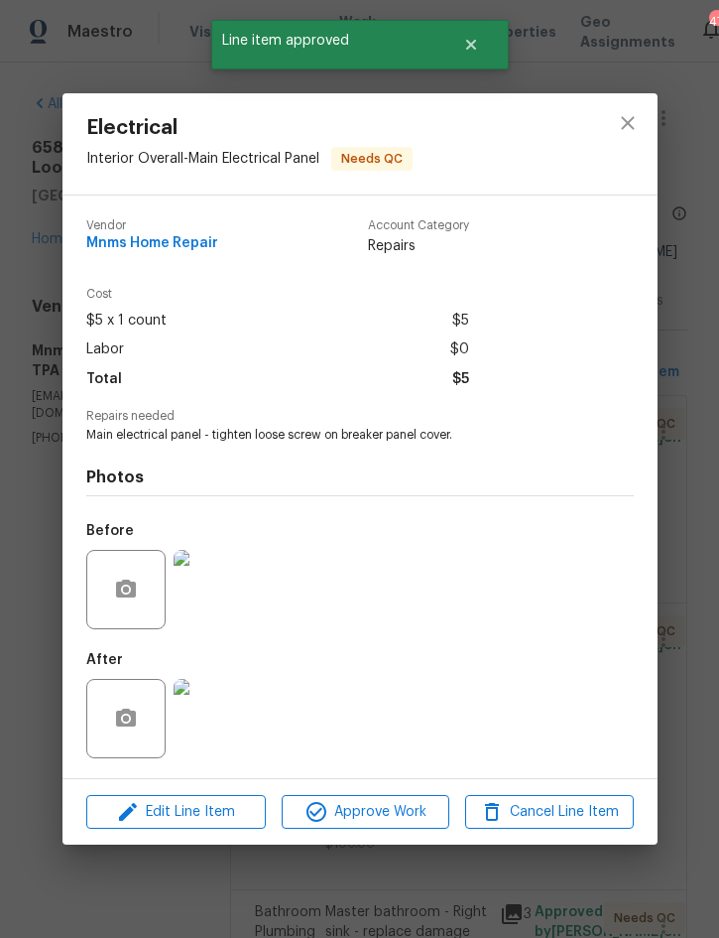
click at [215, 717] on img at bounding box center [213, 718] width 79 height 79
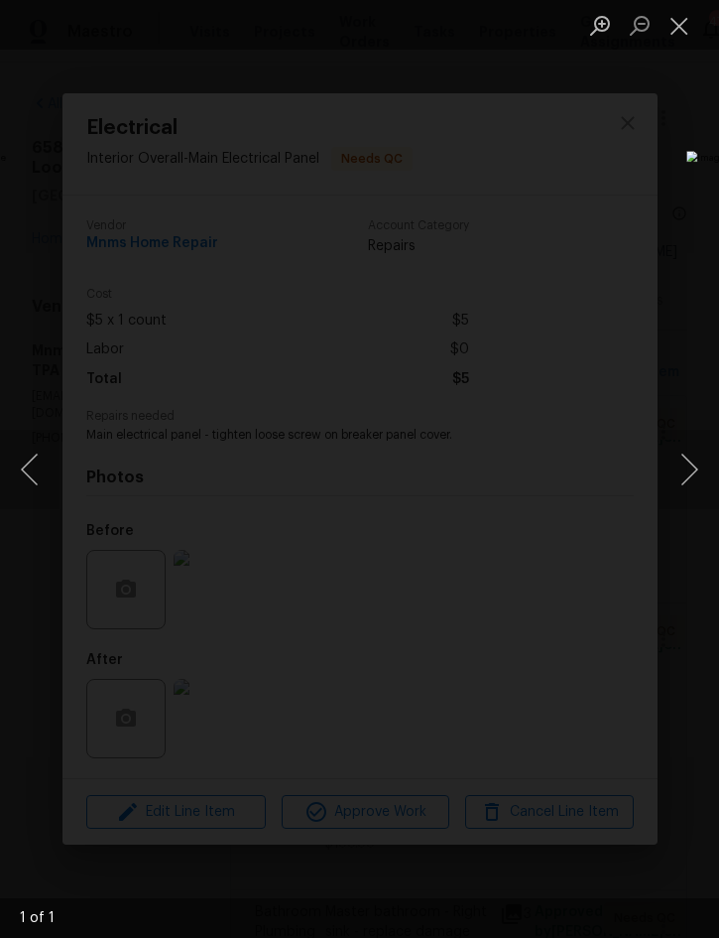
click at [675, 38] on button "Close lightbox" at bounding box center [680, 25] width 40 height 35
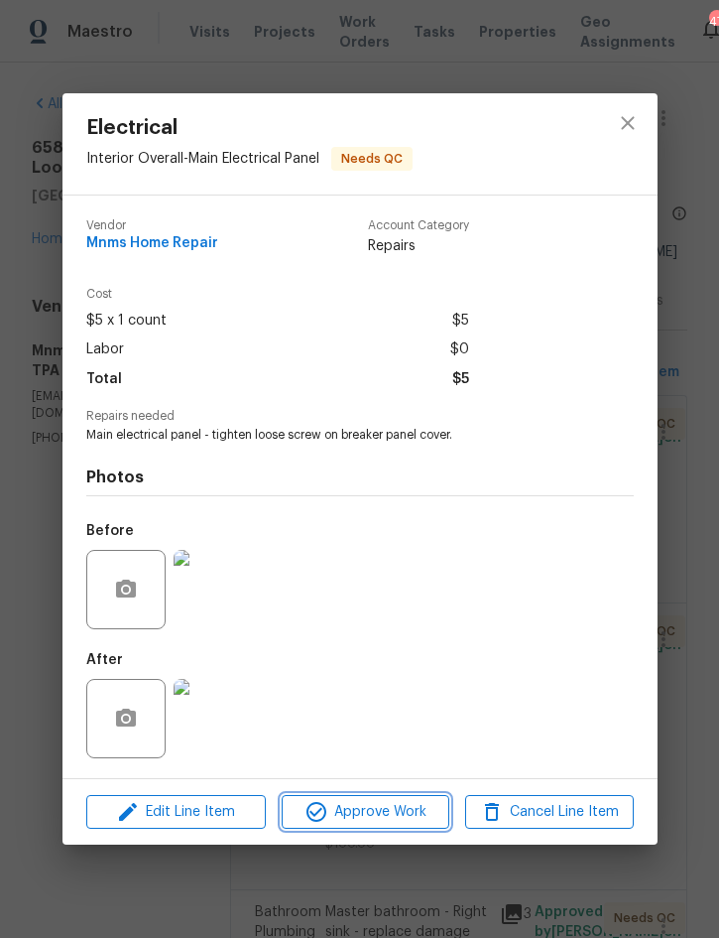
click at [399, 797] on button "Approve Work" at bounding box center [366, 812] width 168 height 35
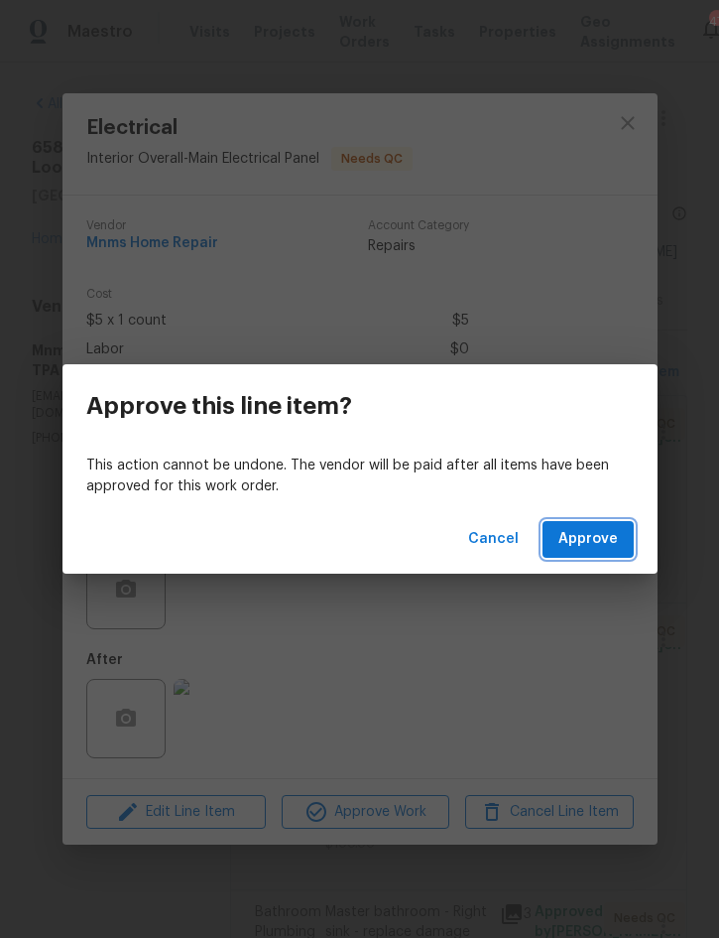
click at [590, 546] on span "Approve" at bounding box center [589, 539] width 60 height 25
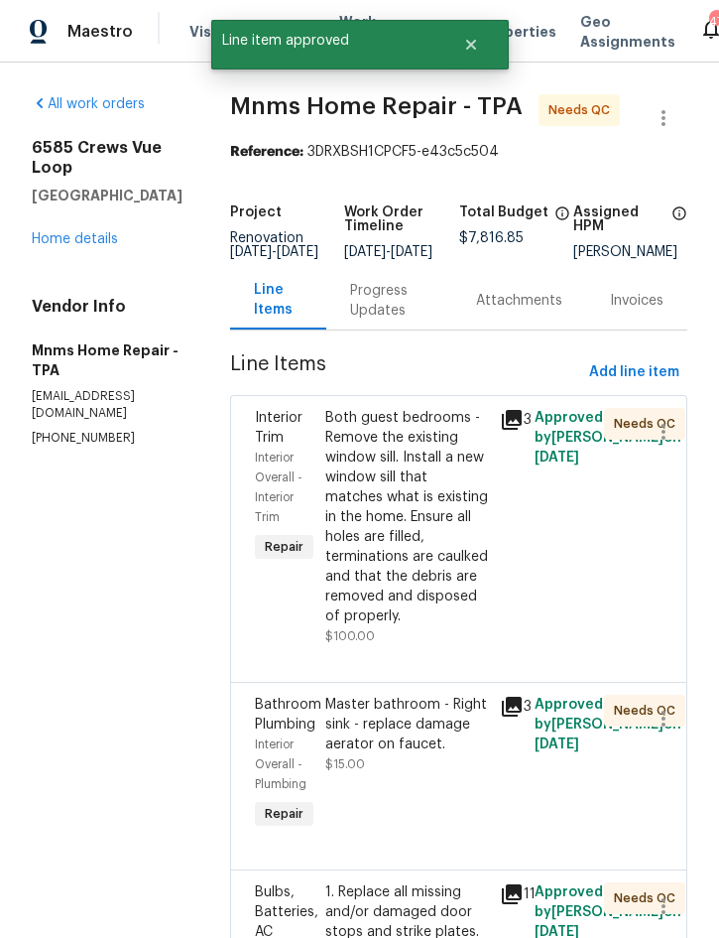
click at [425, 525] on div "Both guest bedrooms - Remove the existing window sill. Install a new window sil…" at bounding box center [406, 517] width 163 height 218
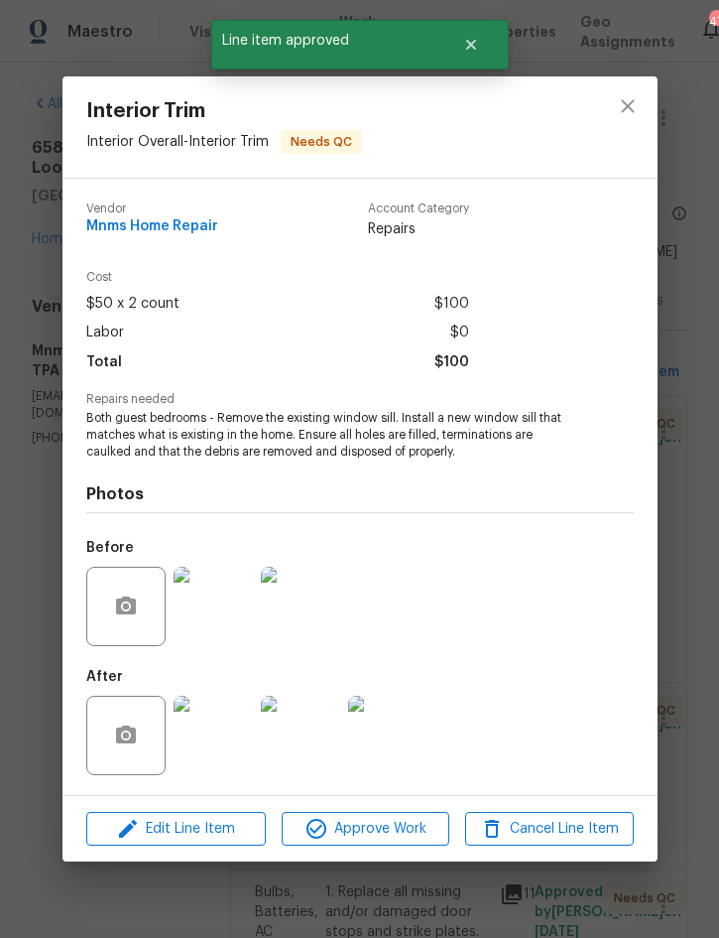
click at [220, 730] on img at bounding box center [213, 734] width 79 height 79
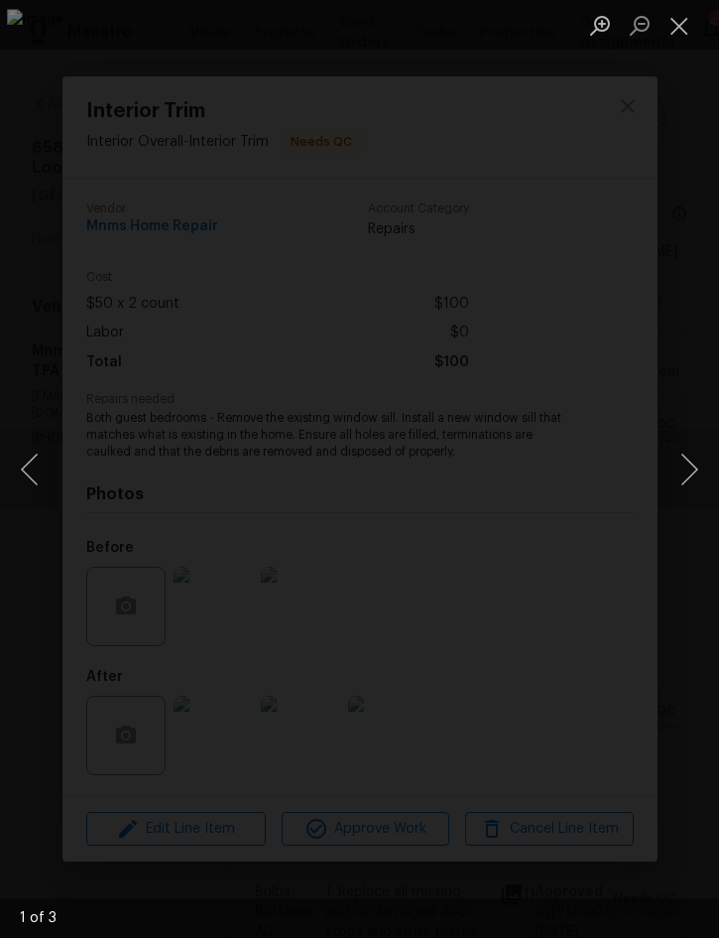
click at [705, 464] on button "Next image" at bounding box center [690, 469] width 60 height 79
click at [697, 482] on button "Next image" at bounding box center [690, 469] width 60 height 79
click at [694, 484] on button "Next image" at bounding box center [690, 469] width 60 height 79
click at [686, 30] on button "Close lightbox" at bounding box center [680, 25] width 40 height 35
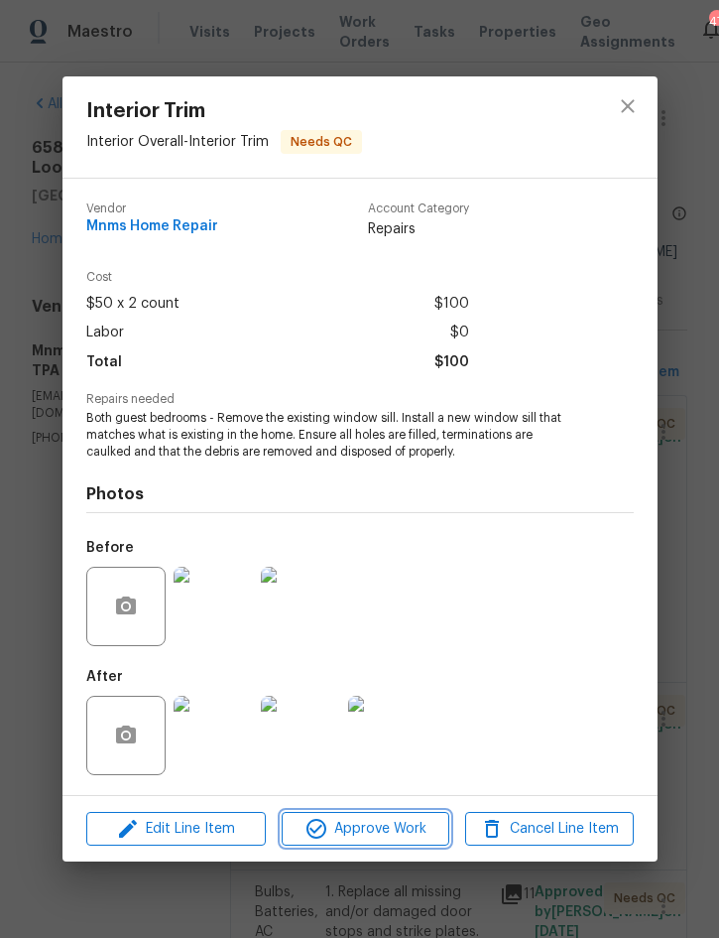
click at [384, 820] on span "Approve Work" at bounding box center [366, 829] width 156 height 25
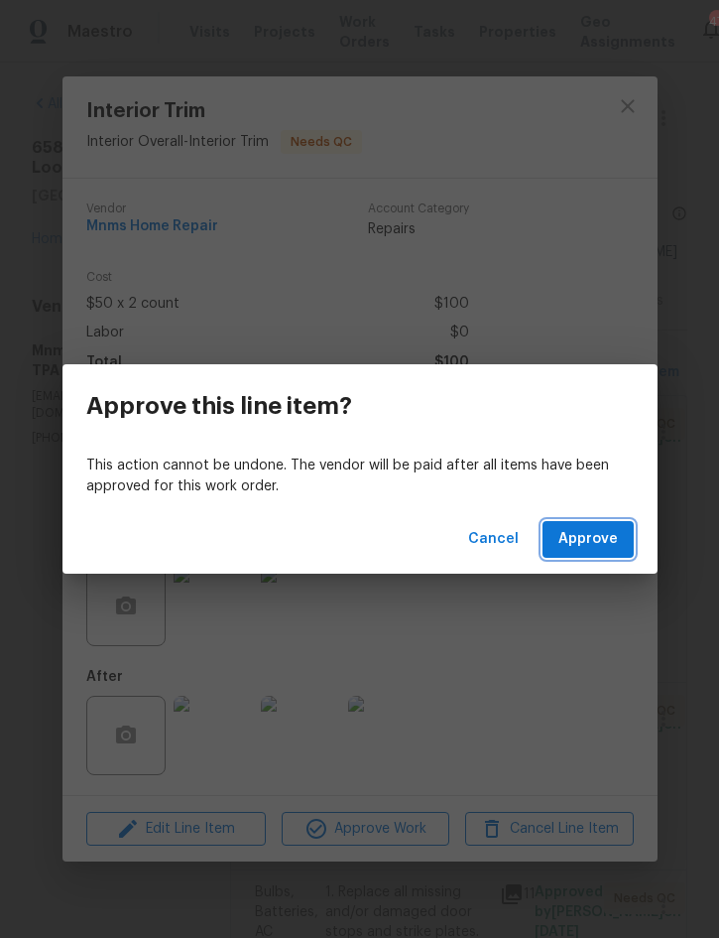
click at [606, 542] on span "Approve" at bounding box center [589, 539] width 60 height 25
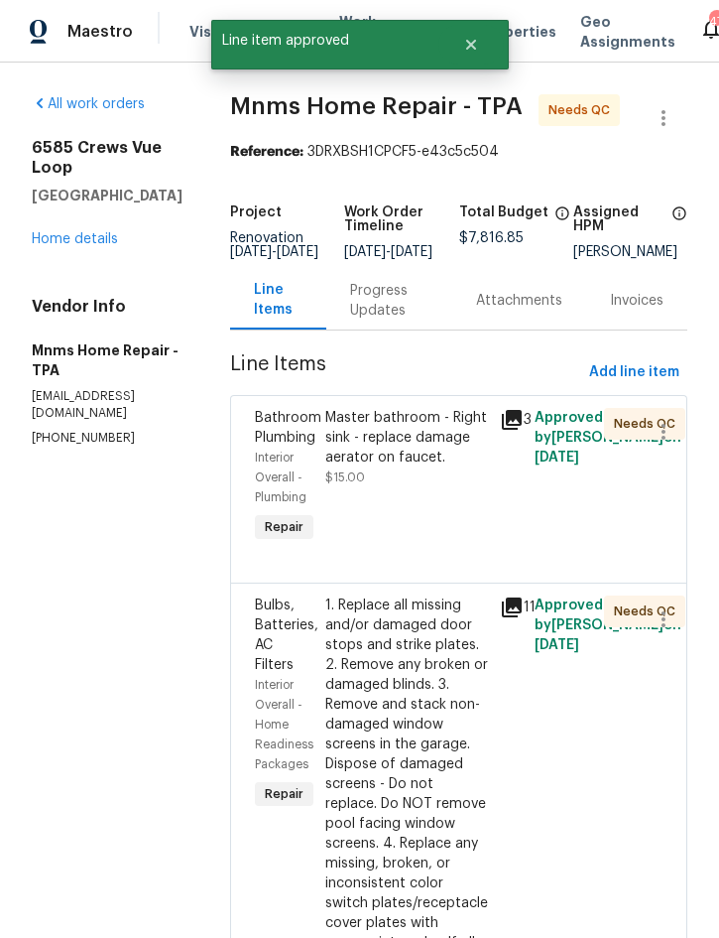
click at [416, 454] on div "Master bathroom - Right sink - replace damage aerator on faucet." at bounding box center [406, 438] width 163 height 60
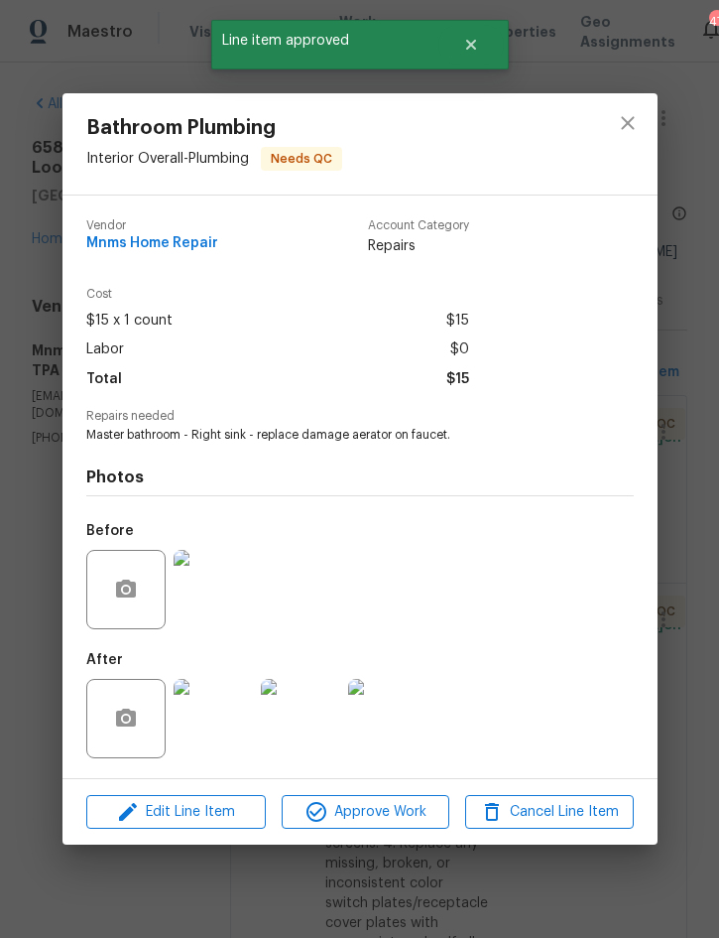
click at [215, 722] on img at bounding box center [213, 718] width 79 height 79
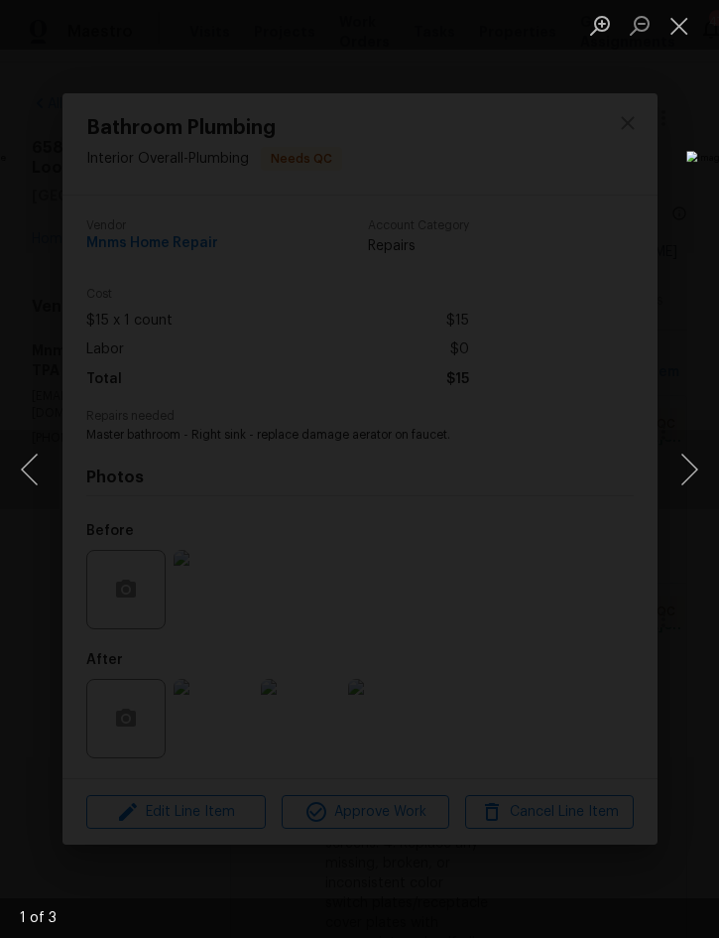
click at [688, 460] on button "Next image" at bounding box center [690, 469] width 60 height 79
click at [696, 456] on button "Next image" at bounding box center [690, 469] width 60 height 79
click at [680, 35] on button "Close lightbox" at bounding box center [680, 25] width 40 height 35
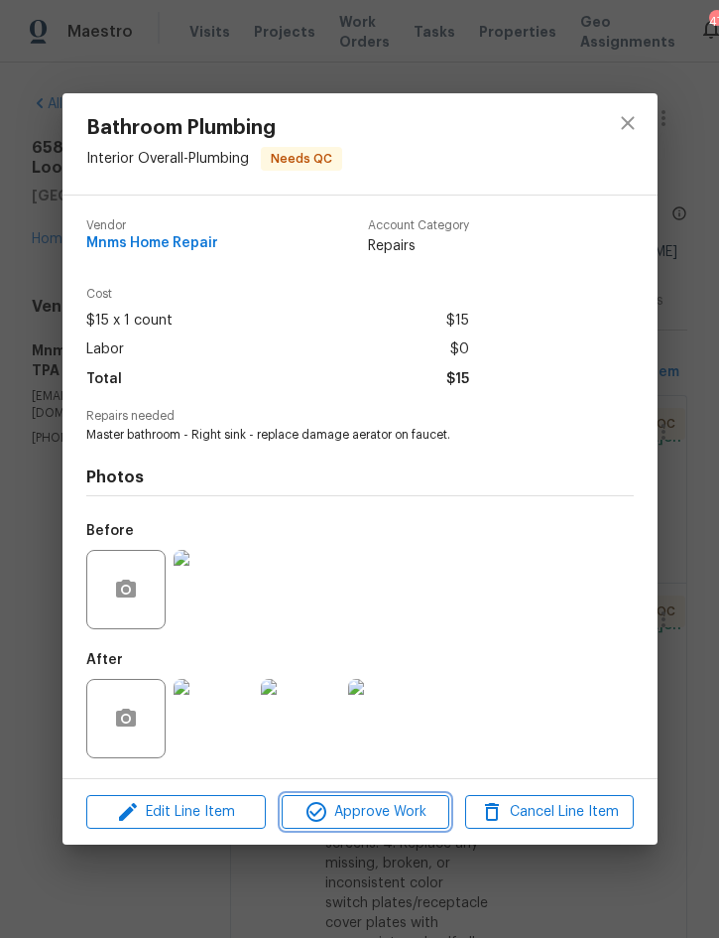
click at [381, 804] on span "Approve Work" at bounding box center [366, 812] width 156 height 25
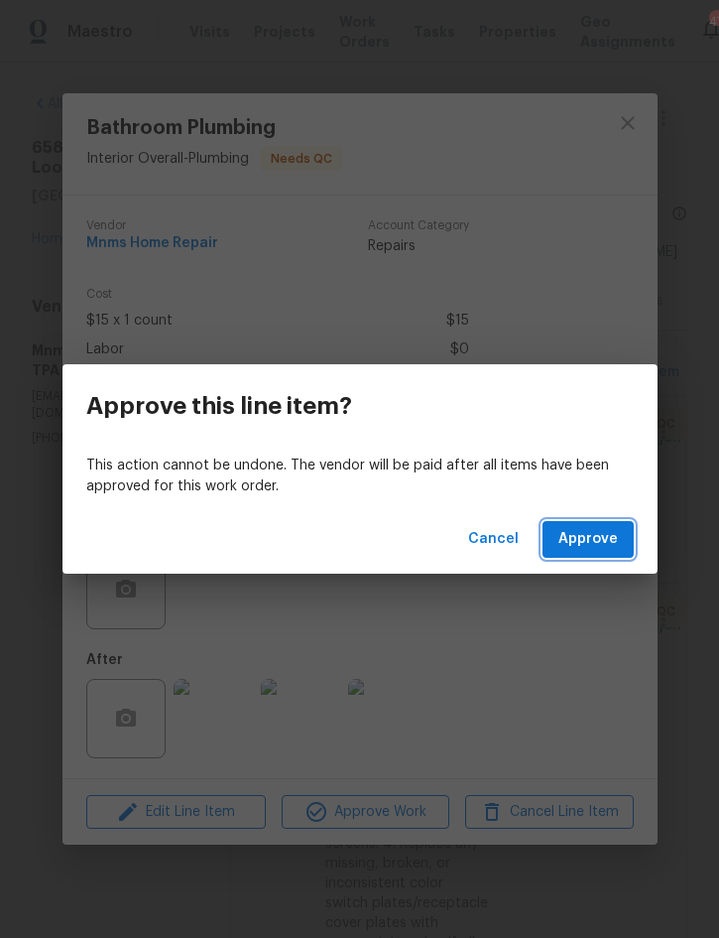
click at [609, 548] on span "Approve" at bounding box center [589, 539] width 60 height 25
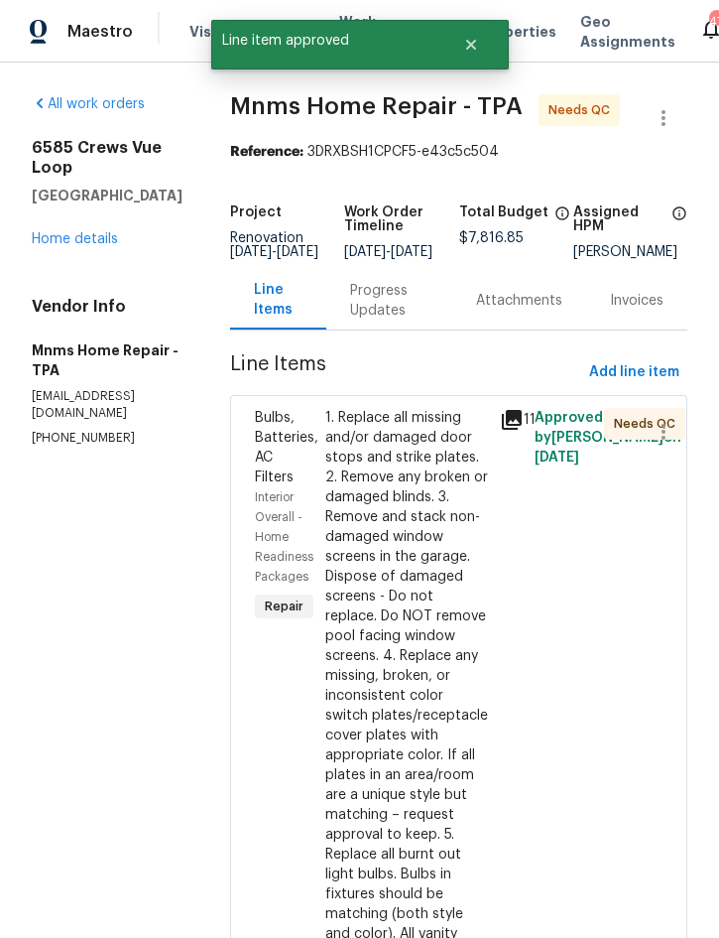
click at [418, 561] on div "1. Replace all missing and/or damaged door stops and strike plates. 2. Remove a…" at bounding box center [406, 844] width 163 height 873
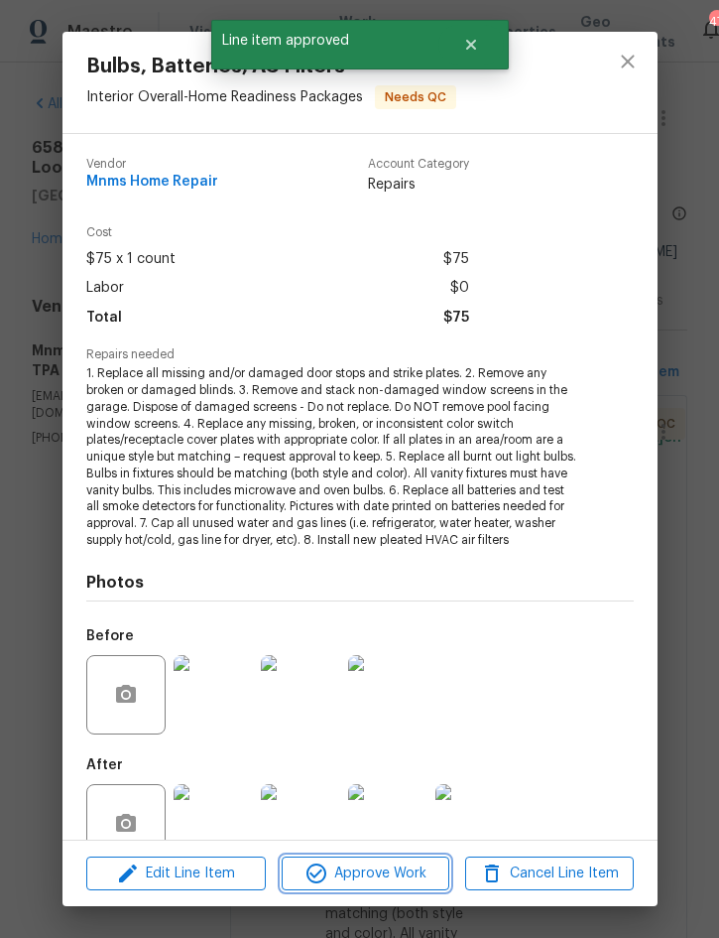
click at [385, 856] on button "Approve Work" at bounding box center [366, 873] width 168 height 35
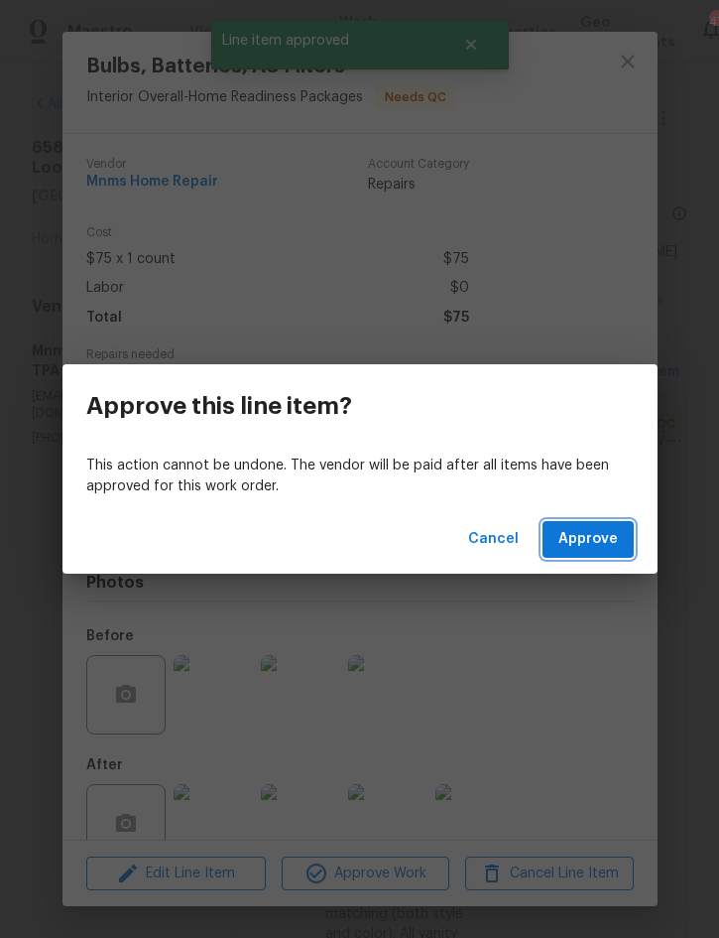
click at [604, 539] on span "Approve" at bounding box center [589, 539] width 60 height 25
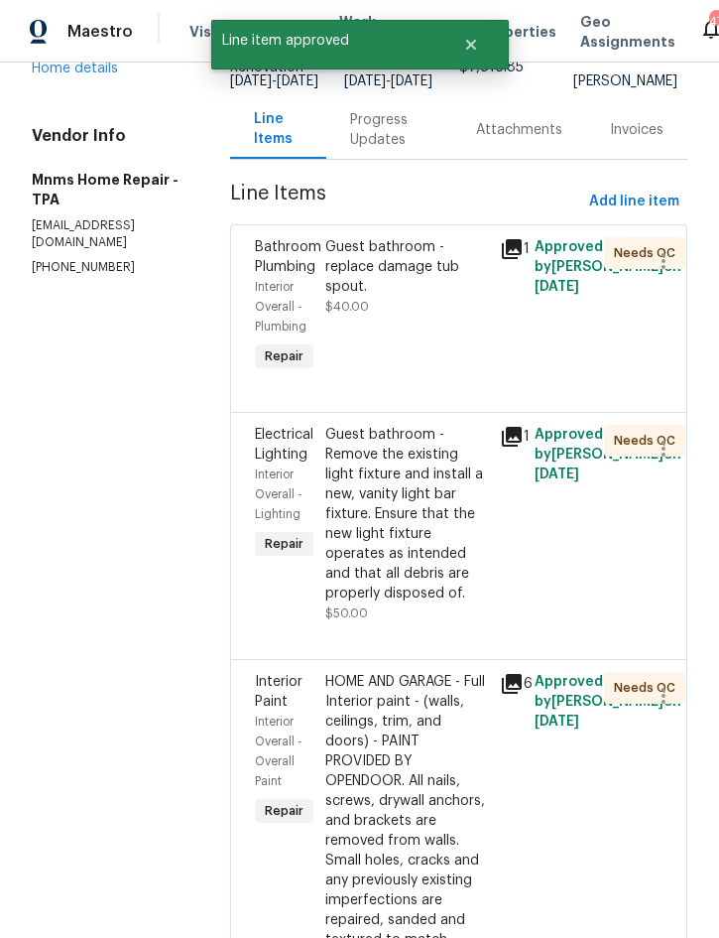
scroll to position [169, 0]
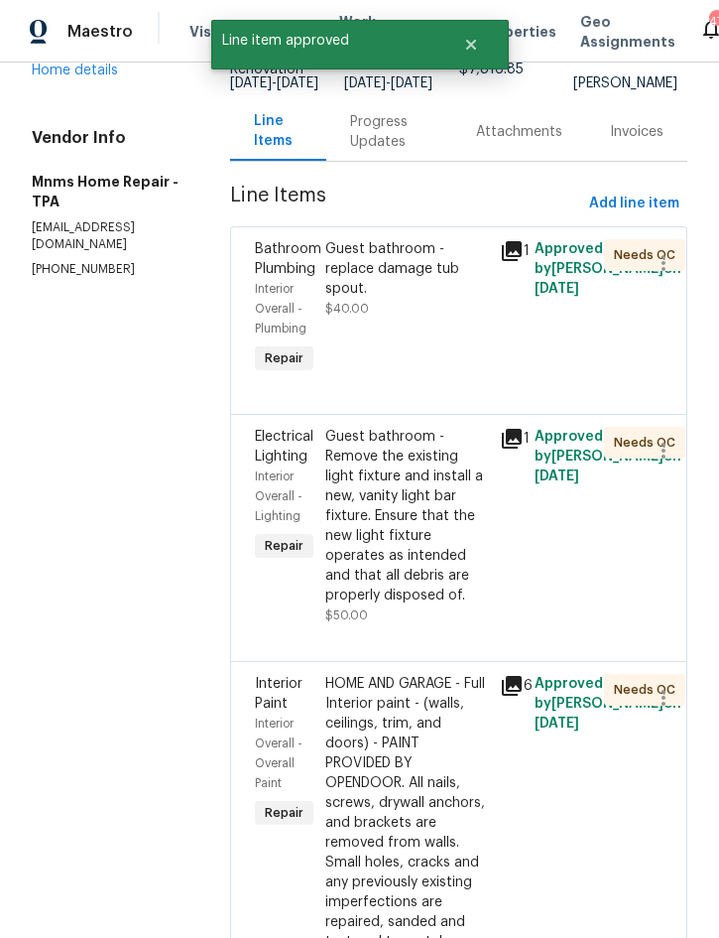
click at [418, 276] on div "Guest bathroom - replace damage tub spout." at bounding box center [406, 269] width 163 height 60
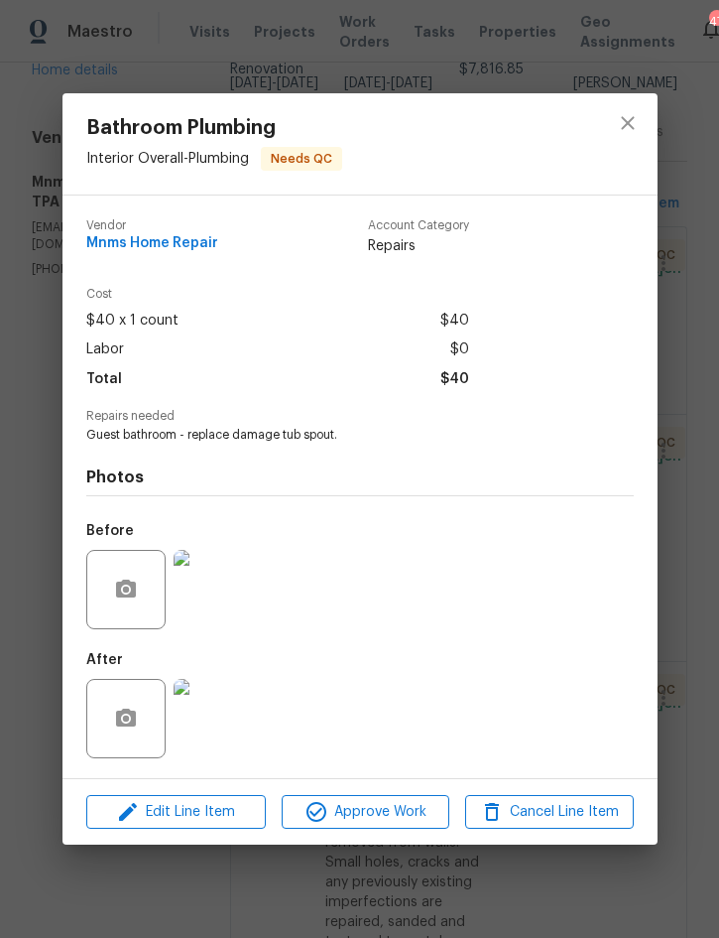
click at [215, 706] on img at bounding box center [213, 718] width 79 height 79
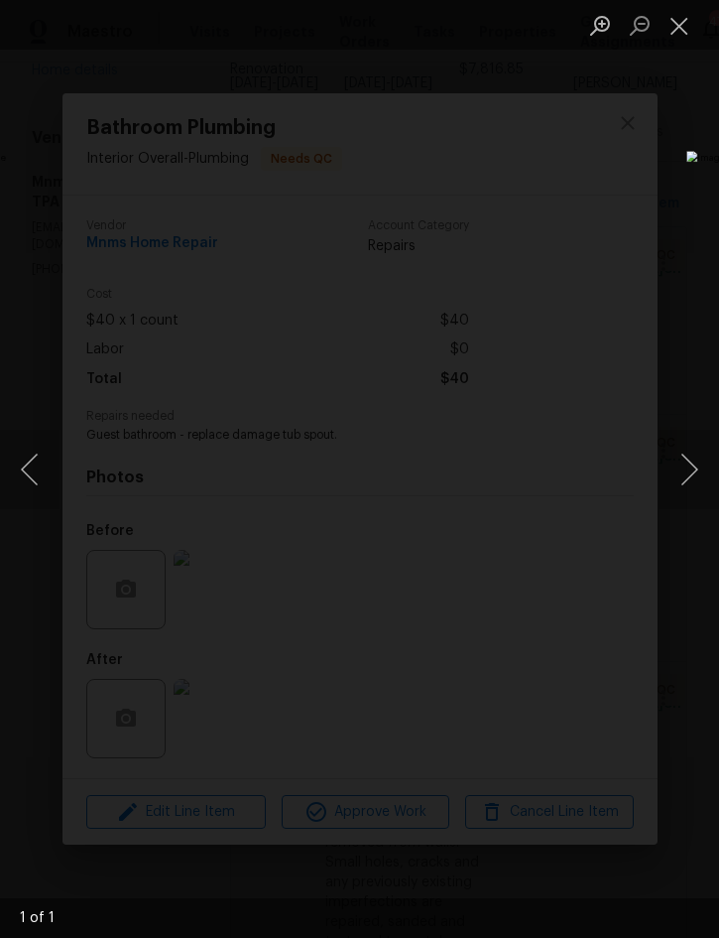
click at [683, 26] on button "Close lightbox" at bounding box center [680, 25] width 40 height 35
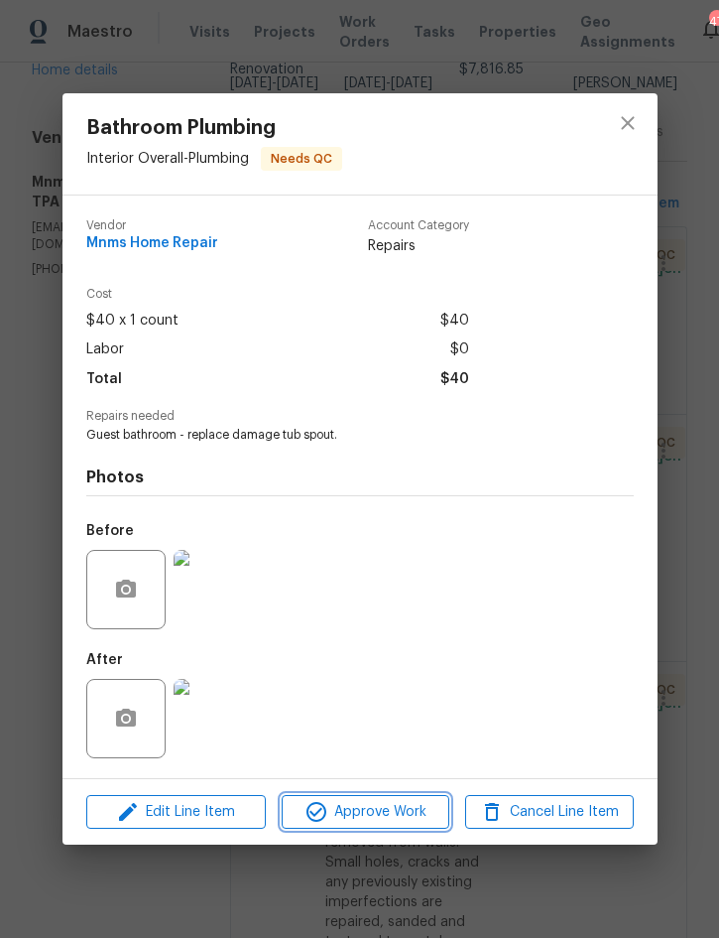
click at [371, 820] on span "Approve Work" at bounding box center [366, 812] width 156 height 25
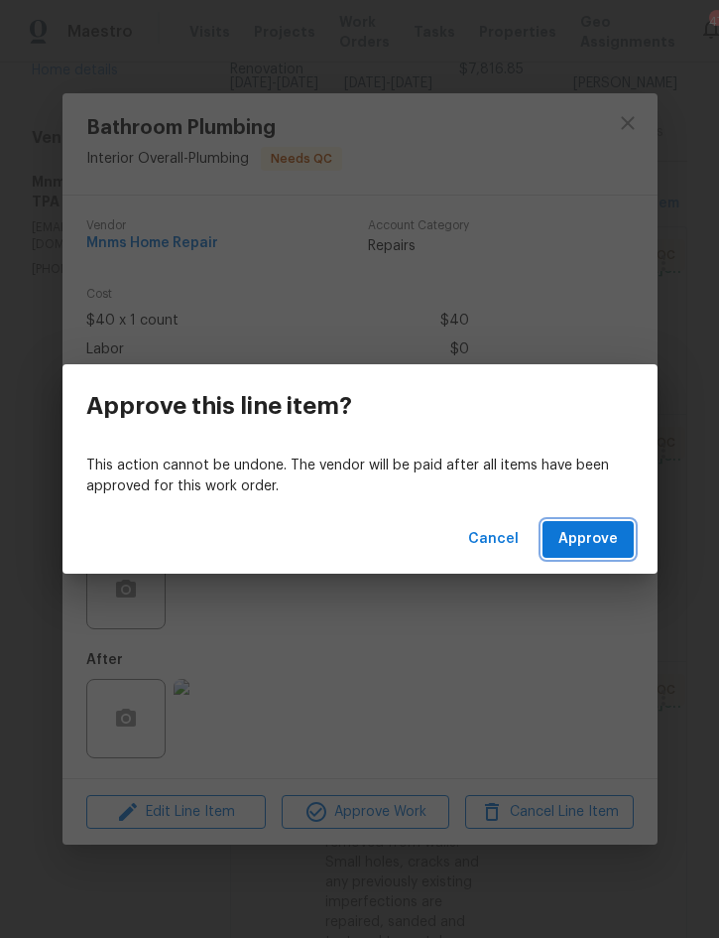
click at [579, 535] on span "Approve" at bounding box center [589, 539] width 60 height 25
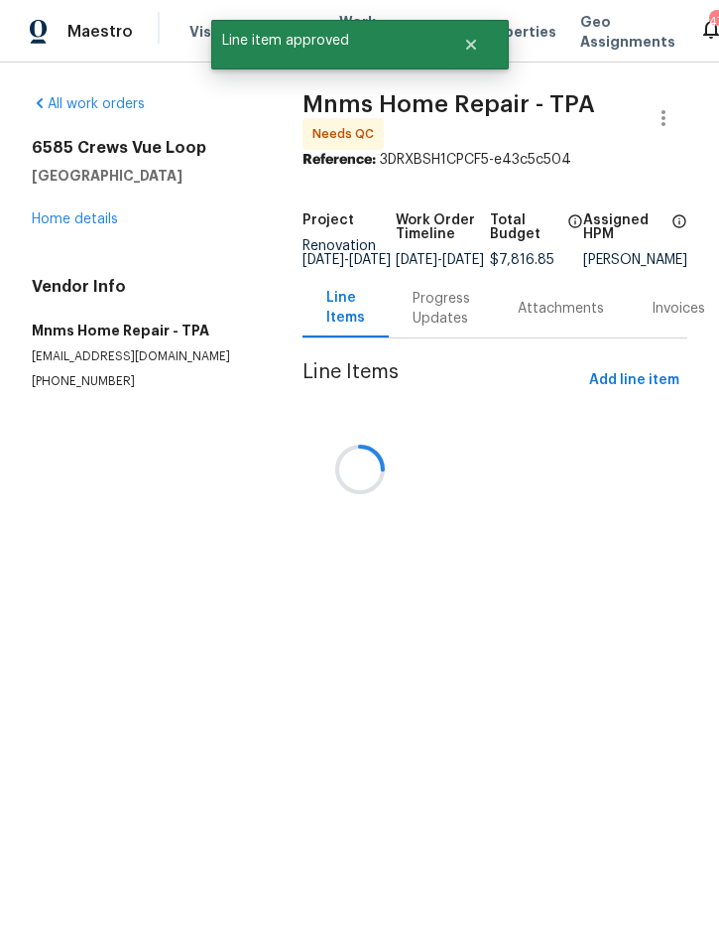
scroll to position [0, 0]
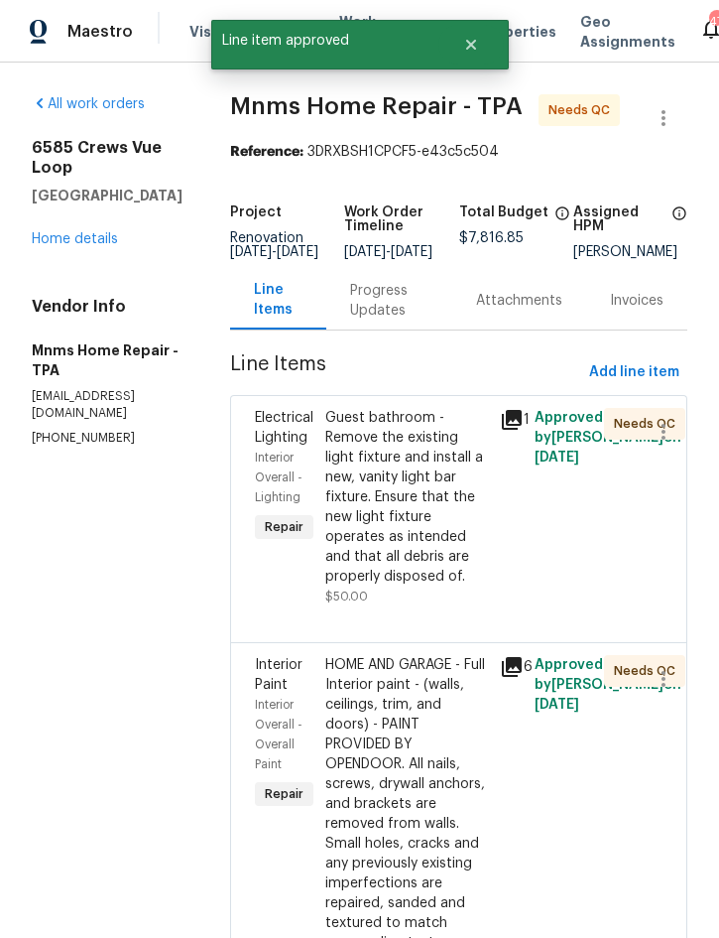
click at [416, 523] on div "Guest bathroom - Remove the existing light fixture and install a new, vanity li…" at bounding box center [406, 497] width 163 height 179
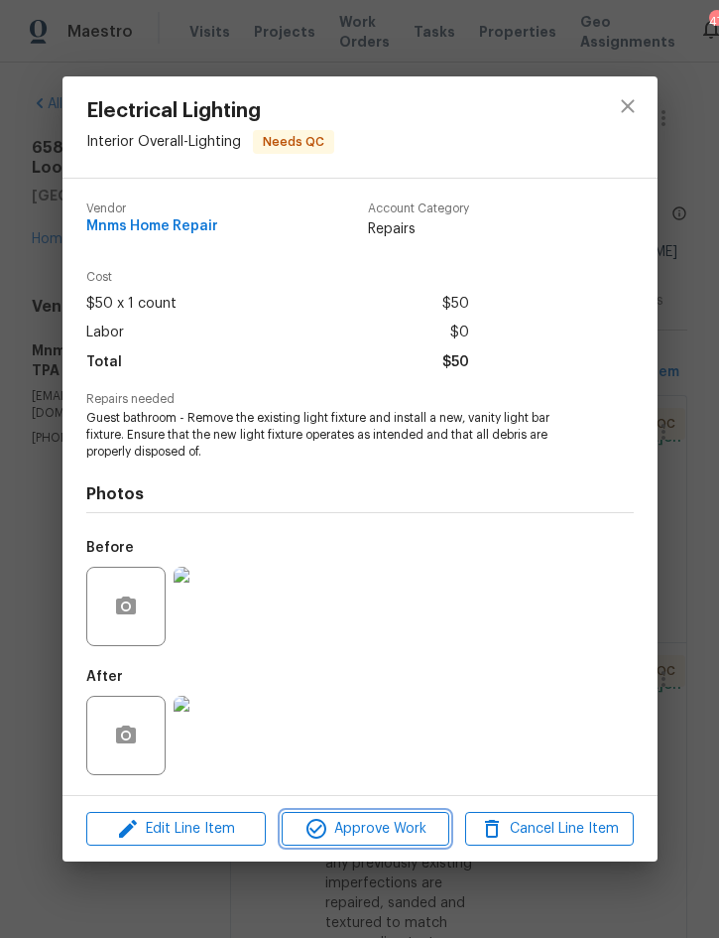
click at [390, 822] on span "Approve Work" at bounding box center [366, 829] width 156 height 25
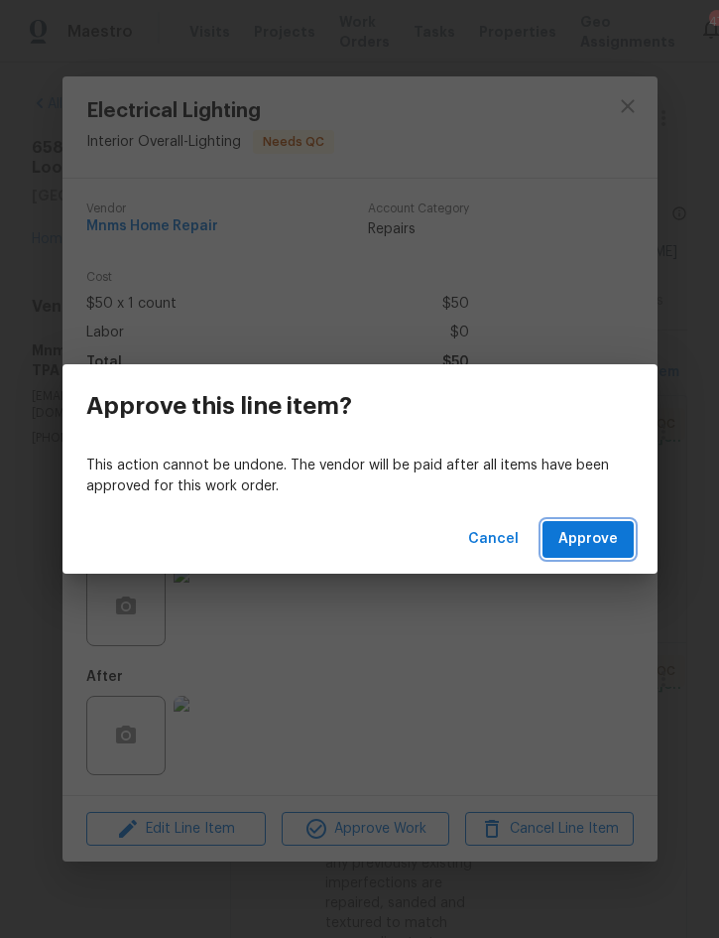
click at [597, 546] on span "Approve" at bounding box center [589, 539] width 60 height 25
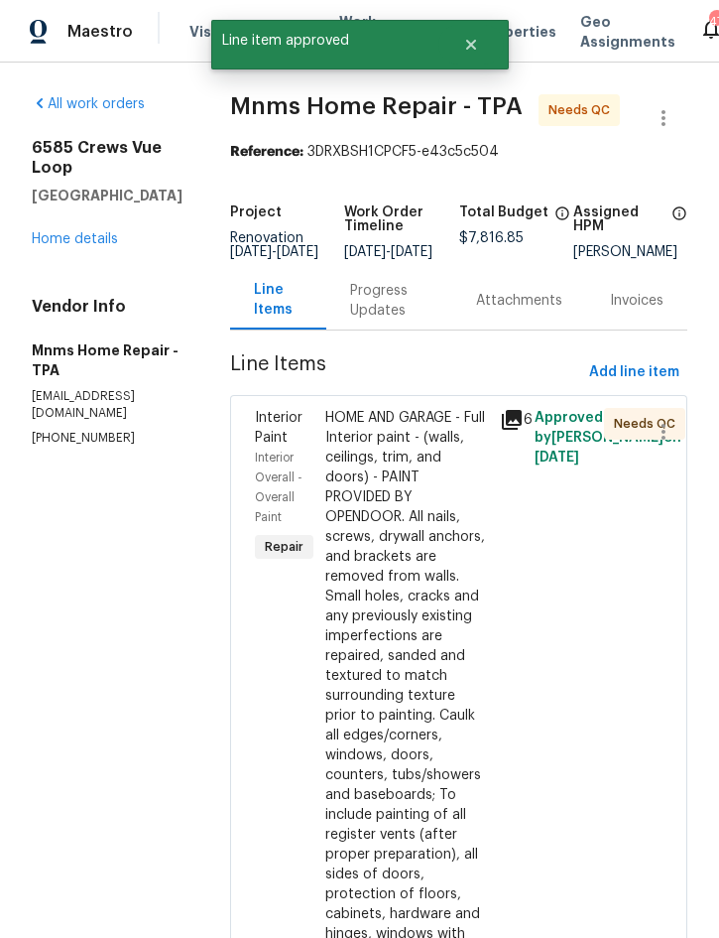
click at [401, 648] on div "HOME AND GARAGE - Full Interior paint - (walls, ceilings, trim, and doors) - PA…" at bounding box center [406, 725] width 163 height 635
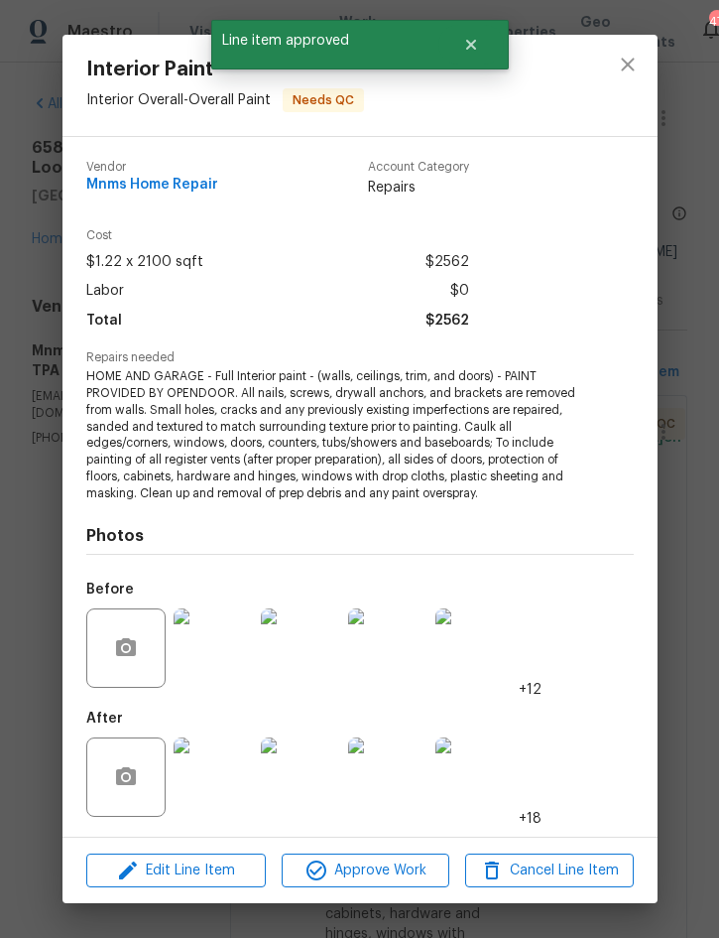
click at [233, 764] on img at bounding box center [213, 776] width 79 height 79
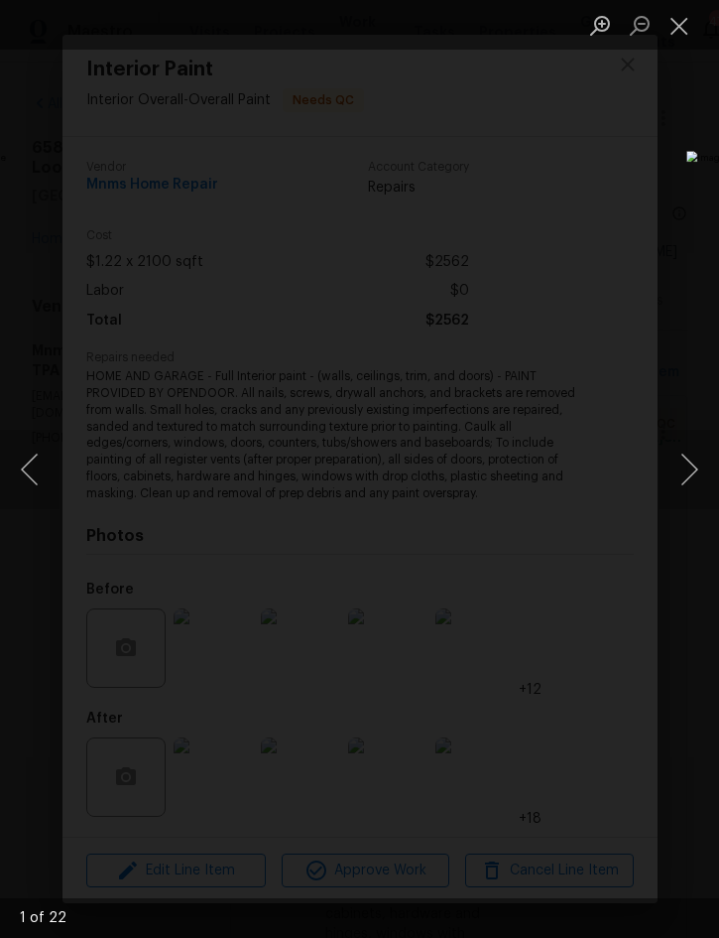
click at [694, 468] on button "Next image" at bounding box center [690, 469] width 60 height 79
click at [700, 469] on button "Next image" at bounding box center [690, 469] width 60 height 79
click at [697, 469] on button "Next image" at bounding box center [690, 469] width 60 height 79
click at [680, 20] on button "Close lightbox" at bounding box center [680, 25] width 40 height 35
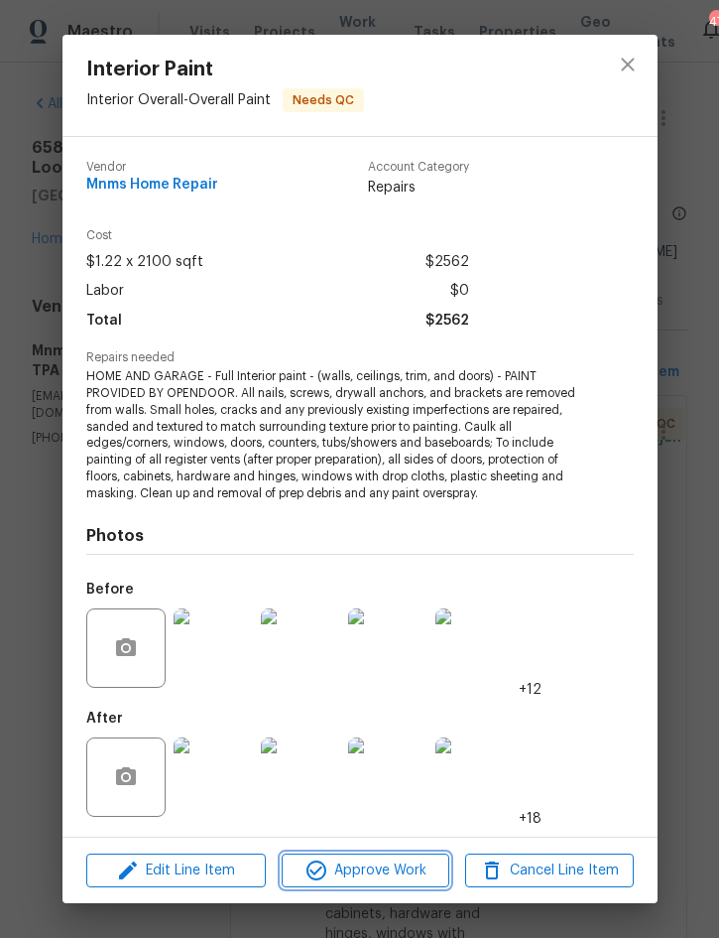
click at [388, 859] on span "Approve Work" at bounding box center [366, 870] width 156 height 25
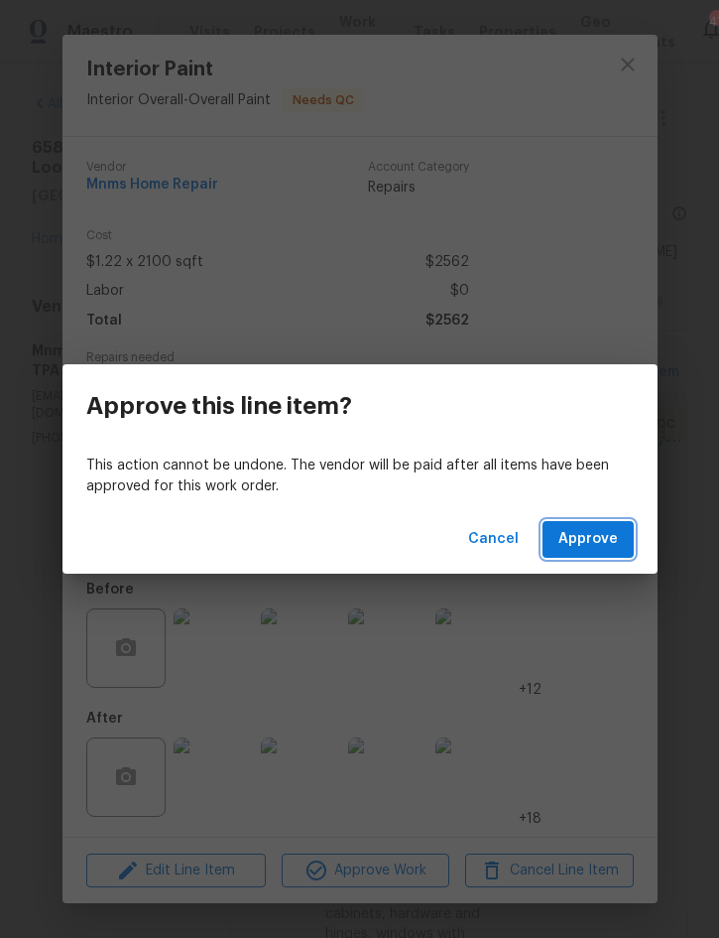
click at [588, 540] on span "Approve" at bounding box center [589, 539] width 60 height 25
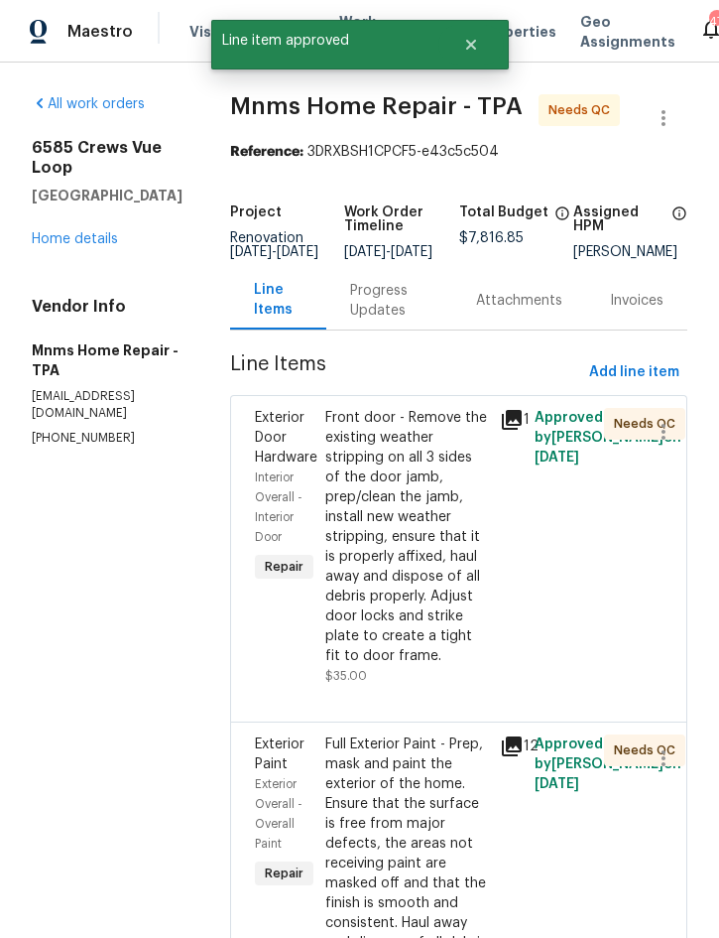
click at [421, 578] on div "Front door - Remove the existing weather stripping on all 3 sides of the door j…" at bounding box center [406, 537] width 163 height 258
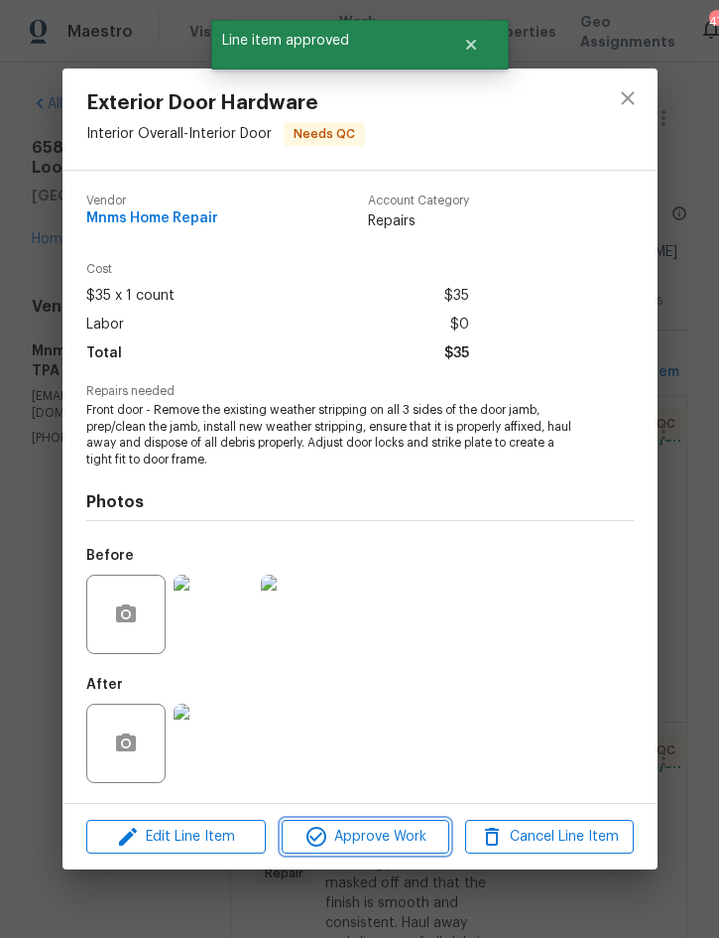
click at [386, 839] on span "Approve Work" at bounding box center [366, 836] width 156 height 25
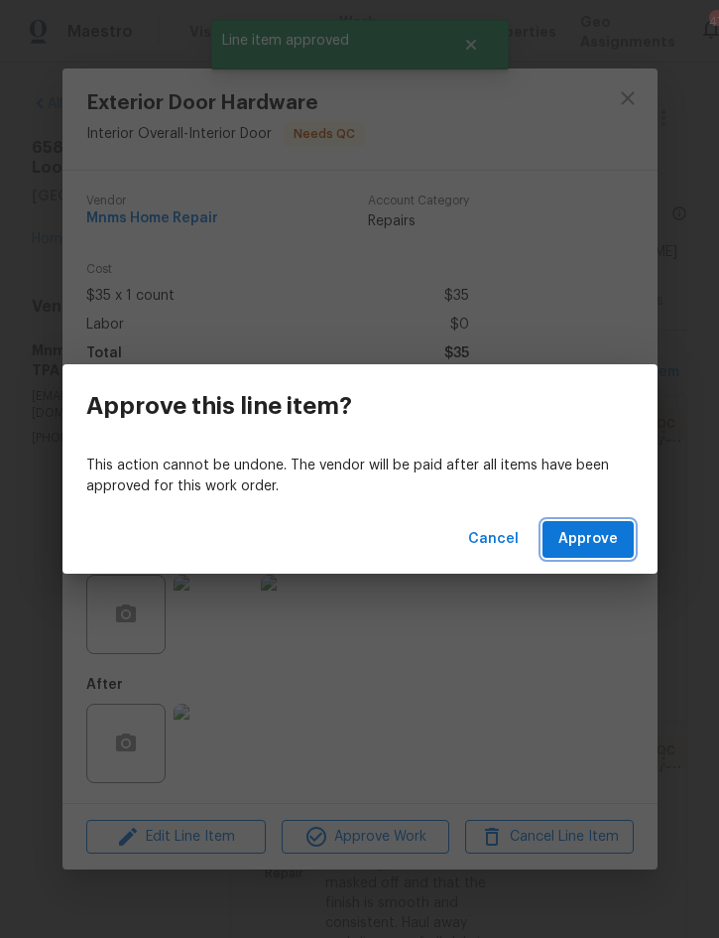
click at [592, 546] on span "Approve" at bounding box center [589, 539] width 60 height 25
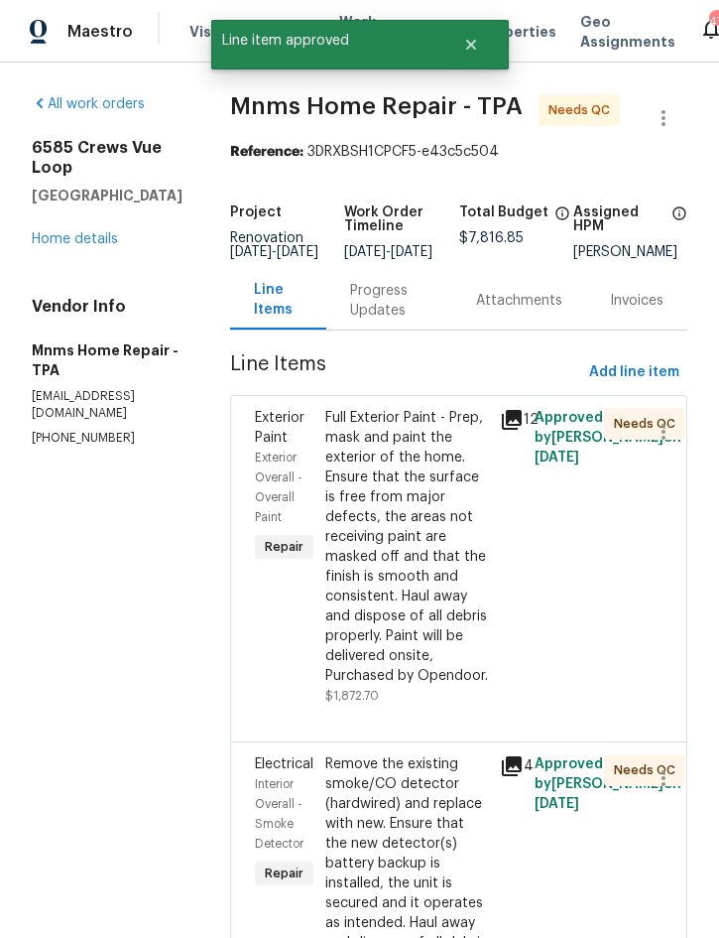
click at [407, 558] on div "Full Exterior Paint - Prep, mask and paint the exterior of the home. Ensure tha…" at bounding box center [406, 547] width 163 height 278
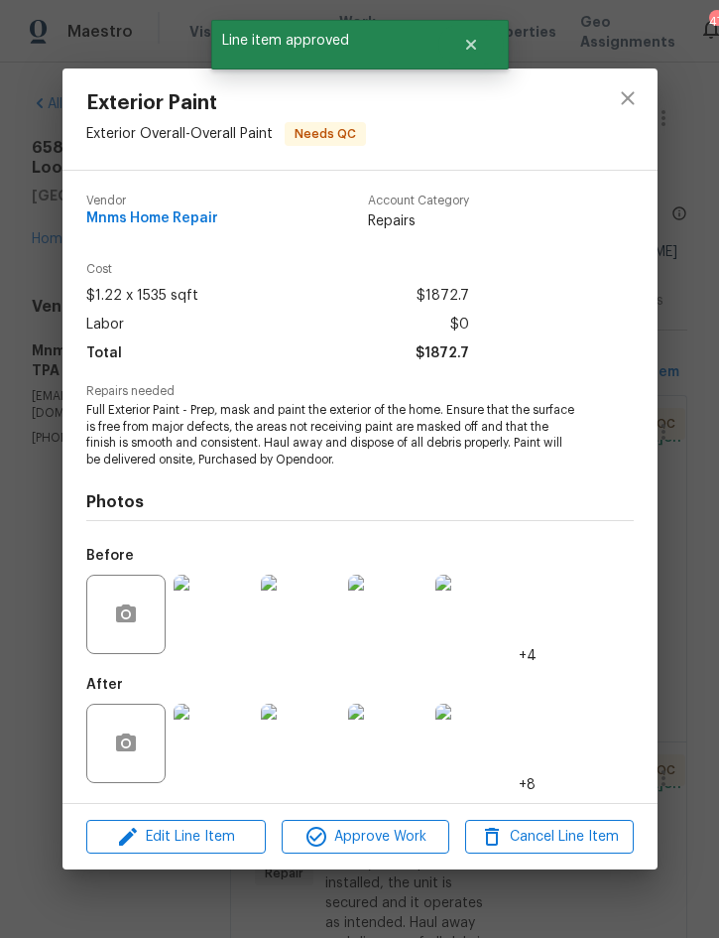
click at [223, 740] on img at bounding box center [213, 742] width 79 height 79
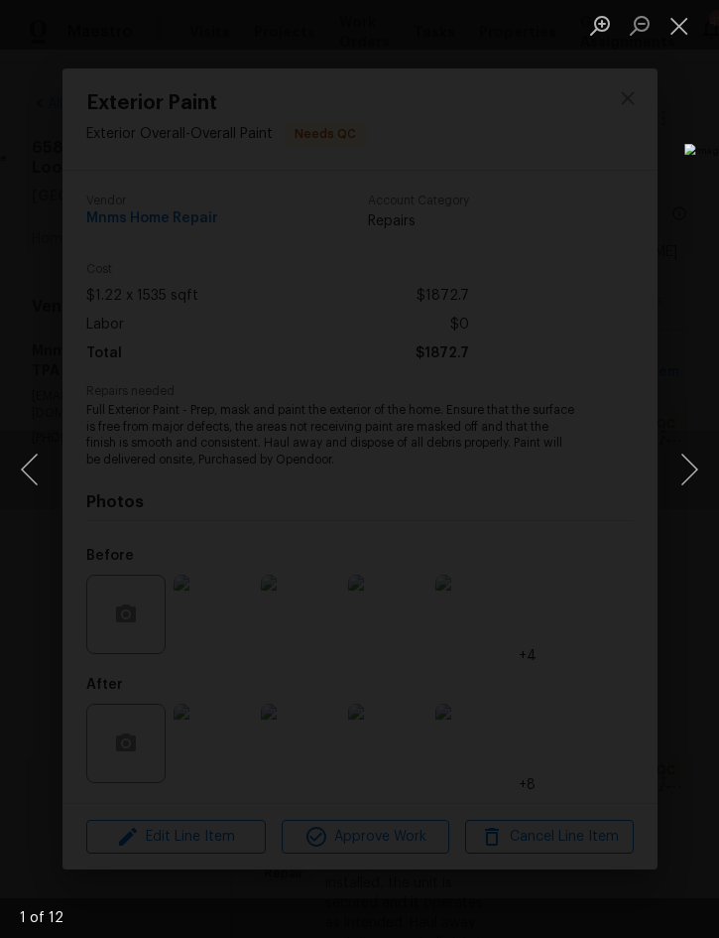
click at [682, 470] on button "Next image" at bounding box center [690, 469] width 60 height 79
click at [691, 463] on button "Next image" at bounding box center [690, 469] width 60 height 79
click at [698, 465] on button "Next image" at bounding box center [690, 469] width 60 height 79
click at [695, 466] on button "Next image" at bounding box center [690, 469] width 60 height 79
click at [693, 463] on button "Next image" at bounding box center [690, 469] width 60 height 79
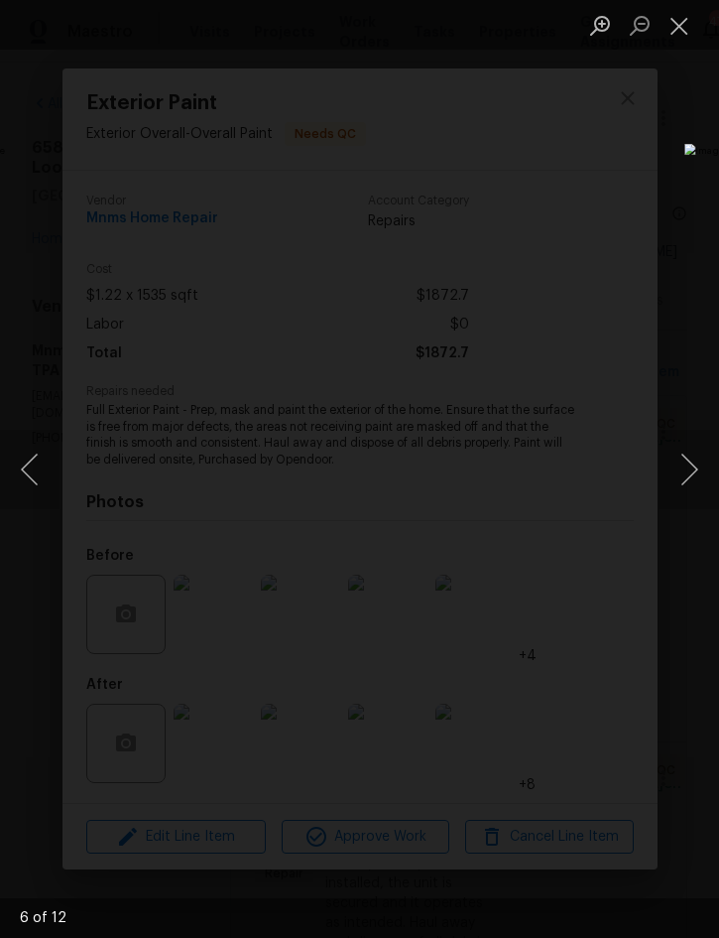
click at [687, 21] on button "Close lightbox" at bounding box center [680, 25] width 40 height 35
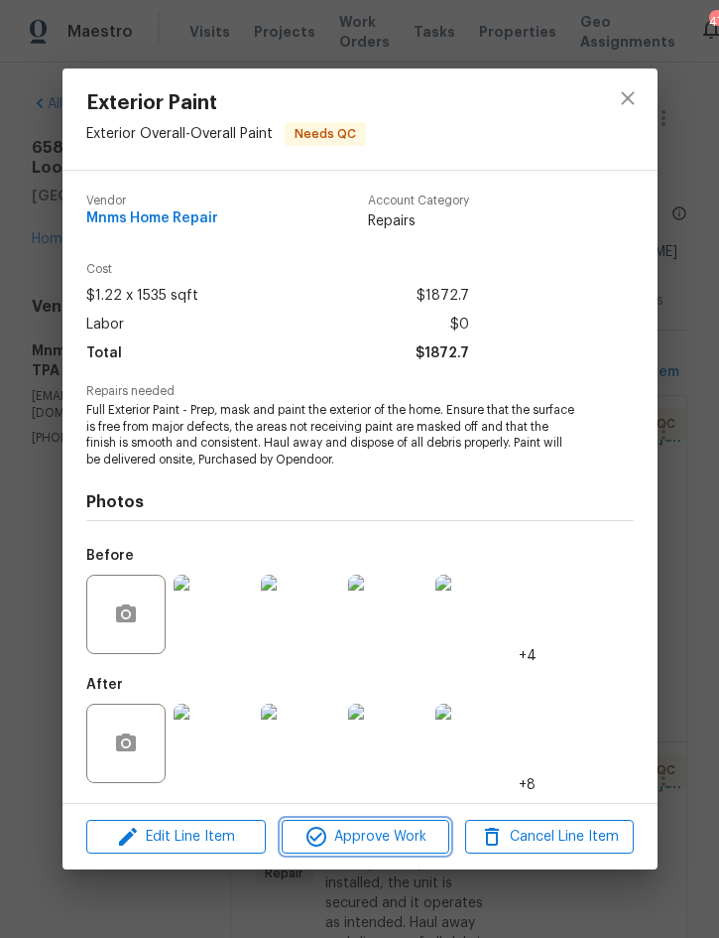
click at [380, 836] on span "Approve Work" at bounding box center [366, 836] width 156 height 25
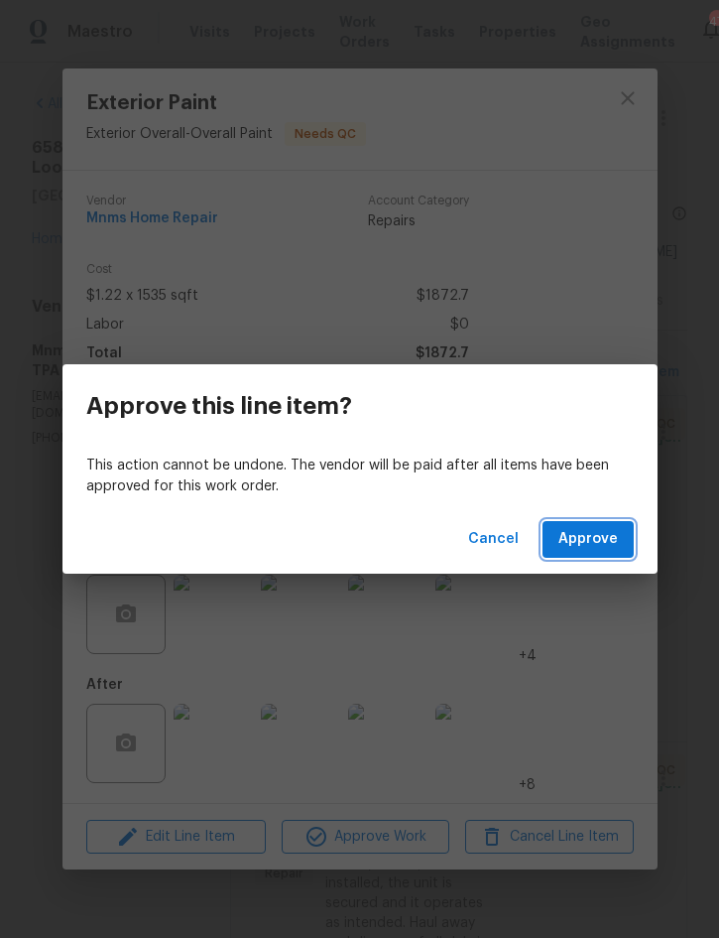
click at [590, 534] on span "Approve" at bounding box center [589, 539] width 60 height 25
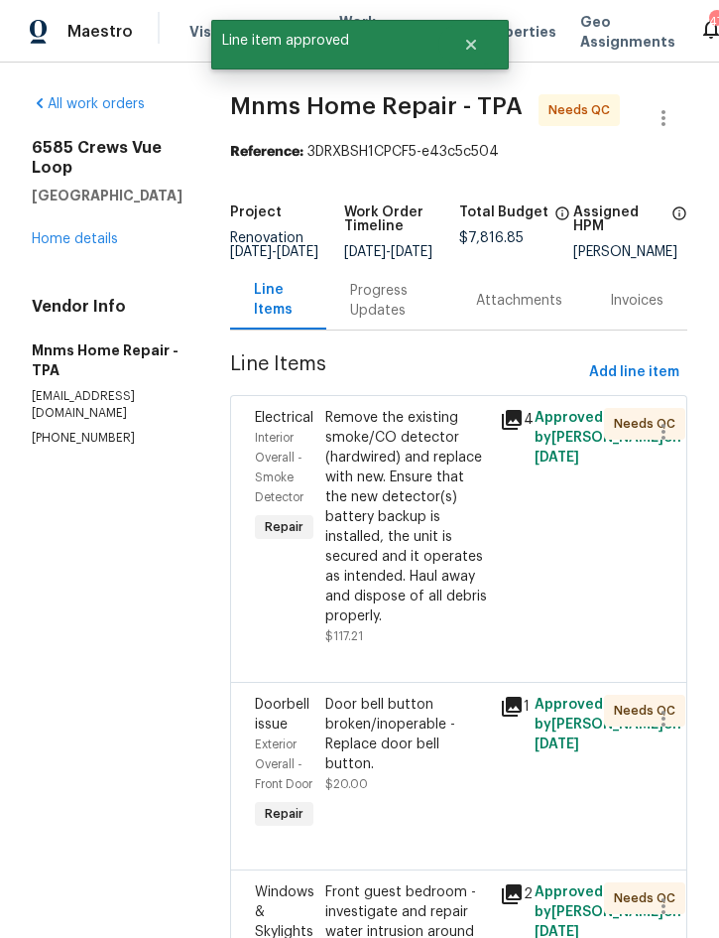
click at [421, 508] on div "Remove the existing smoke/CO detector (hardwired) and replace with new. Ensure …" at bounding box center [406, 517] width 163 height 218
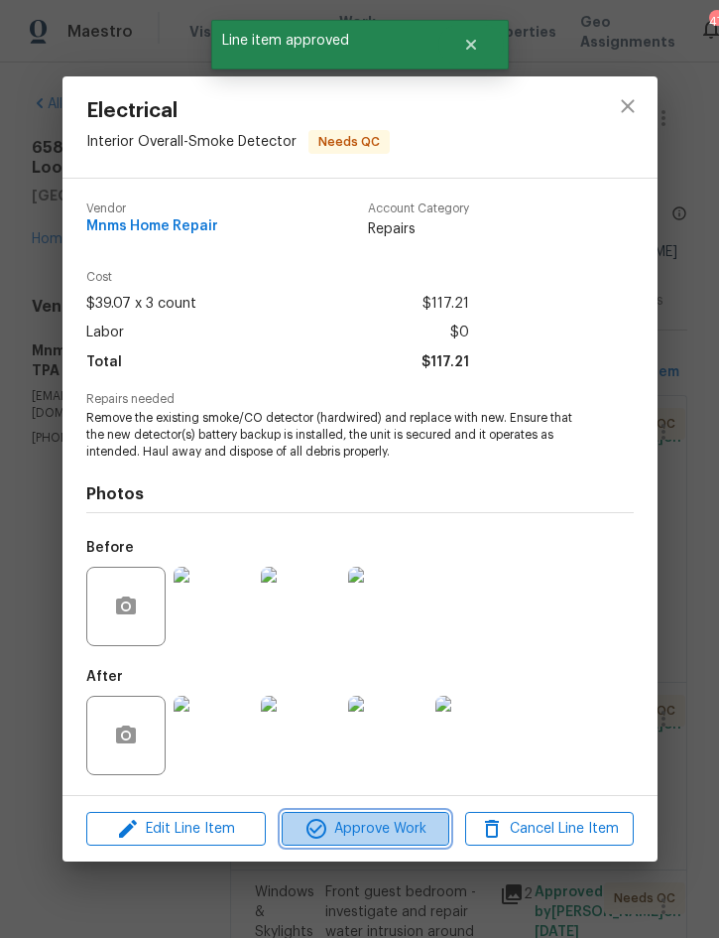
click at [381, 826] on span "Approve Work" at bounding box center [366, 829] width 156 height 25
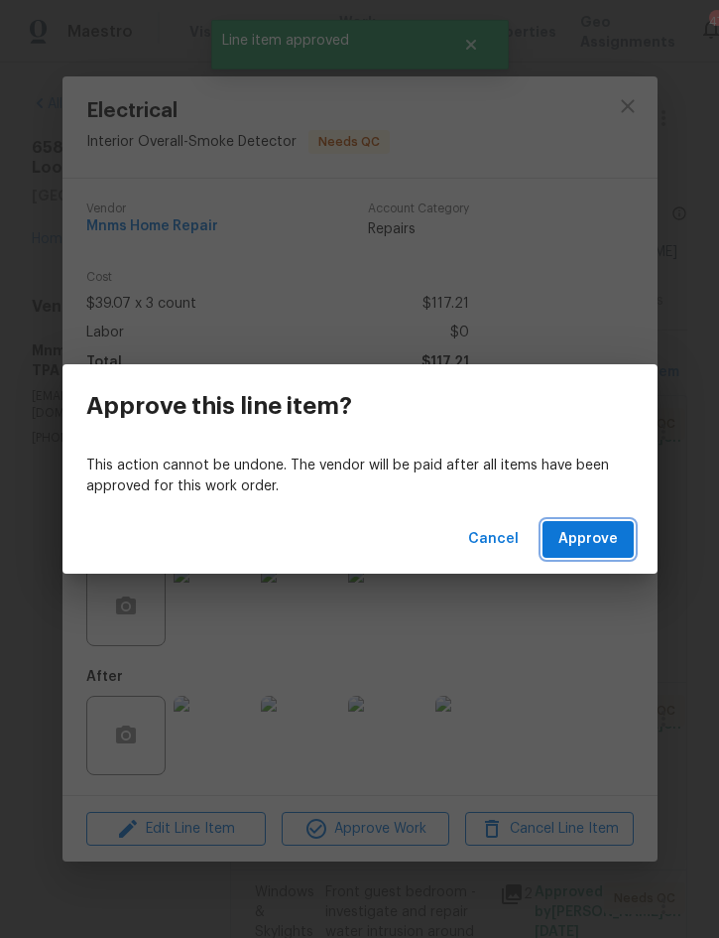
click at [613, 549] on span "Approve" at bounding box center [589, 539] width 60 height 25
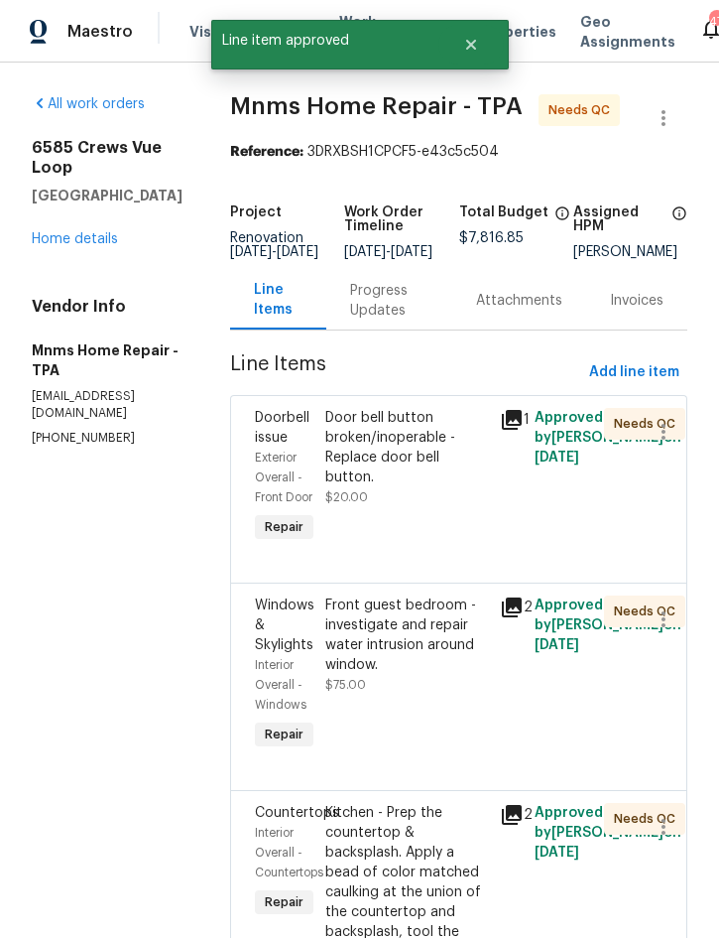
click at [406, 487] on div "Door bell button broken/inoperable - Replace door bell button." at bounding box center [406, 447] width 163 height 79
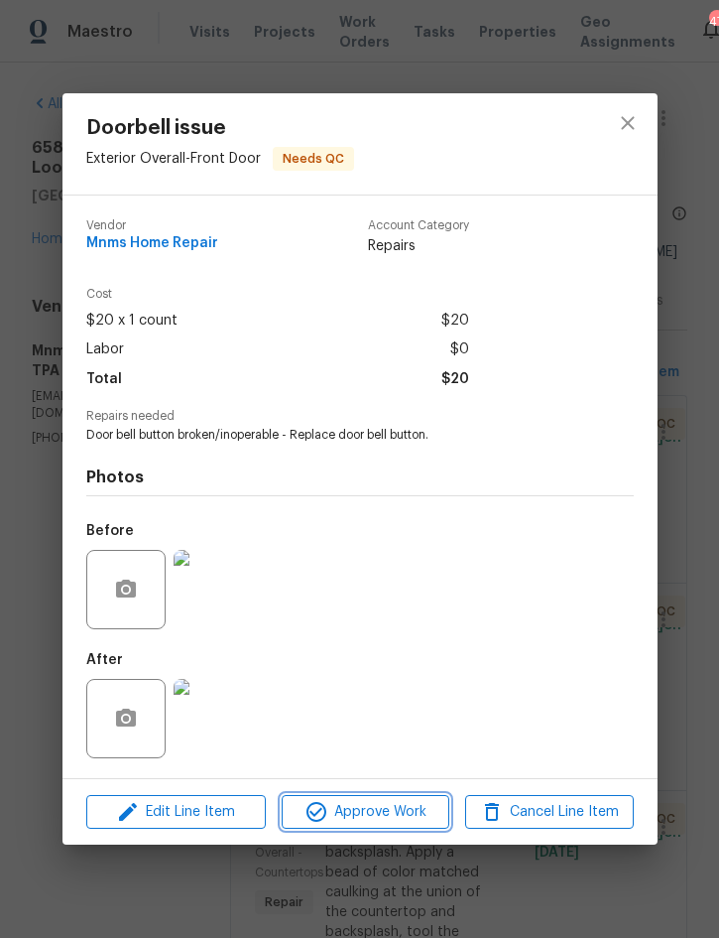
click at [367, 802] on span "Approve Work" at bounding box center [366, 812] width 156 height 25
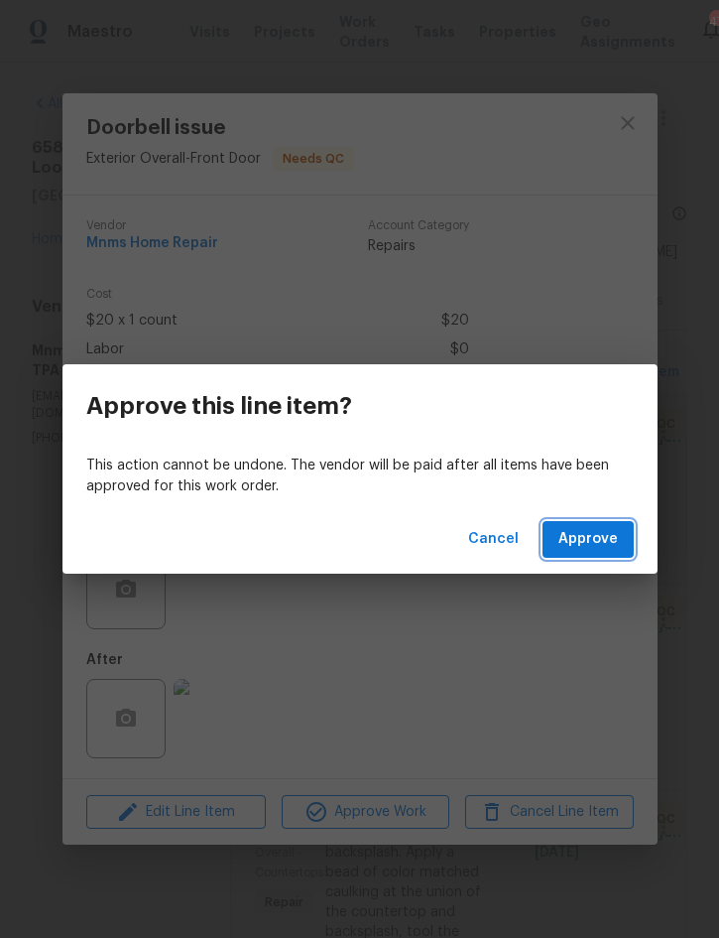
click at [597, 522] on button "Approve" at bounding box center [588, 539] width 91 height 37
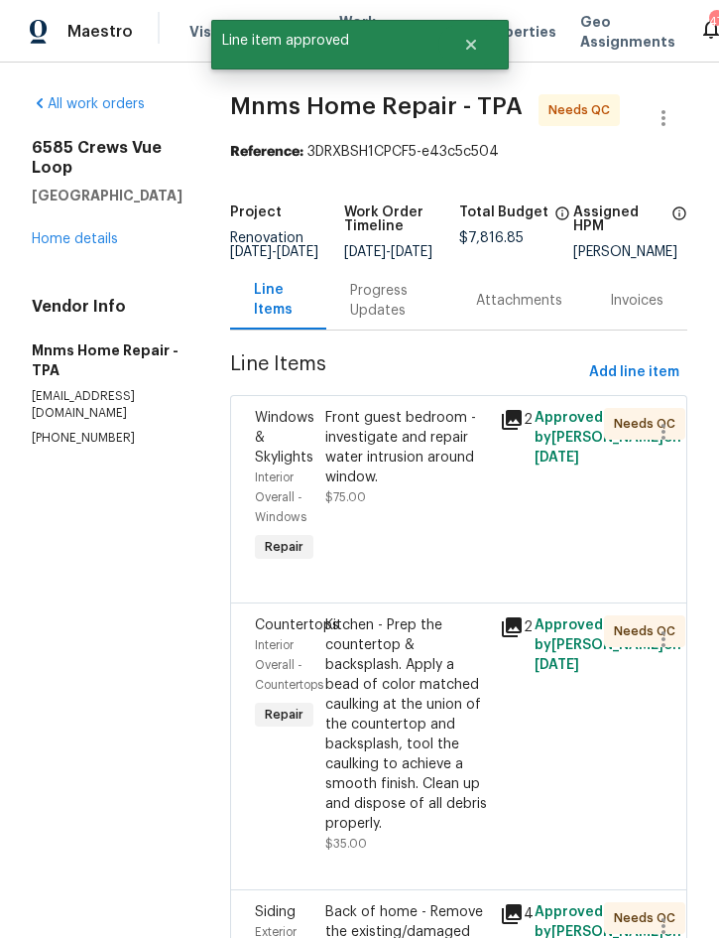
click at [405, 487] on div "Front guest bedroom - investigate and repair water intrusion around window." at bounding box center [406, 447] width 163 height 79
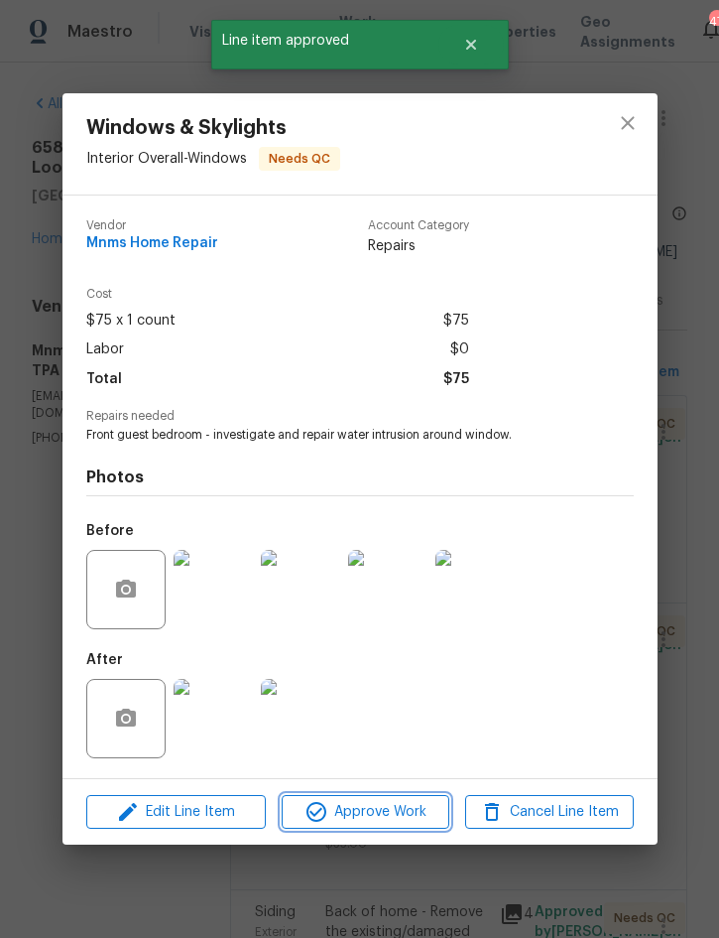
click at [388, 803] on span "Approve Work" at bounding box center [366, 812] width 156 height 25
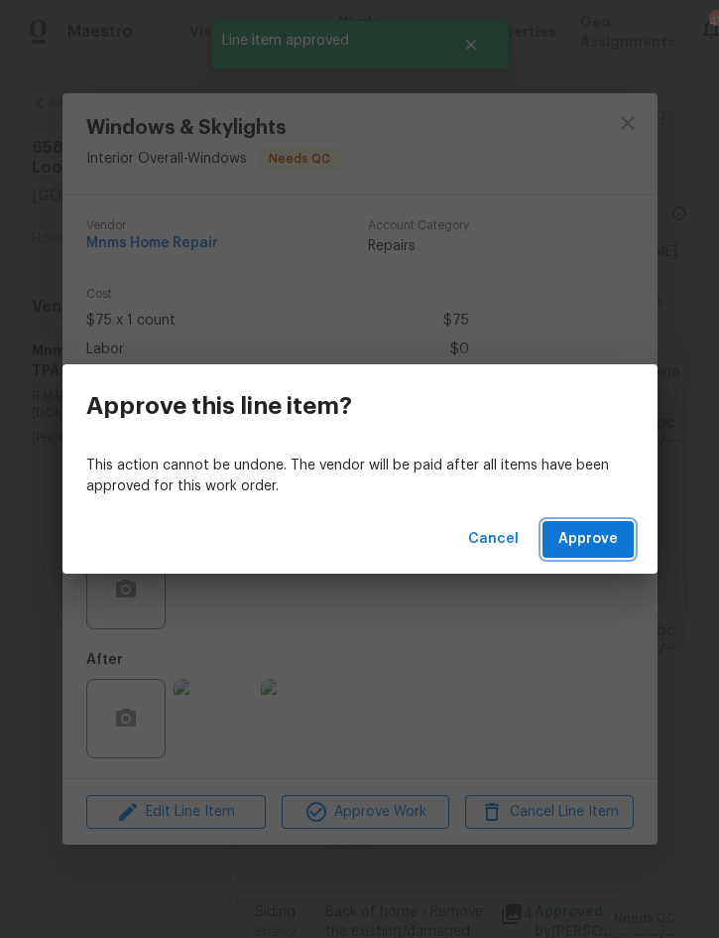
click at [593, 525] on button "Approve" at bounding box center [588, 539] width 91 height 37
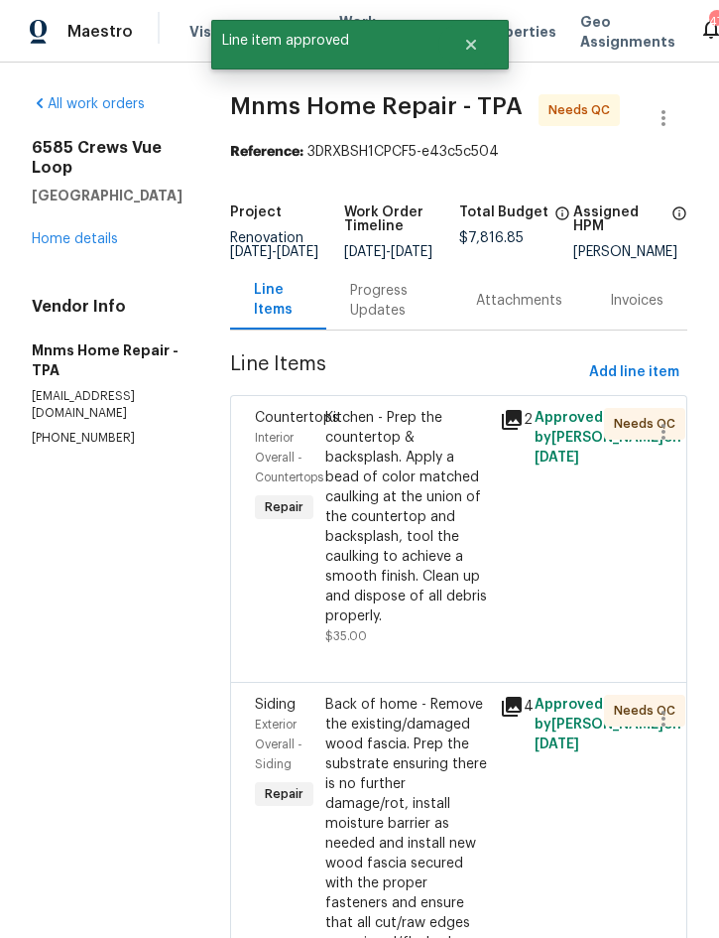
click at [429, 530] on div "Kitchen - Prep the countertop & backsplash. Apply a bead of color matched caulk…" at bounding box center [406, 517] width 163 height 218
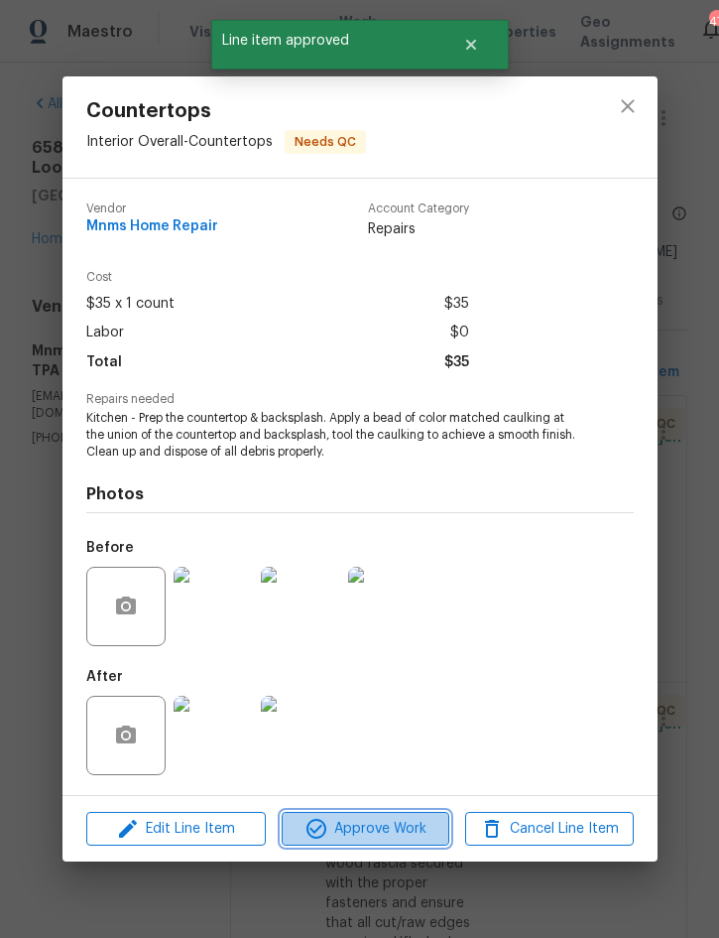
click at [378, 821] on span "Approve Work" at bounding box center [366, 829] width 156 height 25
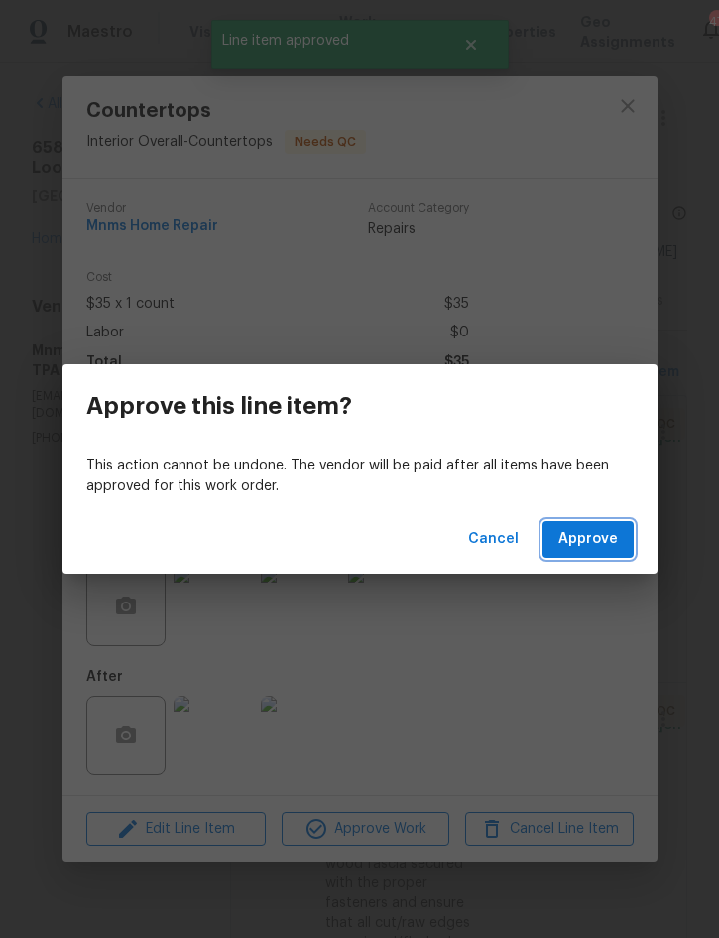
click at [596, 533] on span "Approve" at bounding box center [589, 539] width 60 height 25
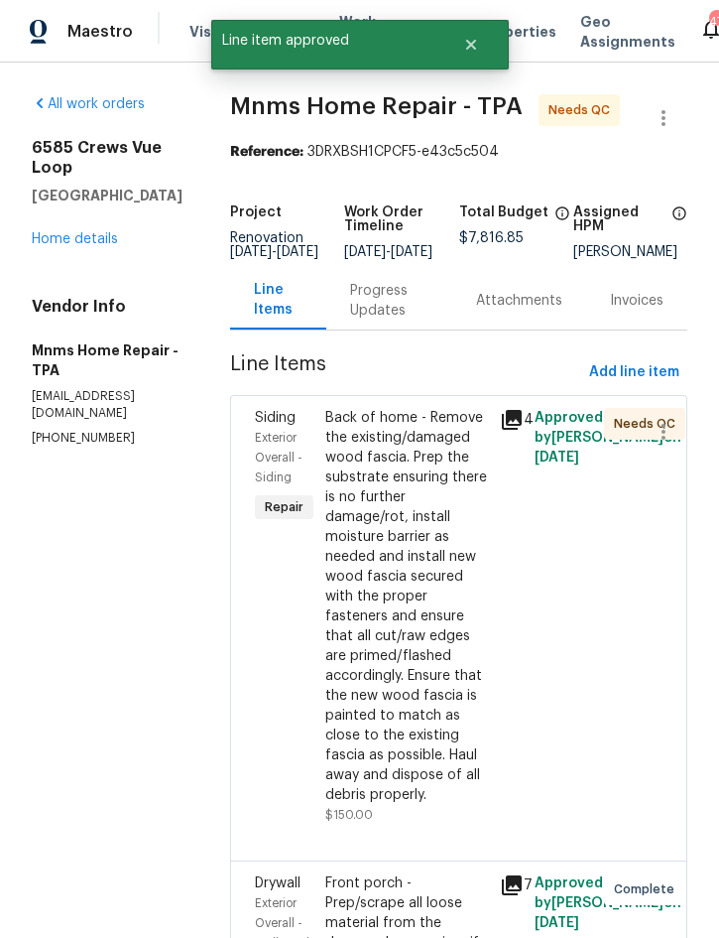
click at [405, 602] on div "Back of home - Remove the existing/damaged wood fascia. Prep the substrate ensu…" at bounding box center [406, 606] width 163 height 397
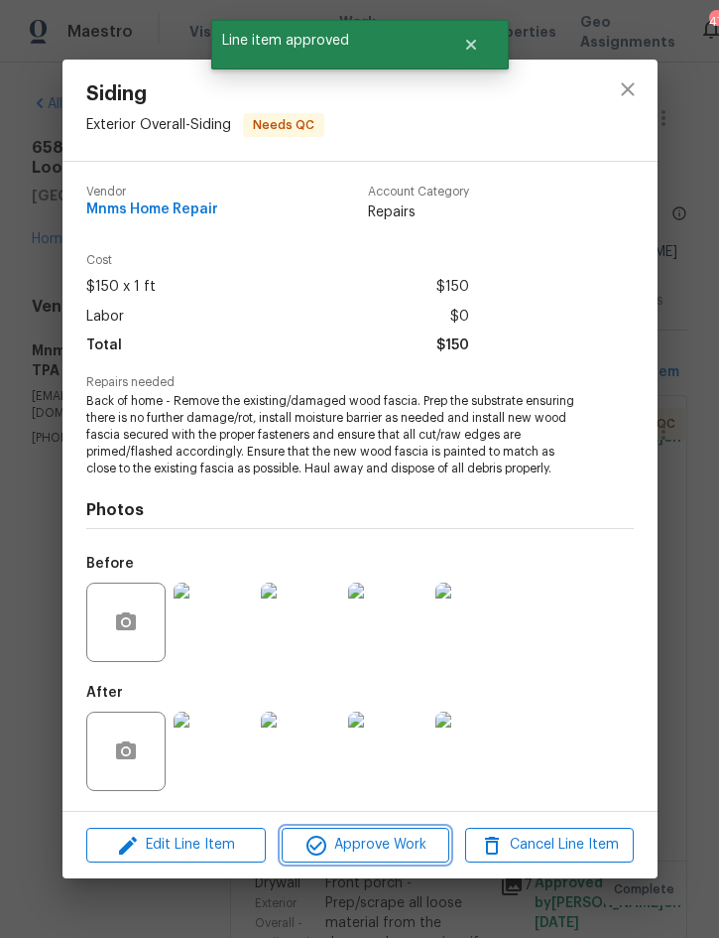
click at [392, 831] on button "Approve Work" at bounding box center [366, 844] width 168 height 35
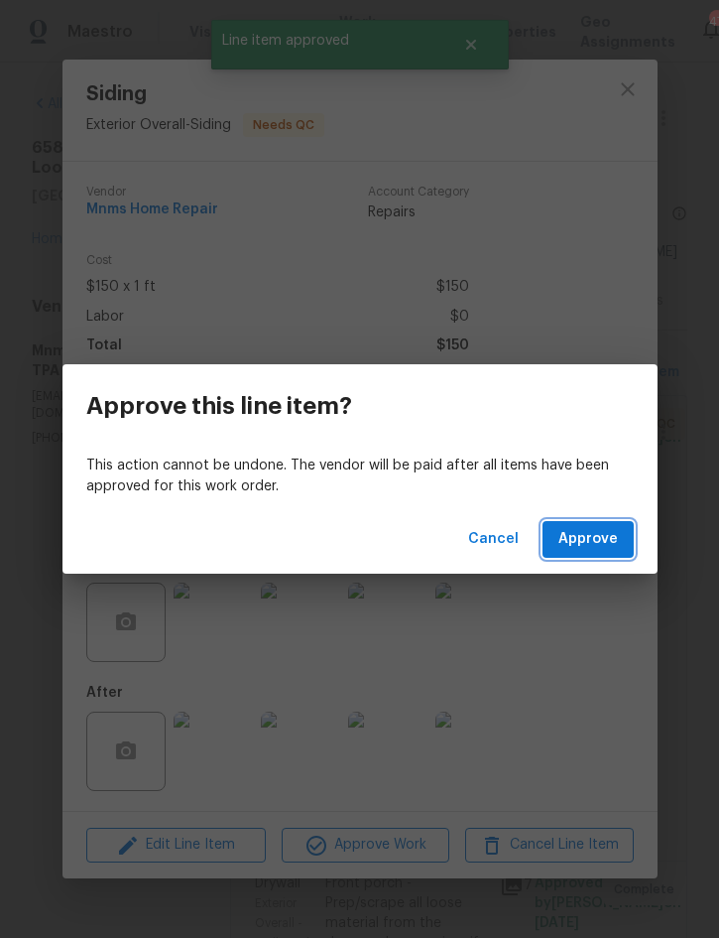
click at [598, 524] on button "Approve" at bounding box center [588, 539] width 91 height 37
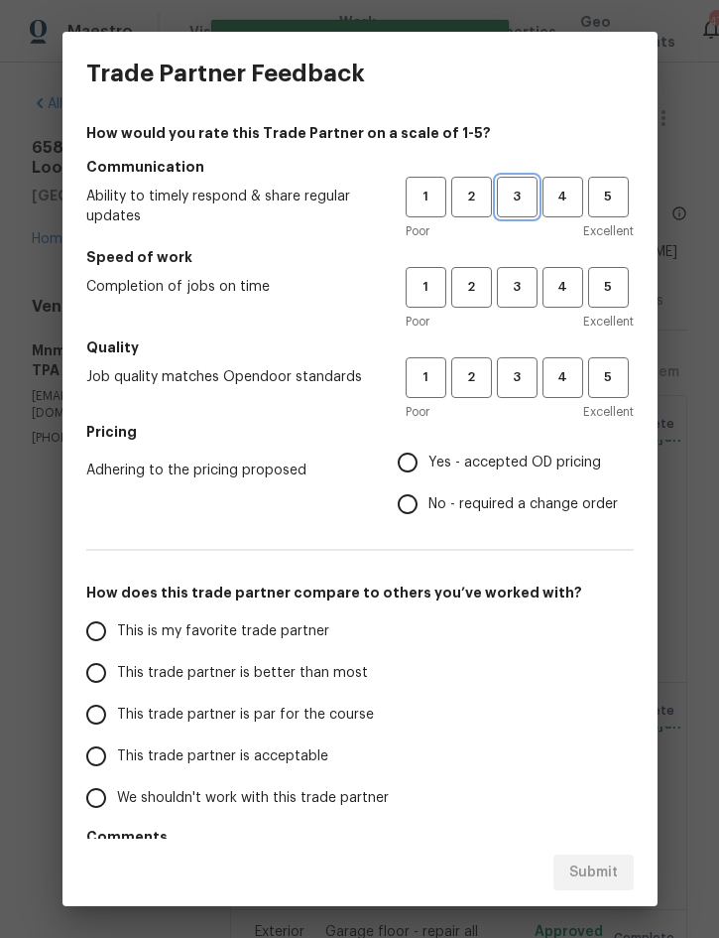
click at [522, 179] on button "3" at bounding box center [517, 197] width 41 height 41
click at [506, 291] on span "3" at bounding box center [517, 287] width 37 height 23
click at [513, 397] on button "3" at bounding box center [517, 377] width 41 height 41
click at [516, 465] on span "Yes - accepted OD pricing" at bounding box center [515, 462] width 173 height 21
click at [429, 465] on input "Yes - accepted OD pricing" at bounding box center [408, 463] width 42 height 42
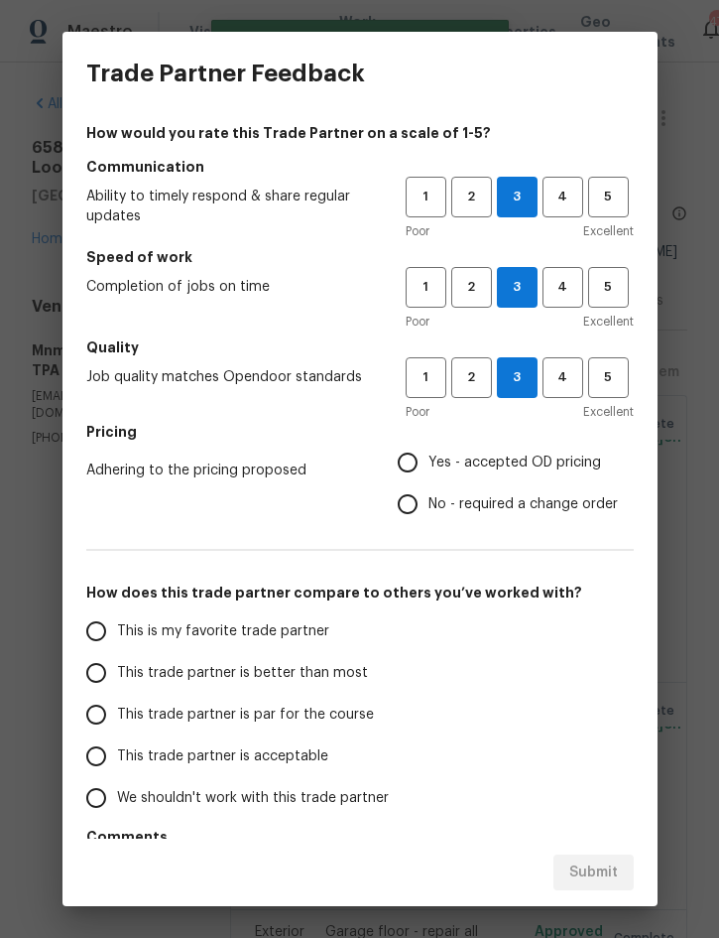
radio input "true"
click at [329, 681] on span "This trade partner is better than most" at bounding box center [242, 673] width 251 height 21
click at [117, 681] on input "This trade partner is better than most" at bounding box center [96, 673] width 42 height 42
click at [591, 865] on span "Submit" at bounding box center [593, 872] width 49 height 25
radio input "true"
